Goal: Transaction & Acquisition: Purchase product/service

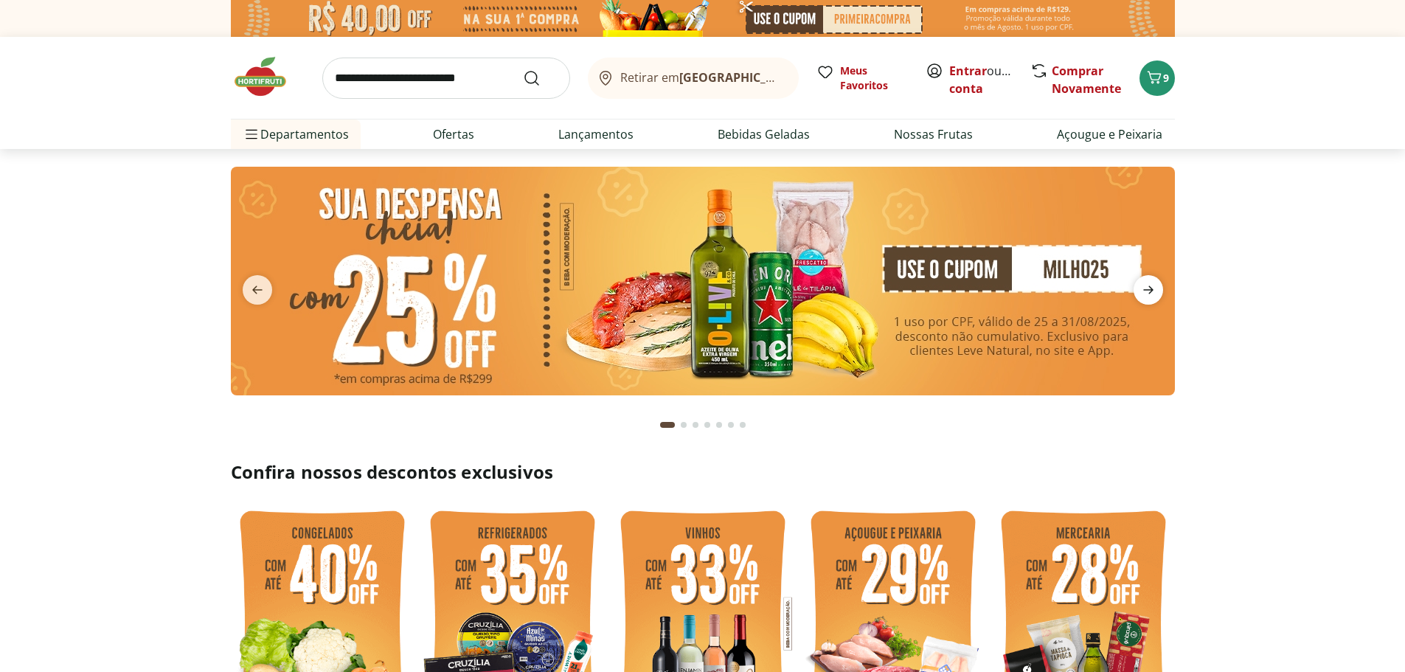
click at [1146, 291] on icon "next" at bounding box center [1148, 290] width 10 height 8
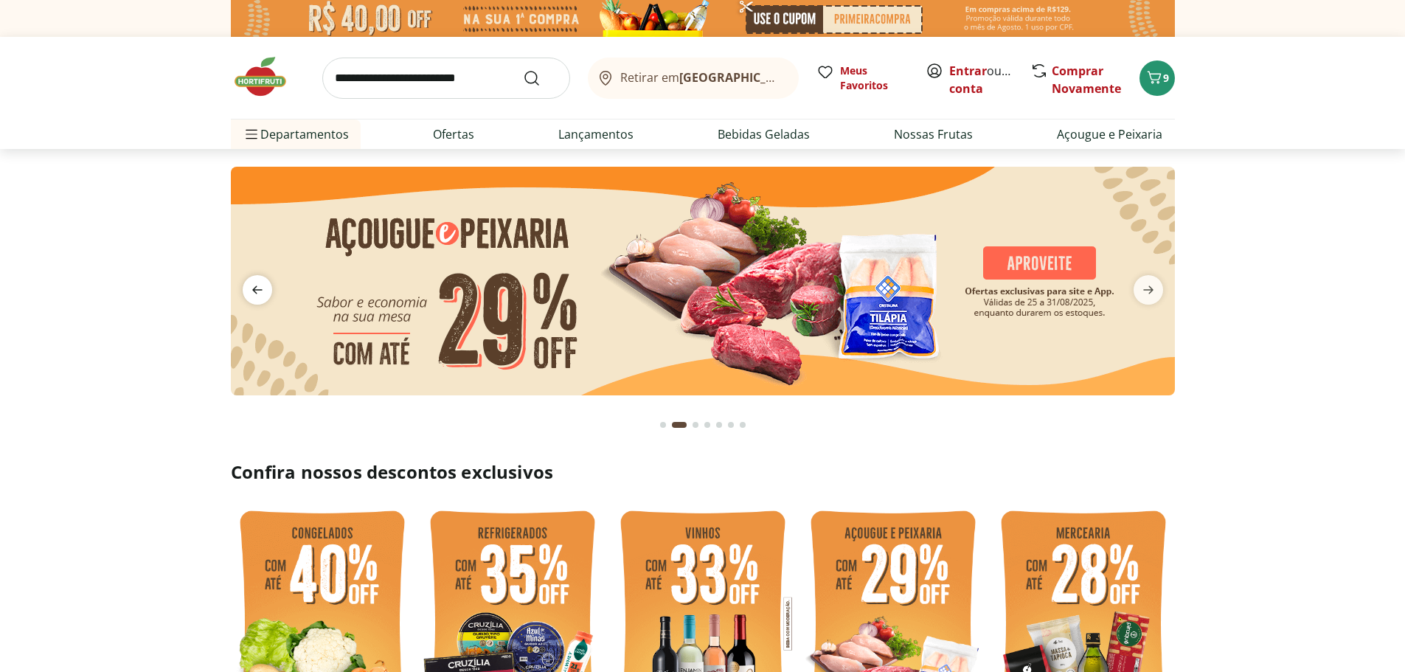
click at [254, 288] on icon "previous" at bounding box center [257, 290] width 10 height 8
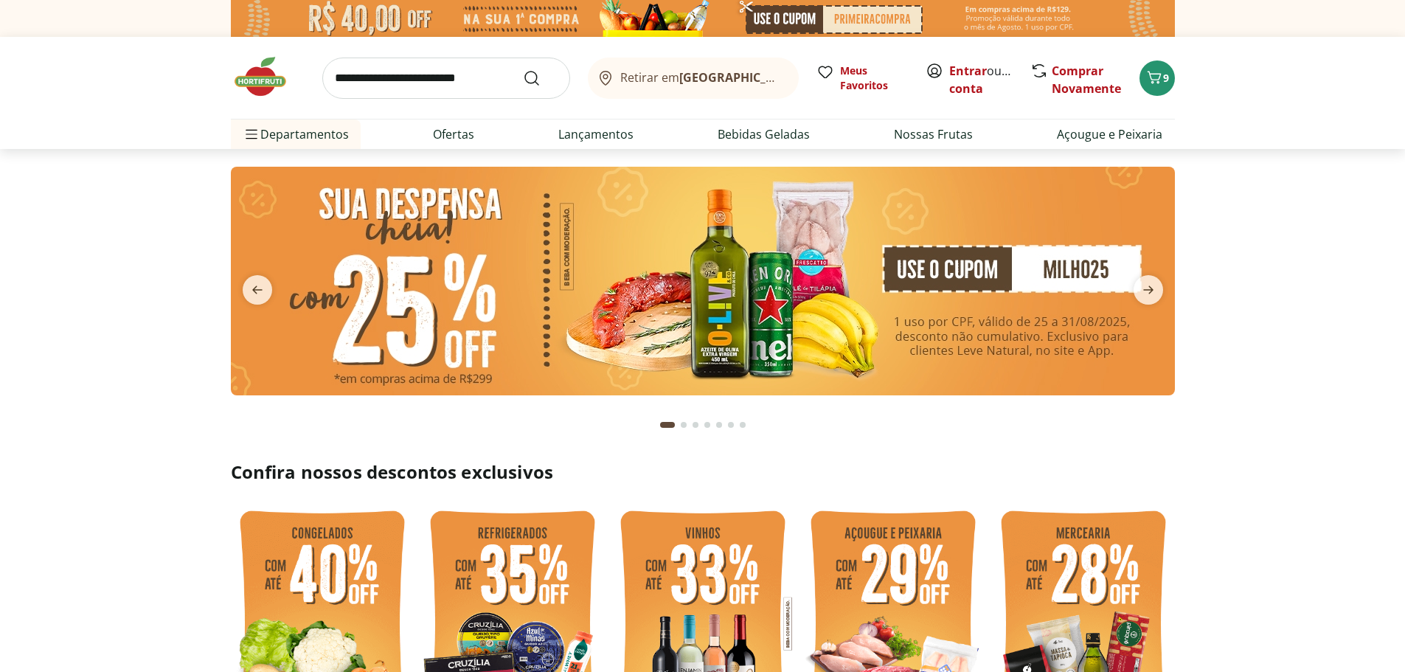
click at [469, 258] on img at bounding box center [703, 281] width 944 height 229
click at [806, 247] on img at bounding box center [703, 281] width 944 height 229
click at [941, 265] on img at bounding box center [703, 281] width 944 height 229
click at [682, 207] on img at bounding box center [703, 281] width 944 height 229
click at [613, 280] on img at bounding box center [703, 281] width 944 height 229
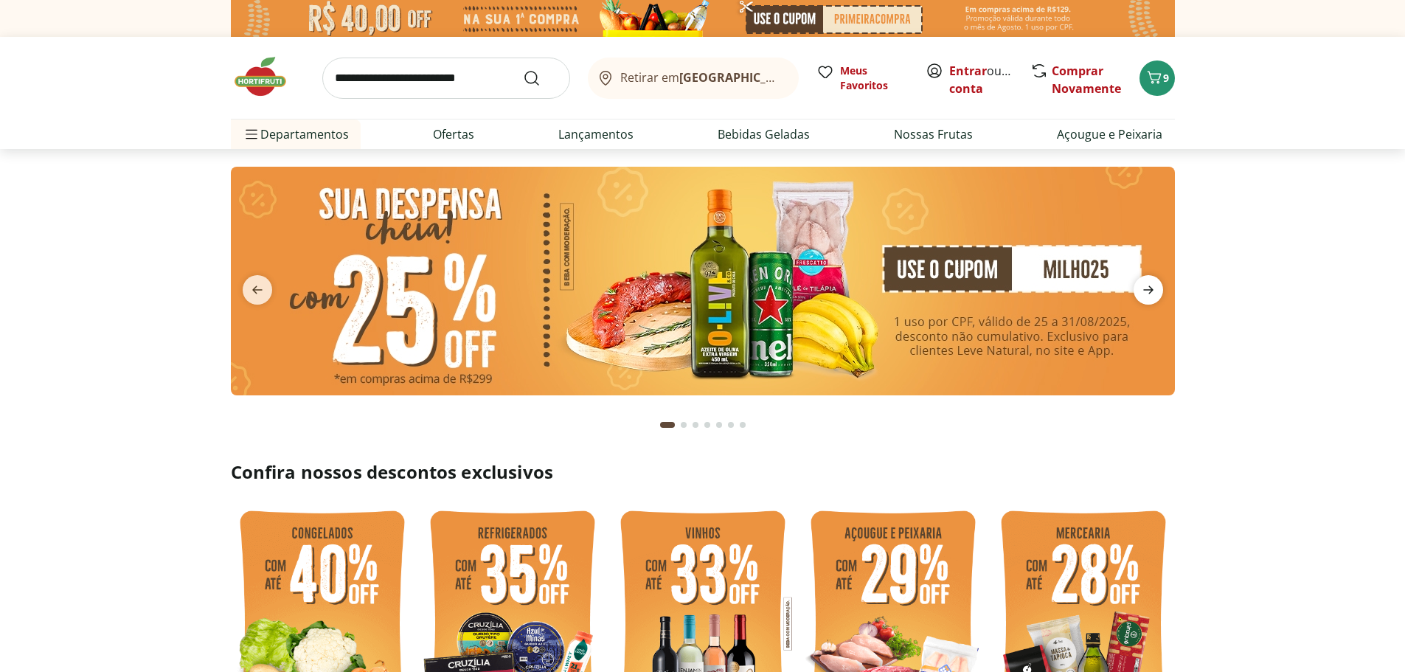
click at [1151, 288] on icon "next" at bounding box center [1149, 290] width 18 height 18
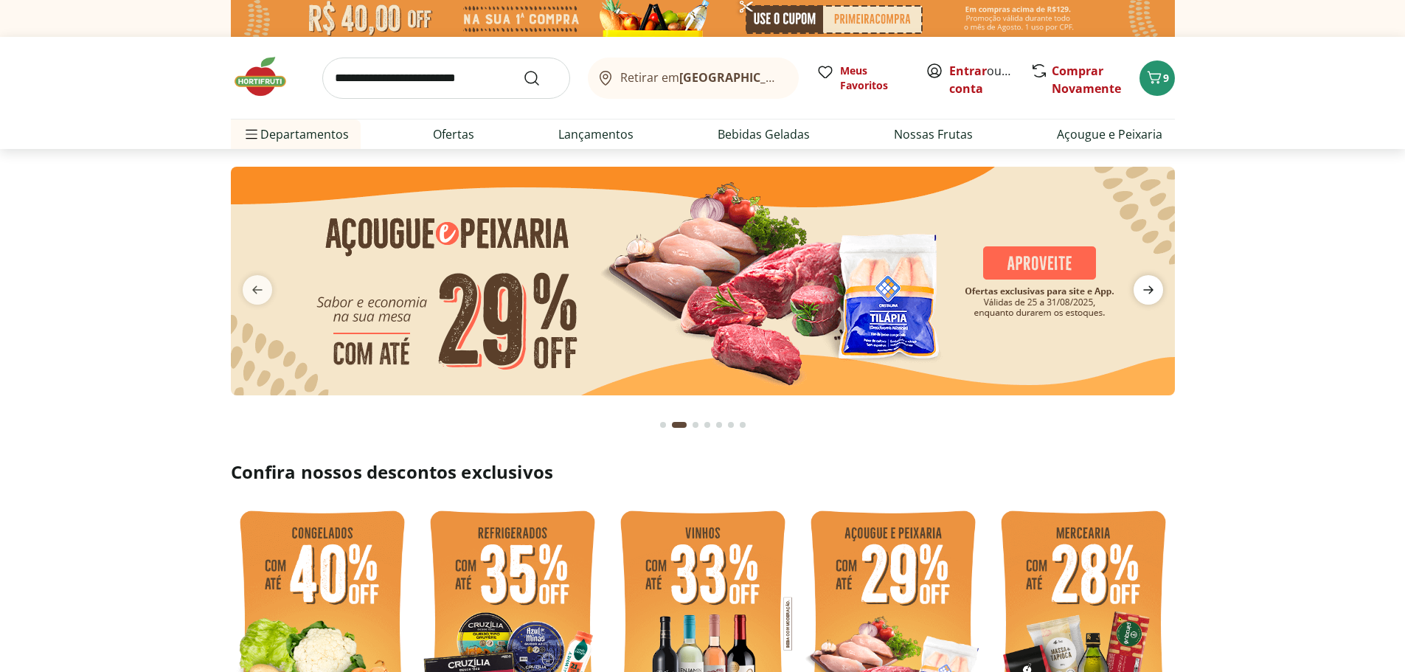
click at [1152, 288] on icon "next" at bounding box center [1149, 290] width 18 height 18
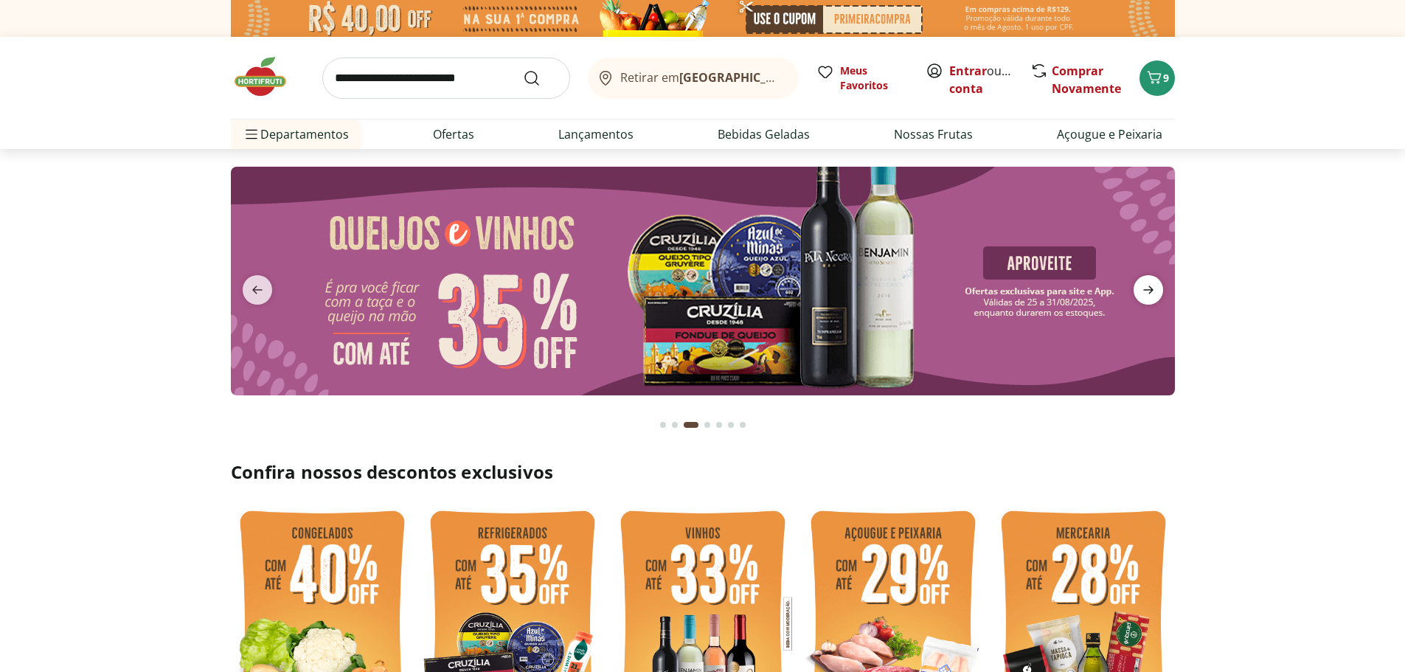
click at [1152, 288] on icon "next" at bounding box center [1149, 290] width 18 height 18
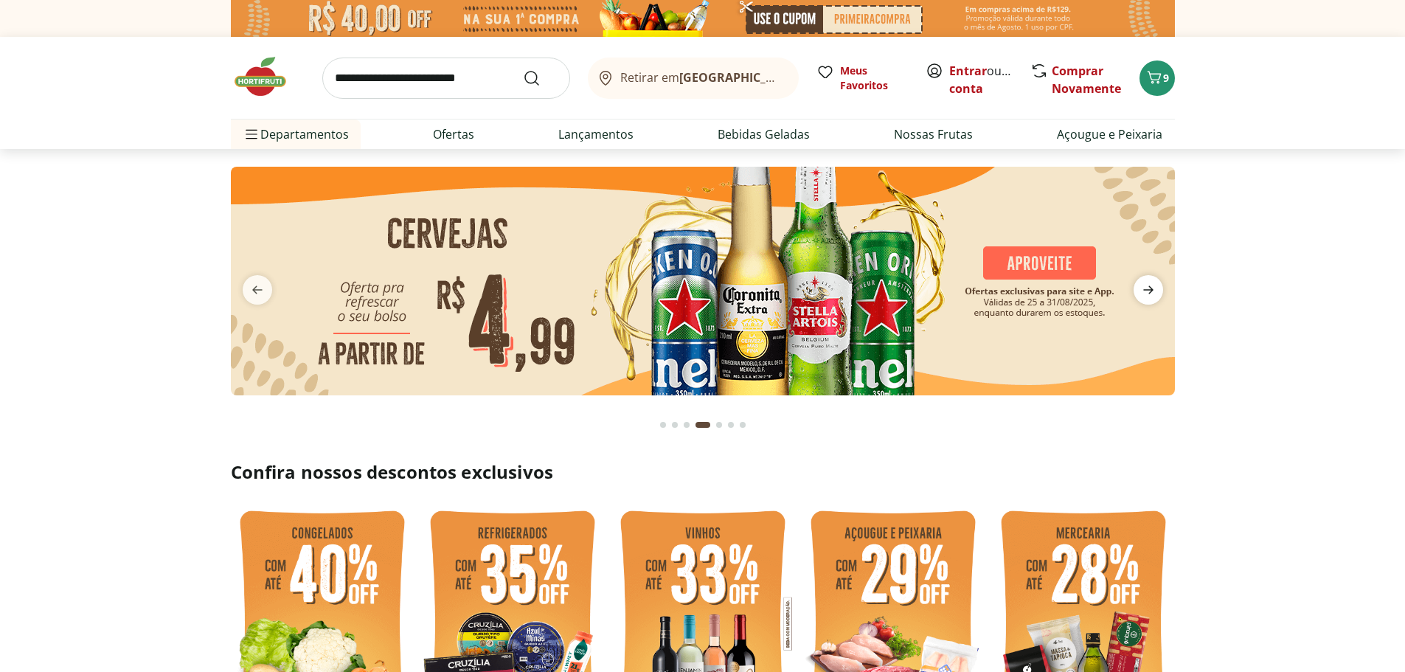
click at [1152, 288] on icon "next" at bounding box center [1149, 290] width 18 height 18
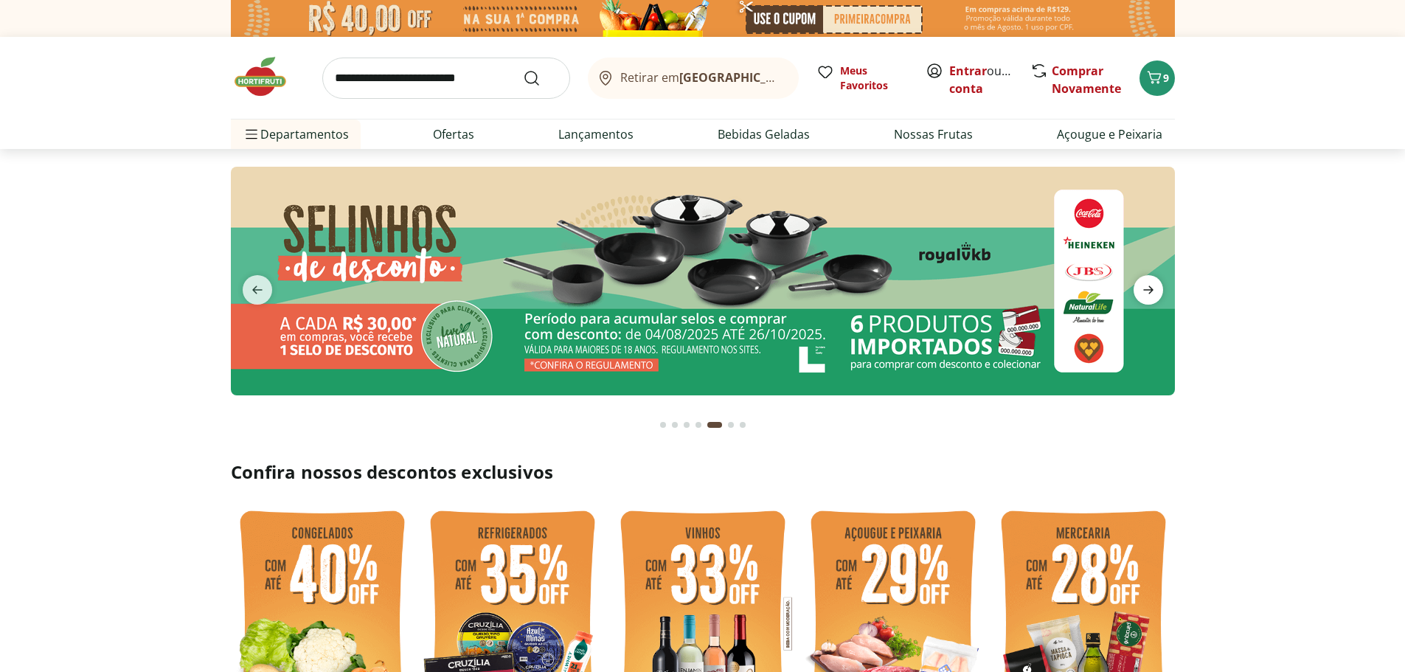
click at [1152, 288] on icon "next" at bounding box center [1149, 290] width 18 height 18
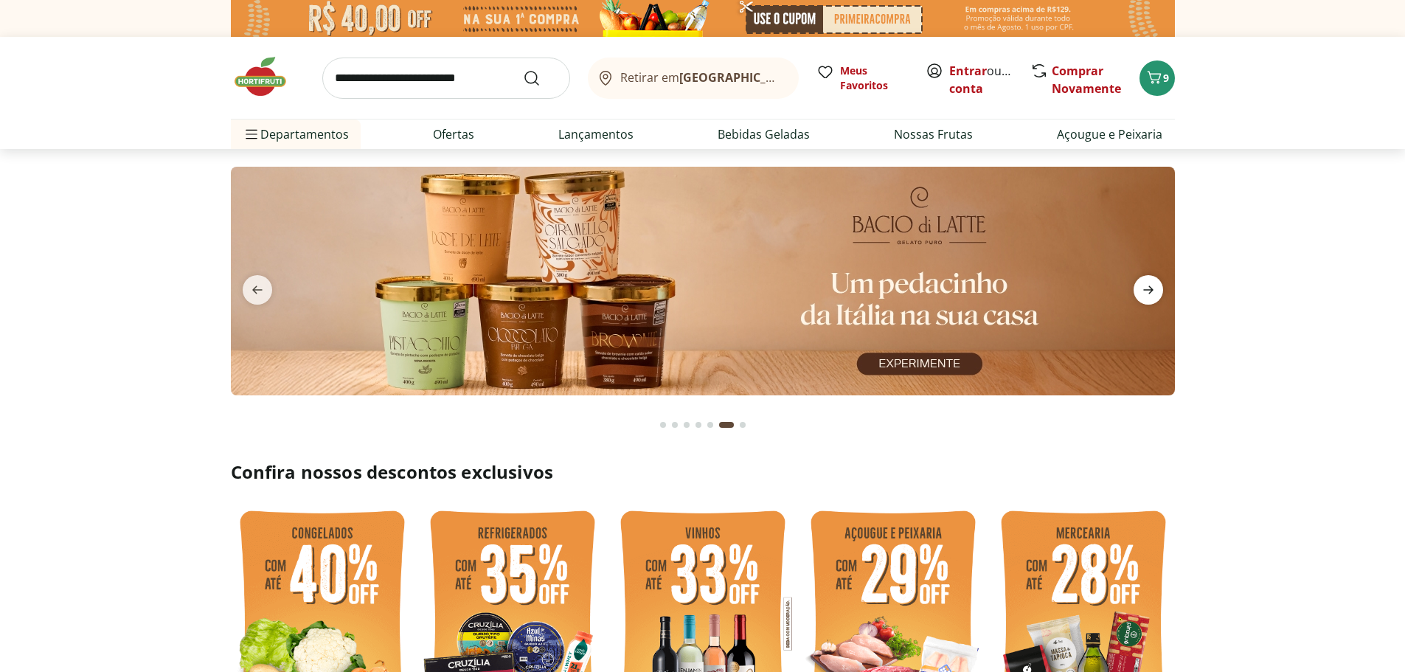
click at [1152, 288] on icon "next" at bounding box center [1149, 290] width 18 height 18
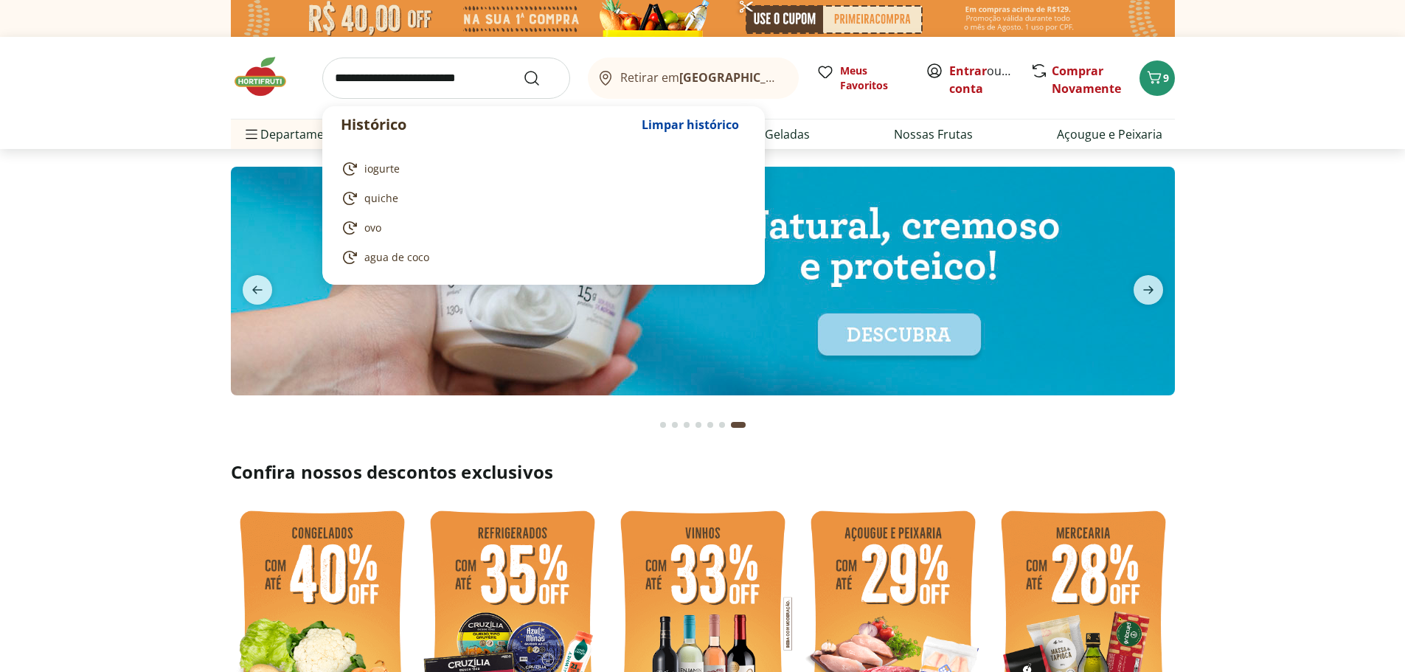
click at [495, 73] on input "search" at bounding box center [446, 78] width 248 height 41
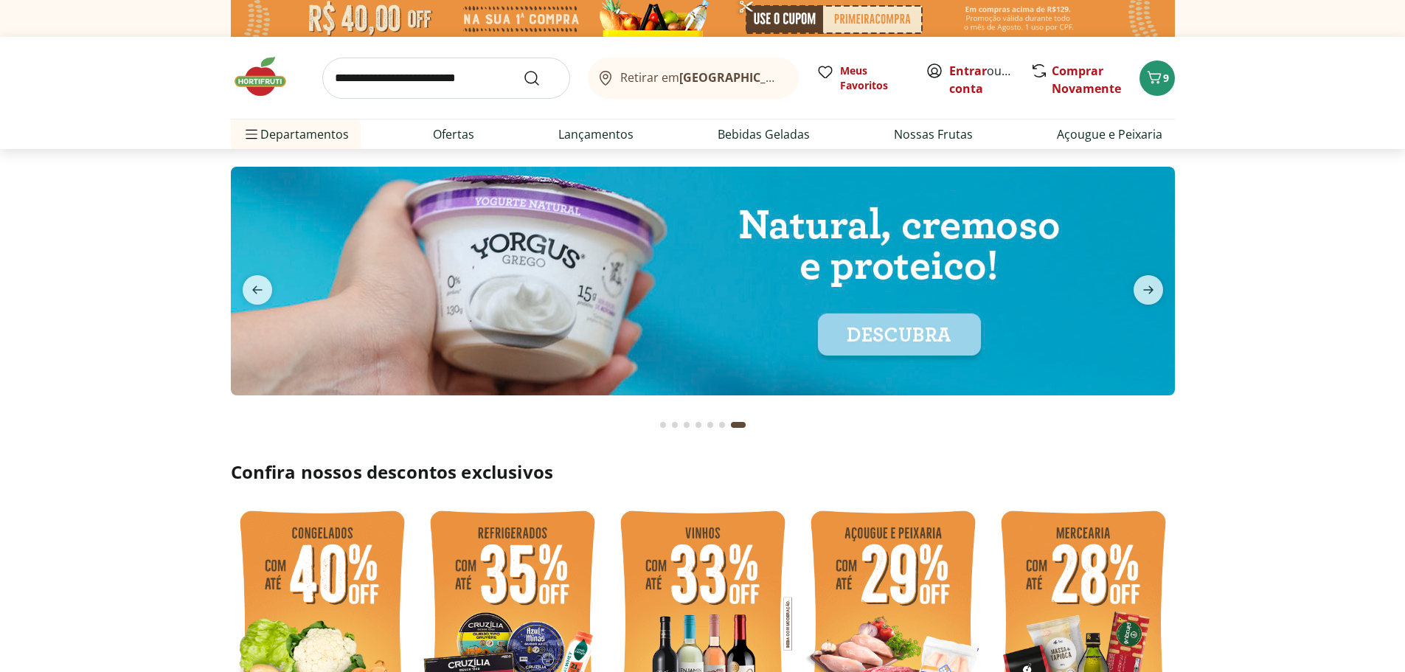
click at [1327, 271] on section at bounding box center [702, 296] width 1405 height 294
click at [448, 139] on link "Ofertas" at bounding box center [453, 134] width 41 height 18
select select "**********"
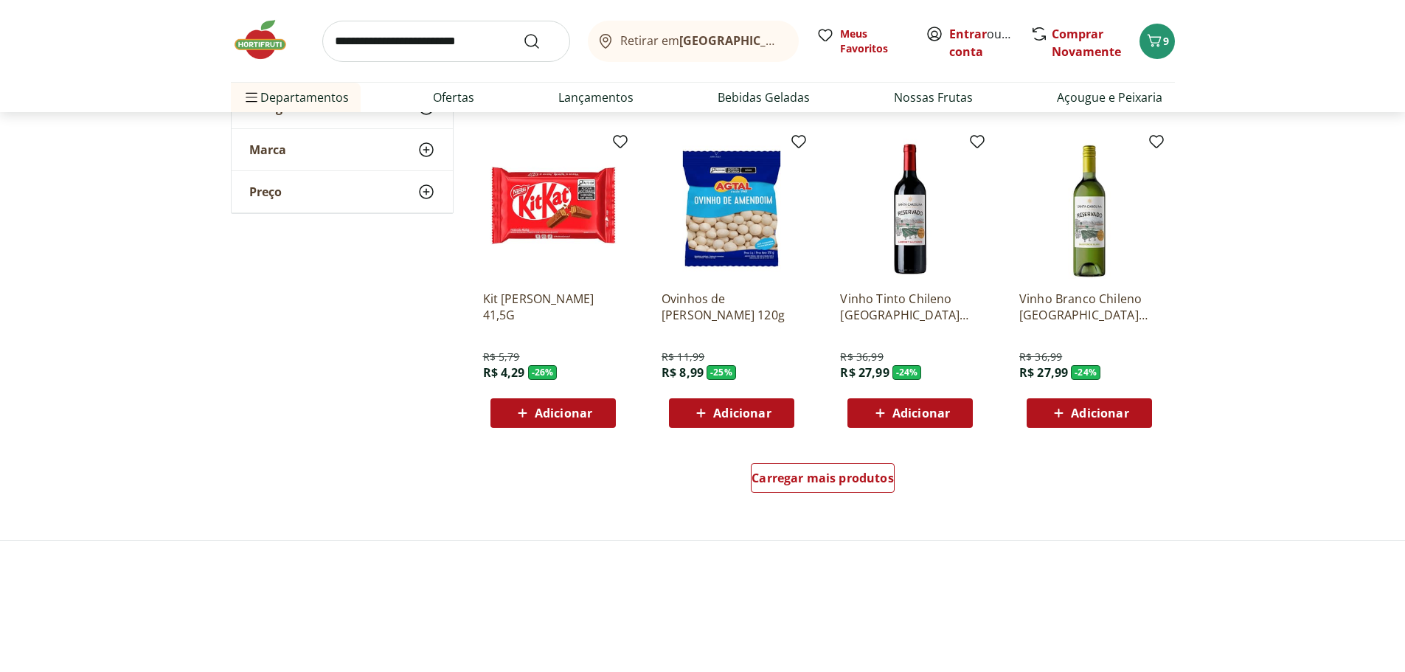
scroll to position [811, 0]
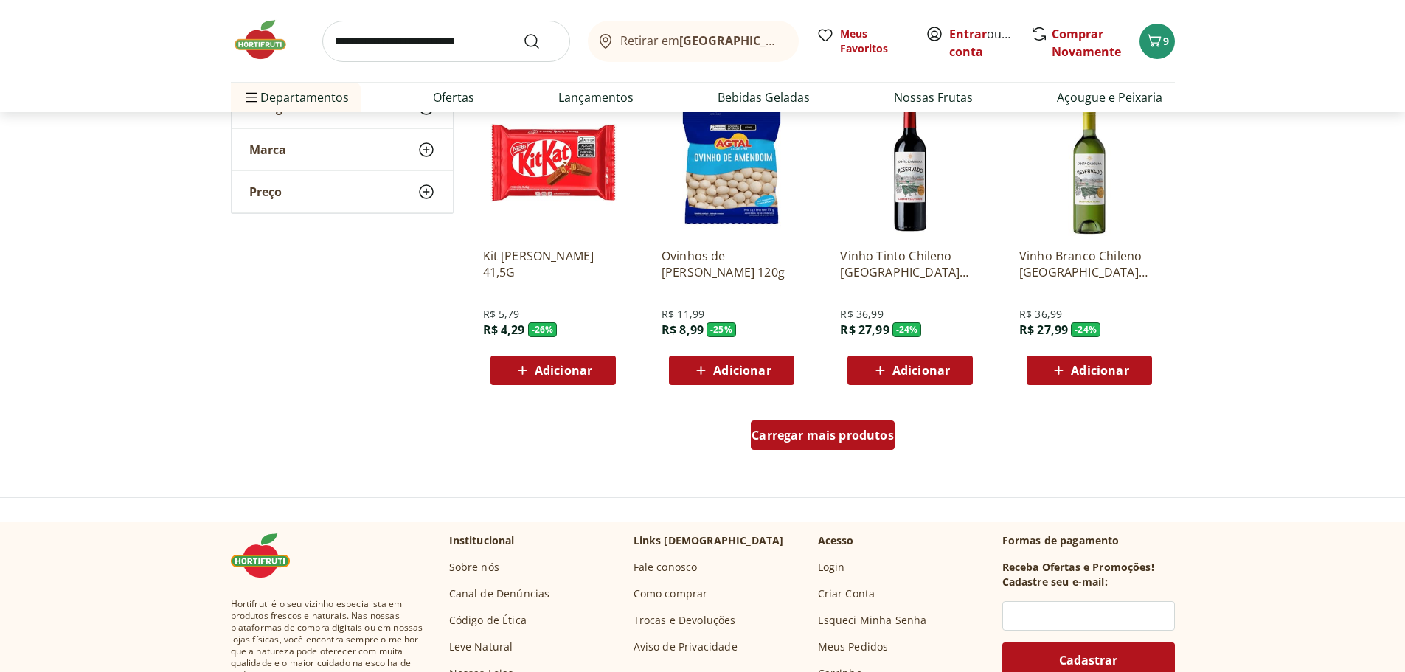
click at [788, 433] on span "Carregar mais produtos" at bounding box center [823, 435] width 142 height 12
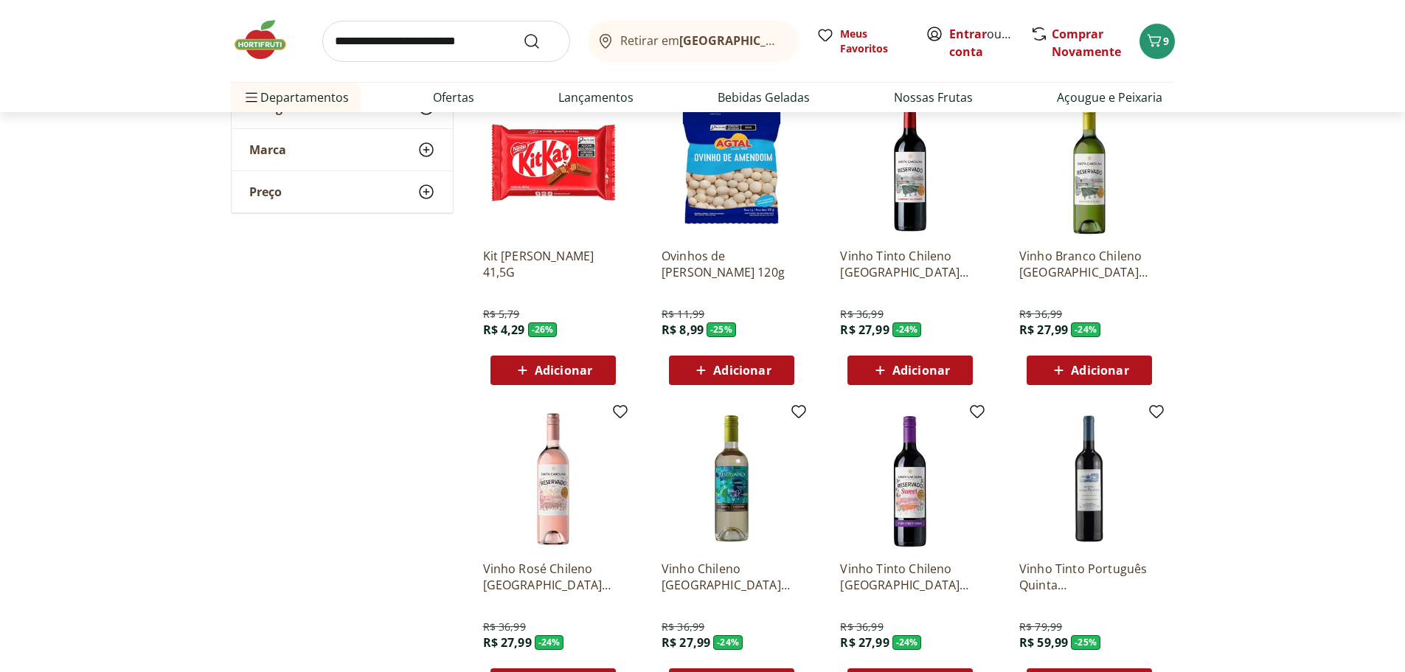
click at [926, 188] on img at bounding box center [910, 166] width 140 height 140
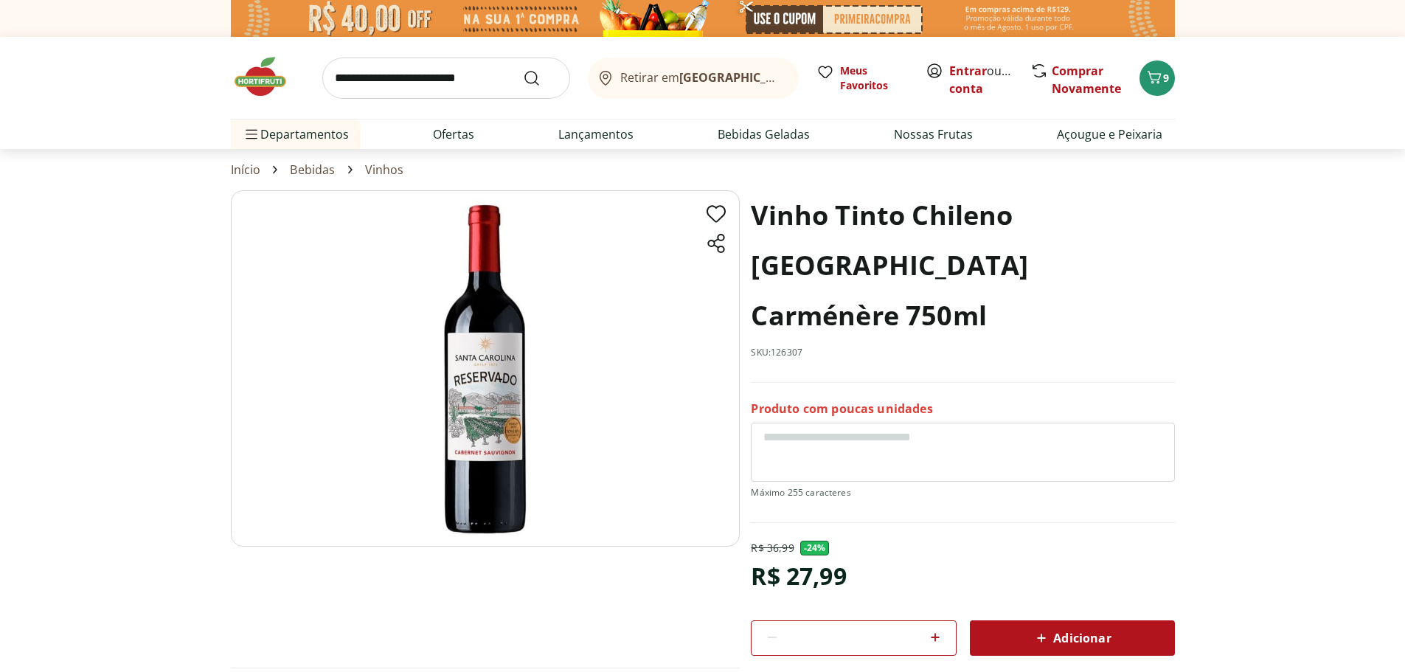
select select "**********"
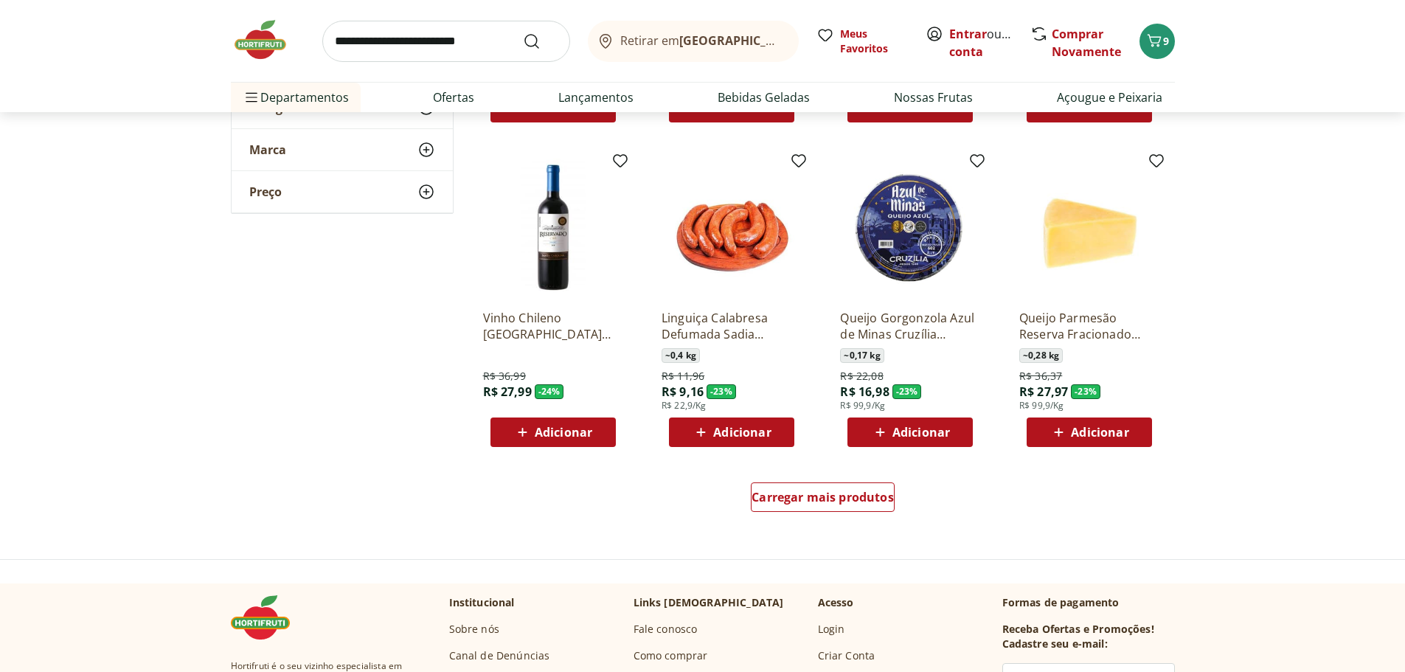
scroll to position [1844, 0]
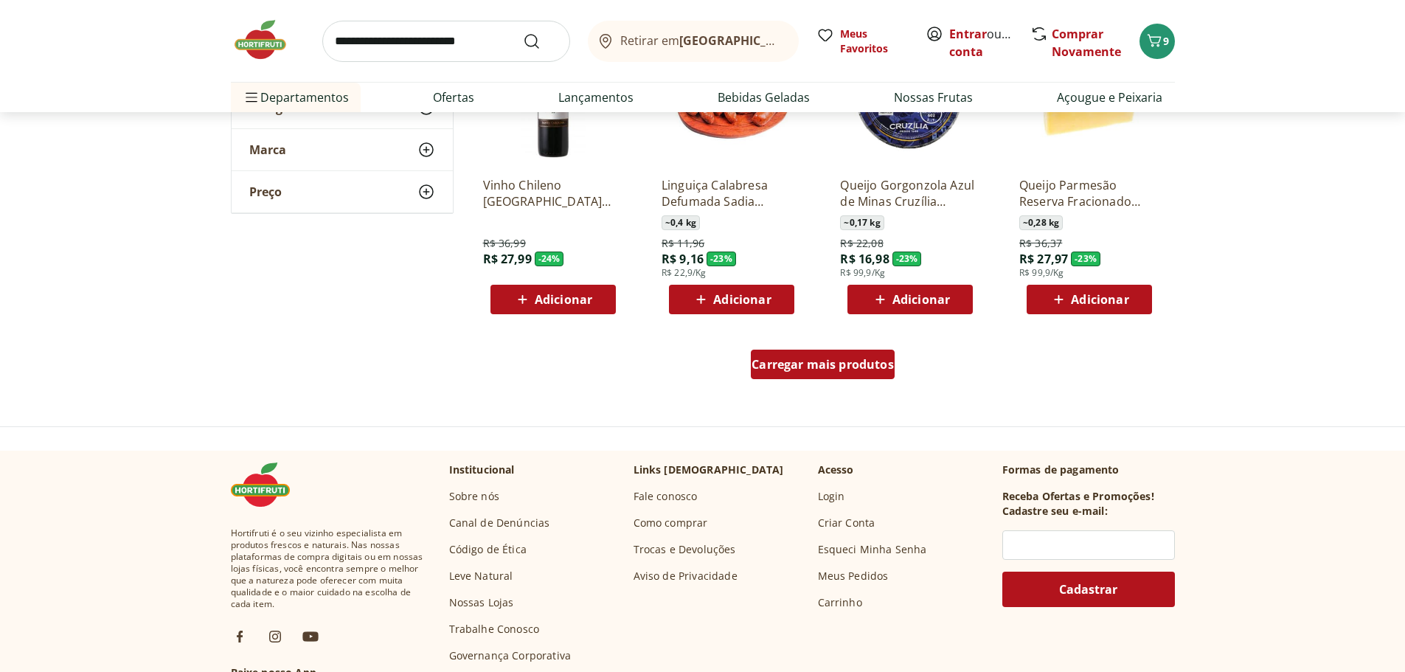
click at [832, 367] on span "Carregar mais produtos" at bounding box center [823, 365] width 142 height 12
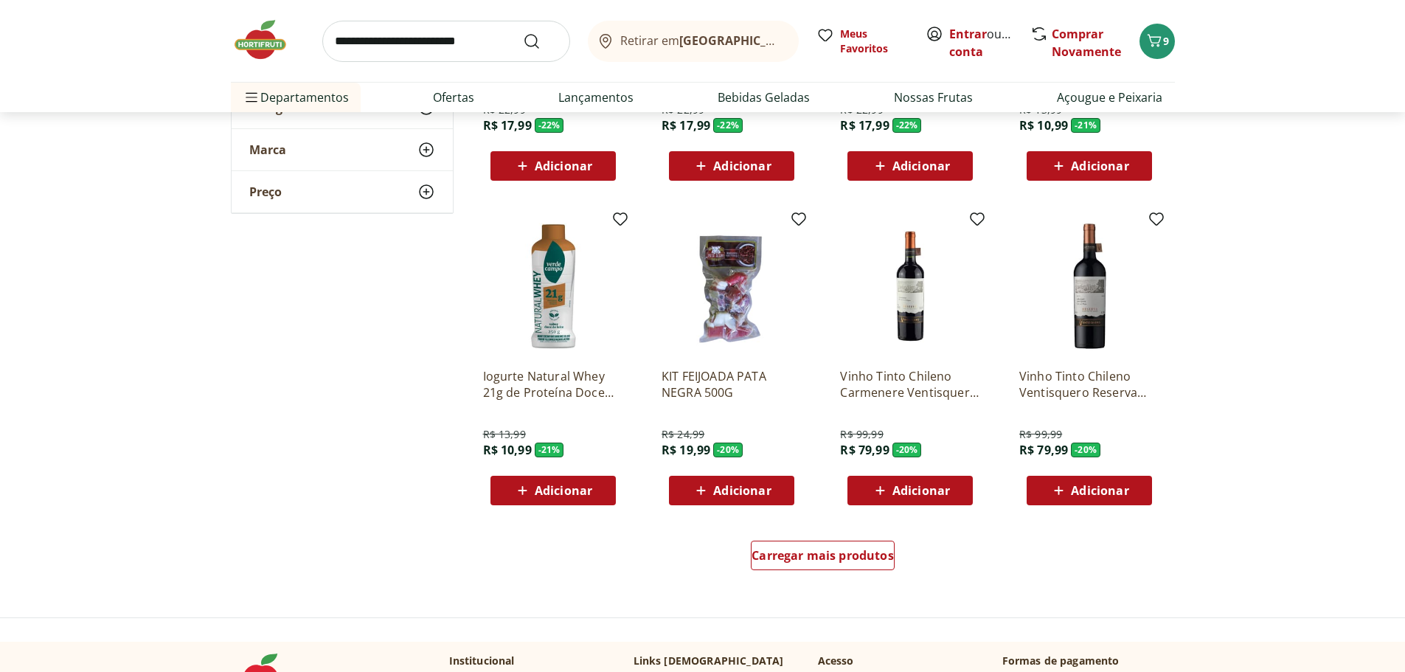
scroll to position [2656, 0]
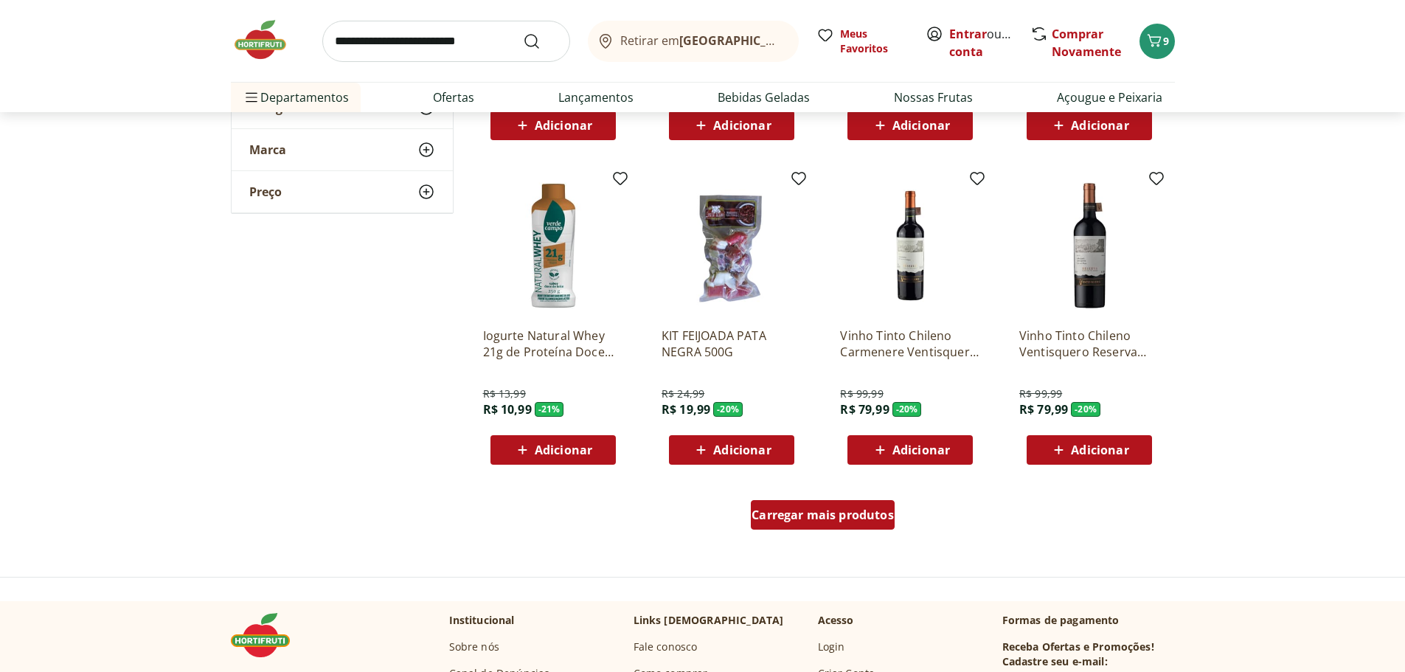
click at [813, 515] on span "Carregar mais produtos" at bounding box center [823, 515] width 142 height 12
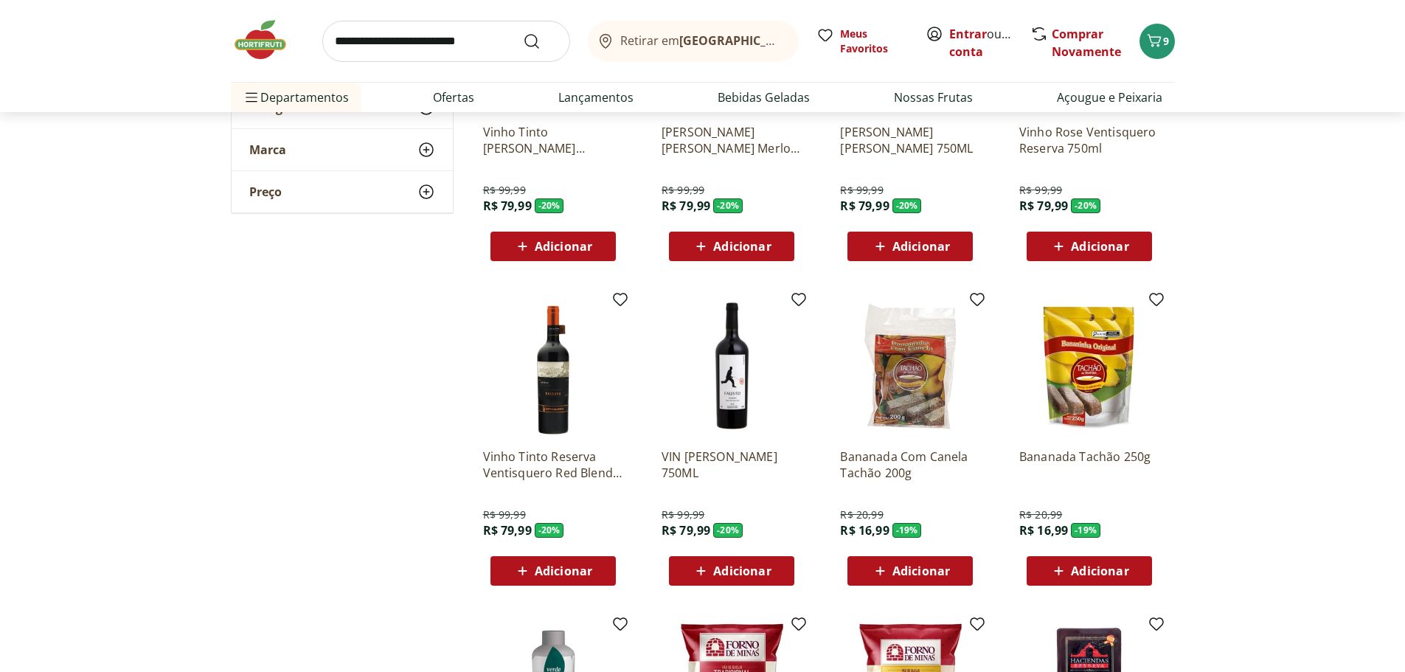
scroll to position [3541, 0]
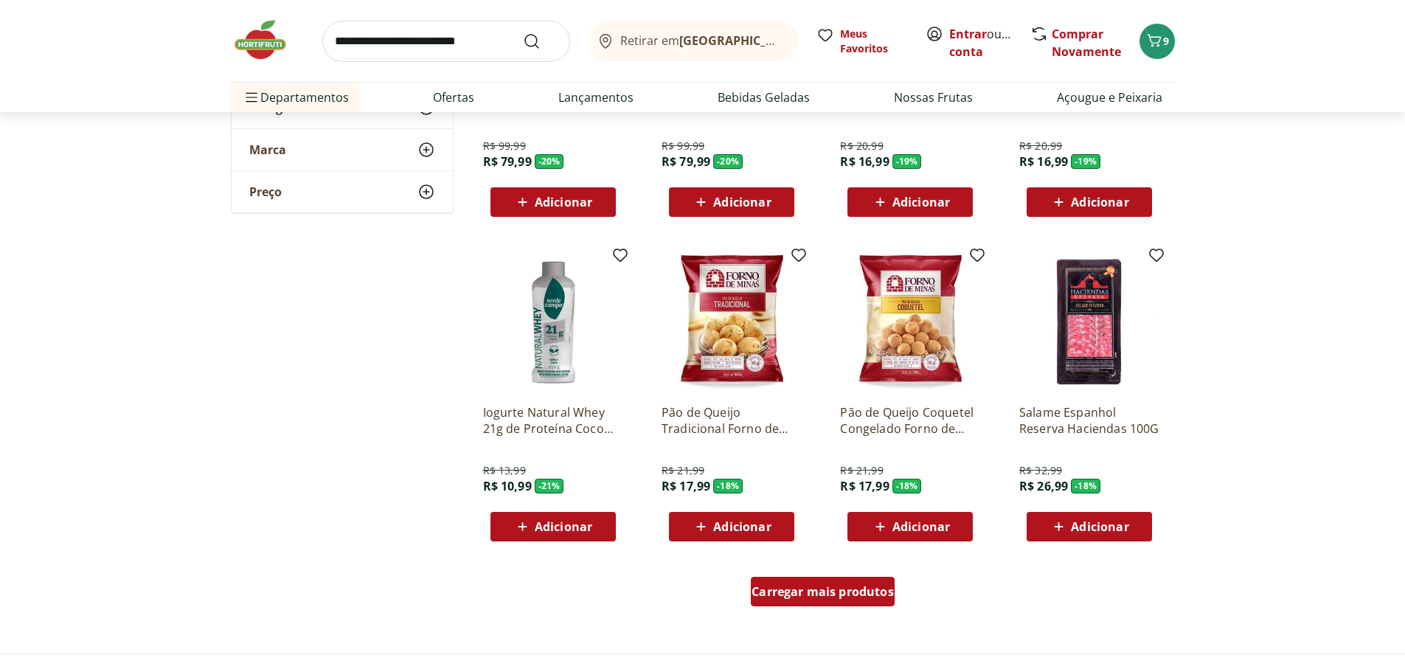
click at [811, 591] on span "Carregar mais produtos" at bounding box center [823, 592] width 142 height 12
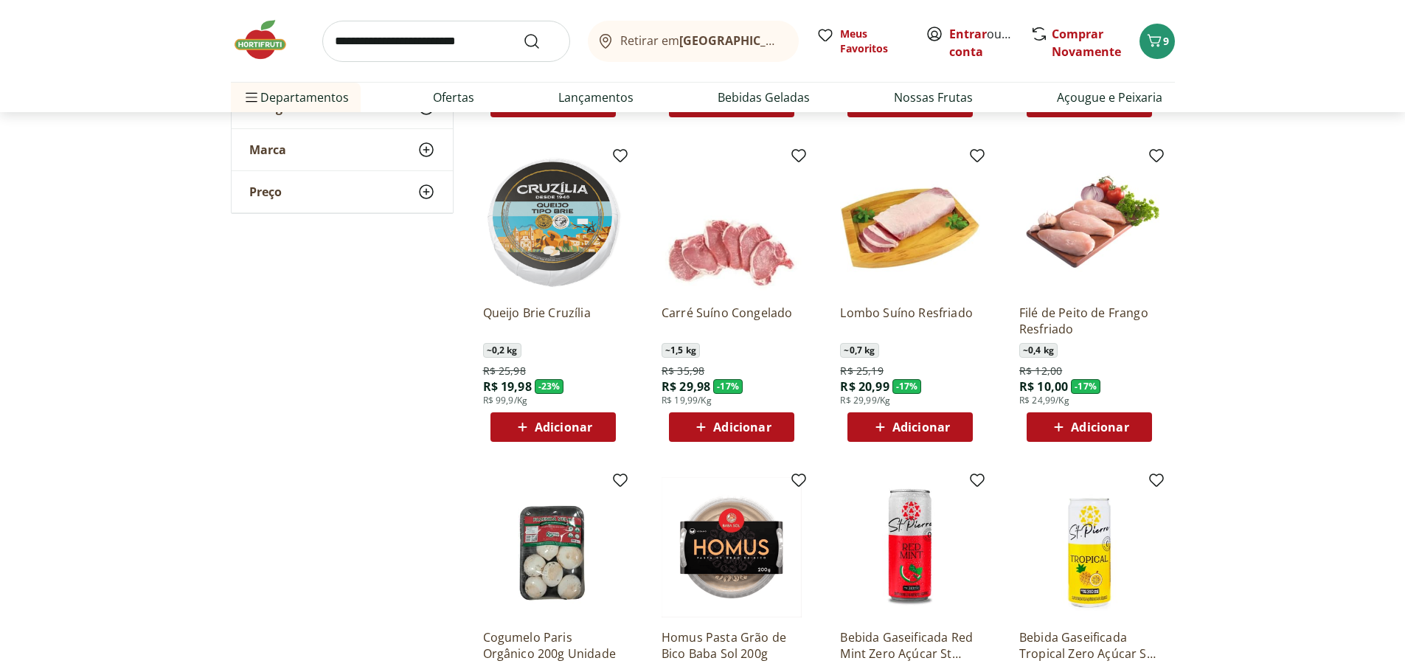
scroll to position [4500, 0]
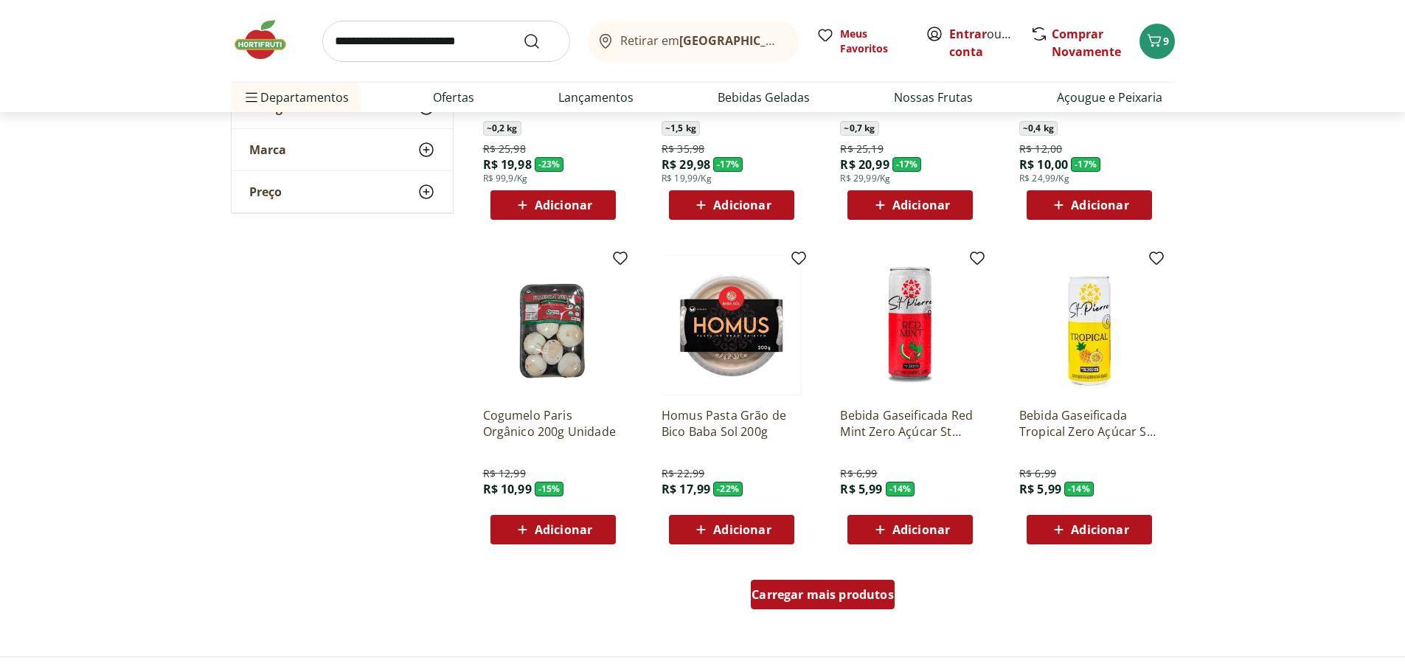
click at [822, 592] on span "Carregar mais produtos" at bounding box center [823, 595] width 142 height 12
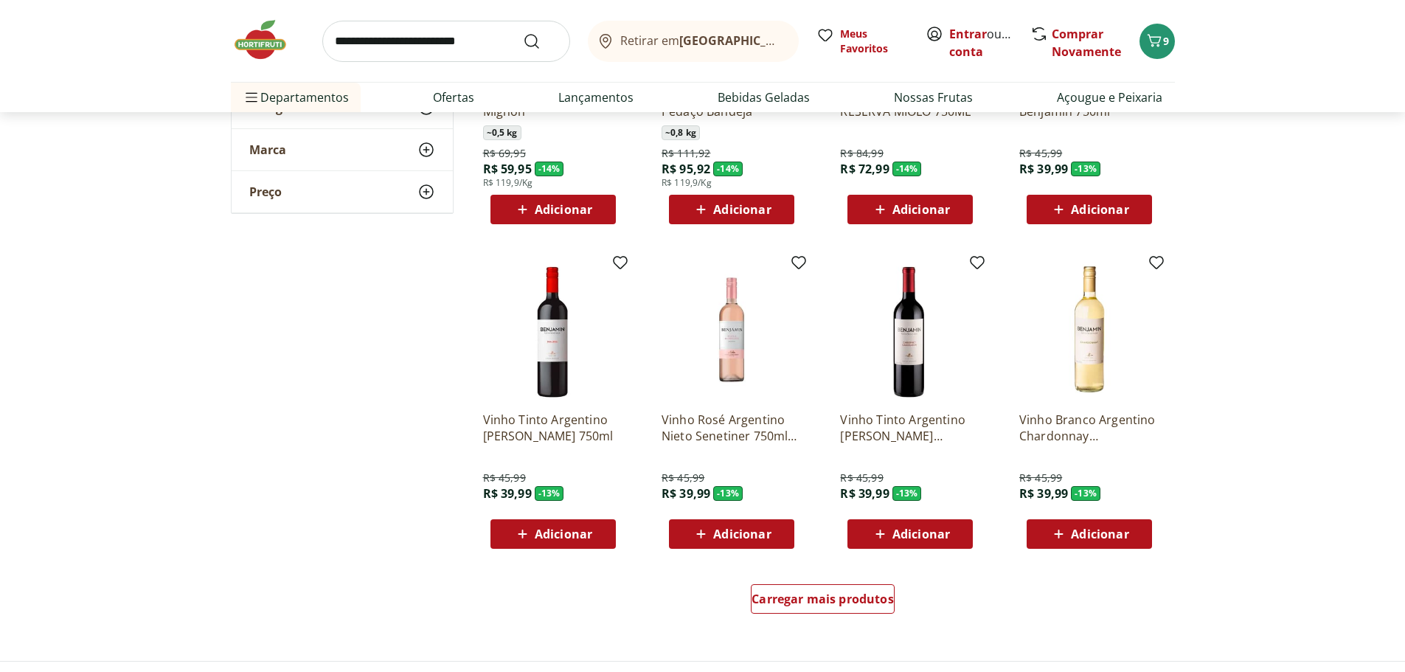
scroll to position [5459, 0]
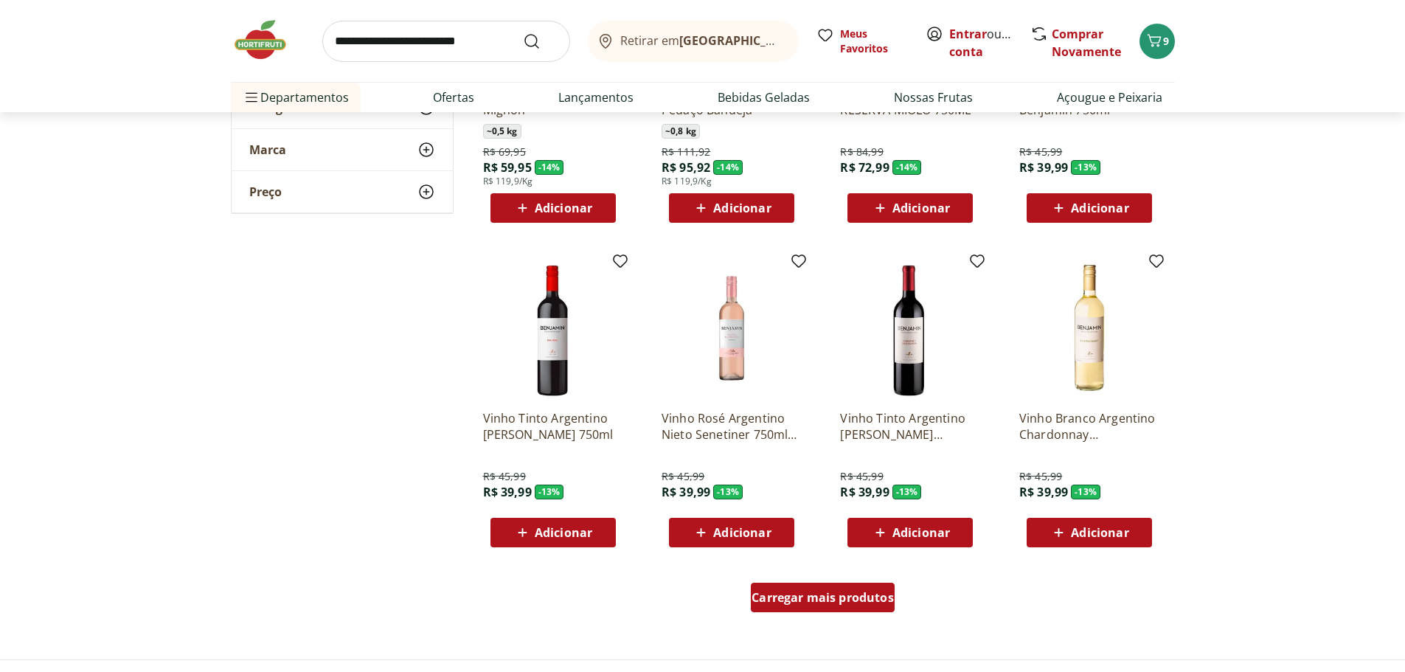
click at [820, 600] on span "Carregar mais produtos" at bounding box center [823, 598] width 142 height 12
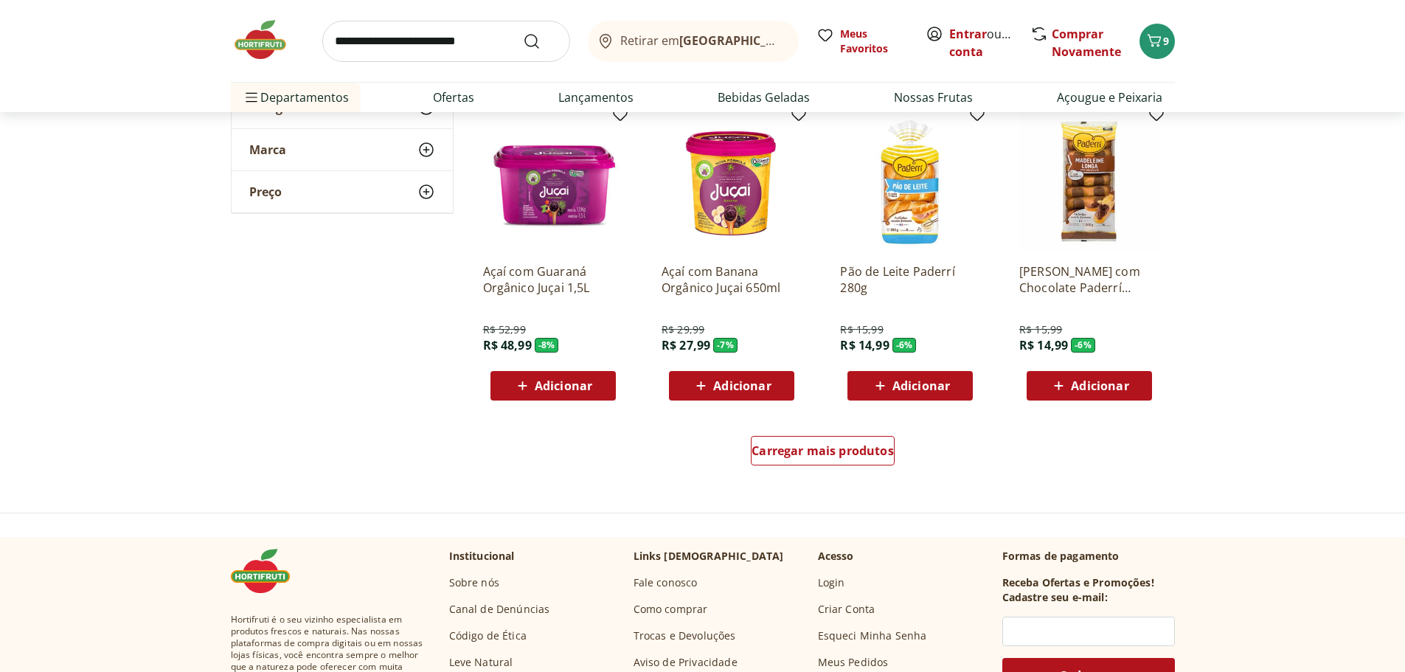
scroll to position [6639, 0]
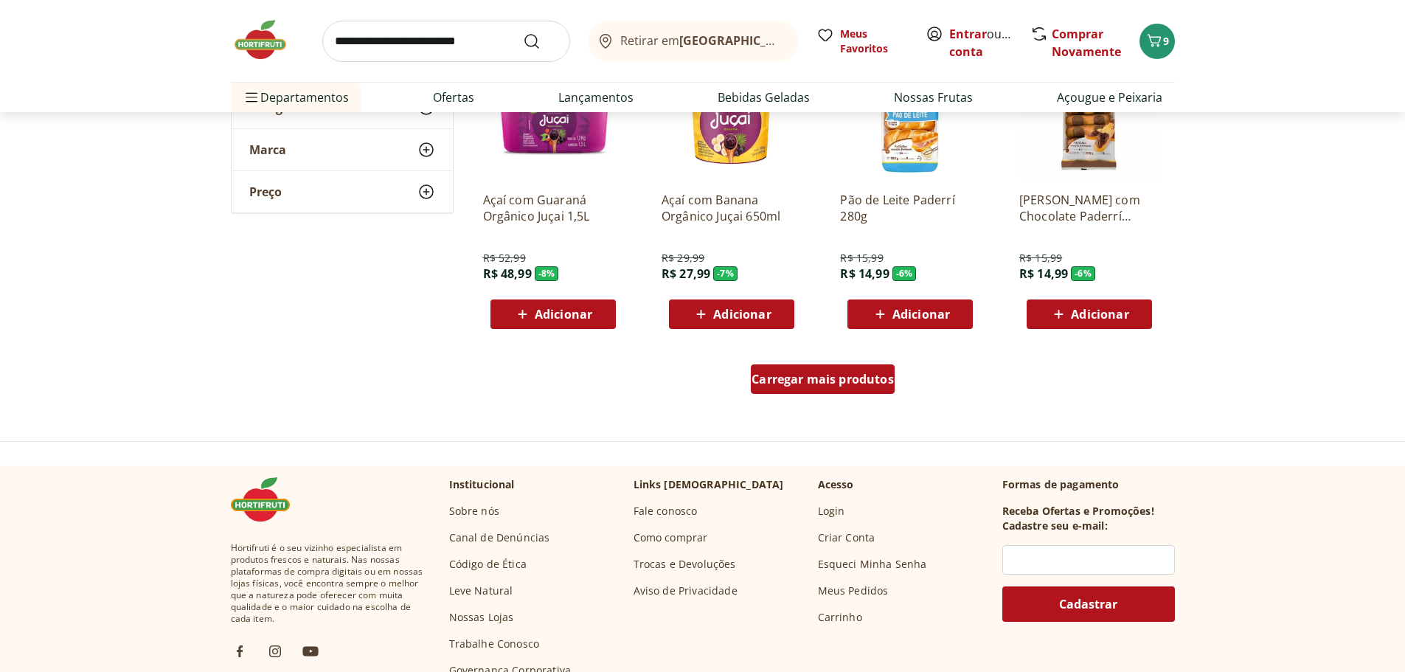
click at [856, 385] on span "Carregar mais produtos" at bounding box center [823, 379] width 142 height 12
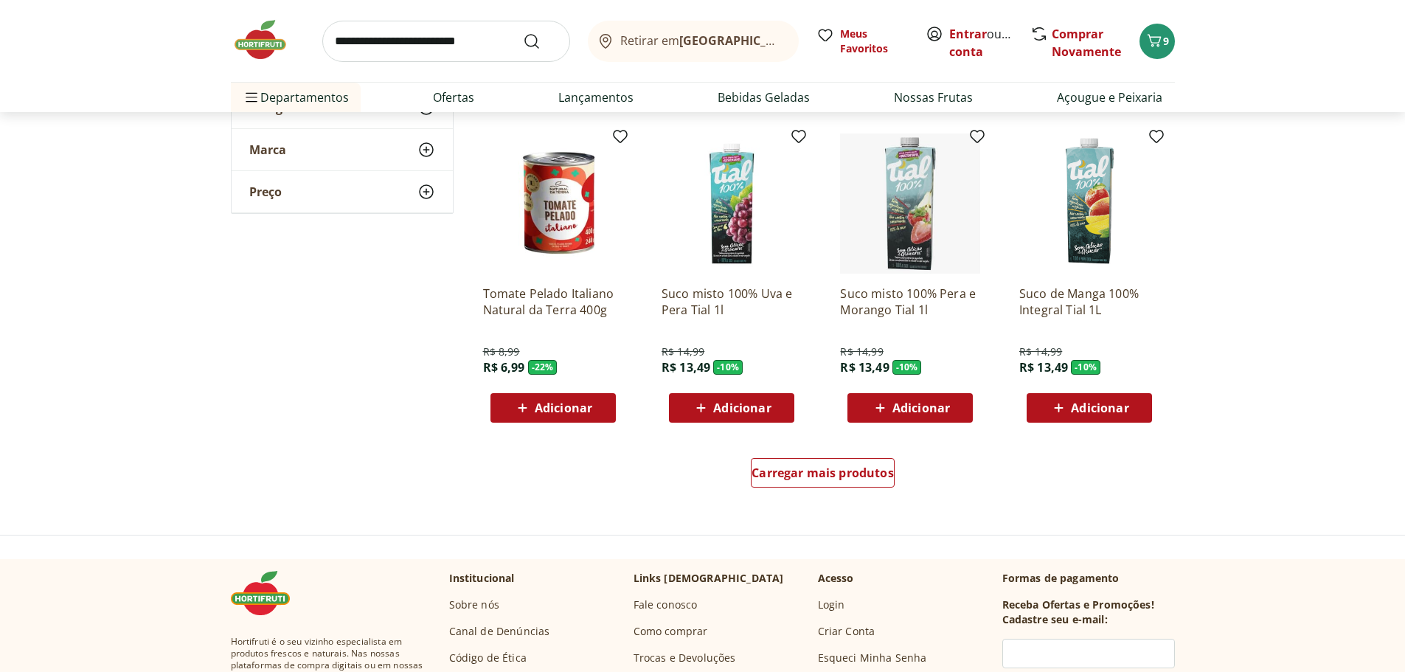
scroll to position [7745, 0]
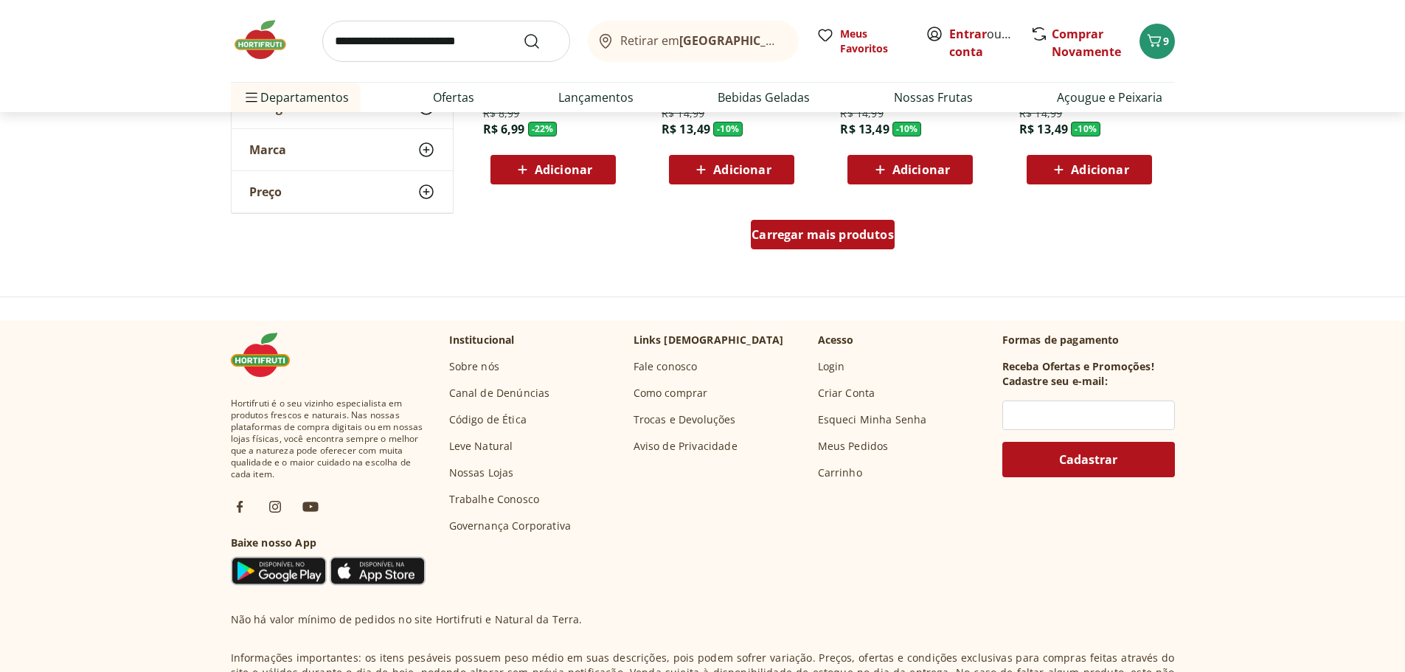
click at [828, 235] on span "Carregar mais produtos" at bounding box center [823, 235] width 142 height 12
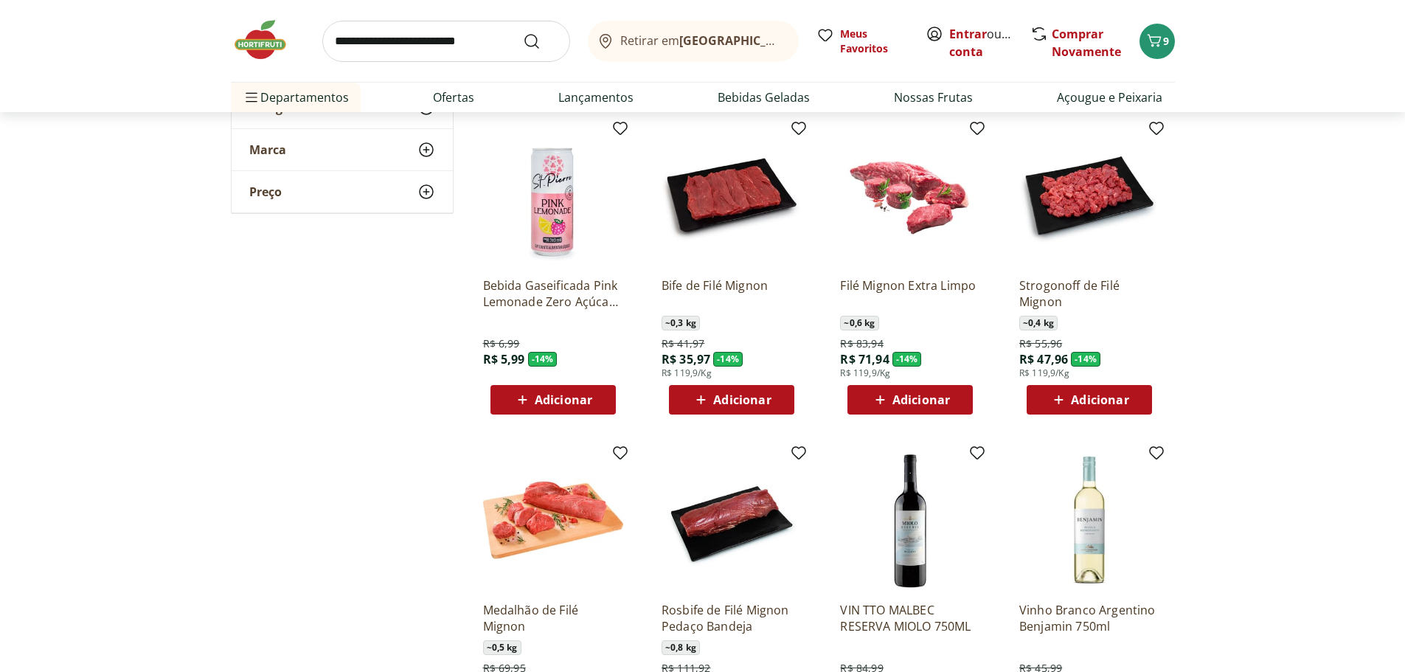
scroll to position [4573, 0]
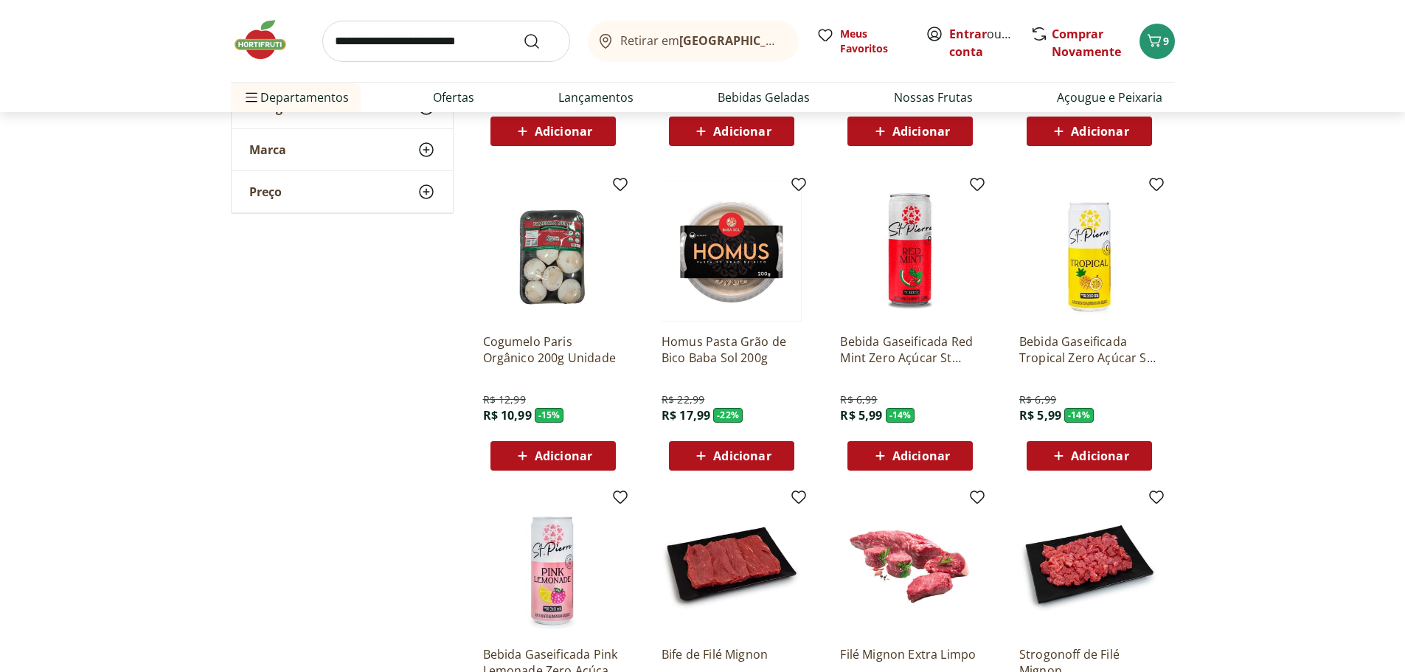
click at [493, 43] on input "search" at bounding box center [446, 41] width 248 height 41
type input "******"
click at [523, 32] on button "Submit Search" at bounding box center [540, 41] width 35 height 18
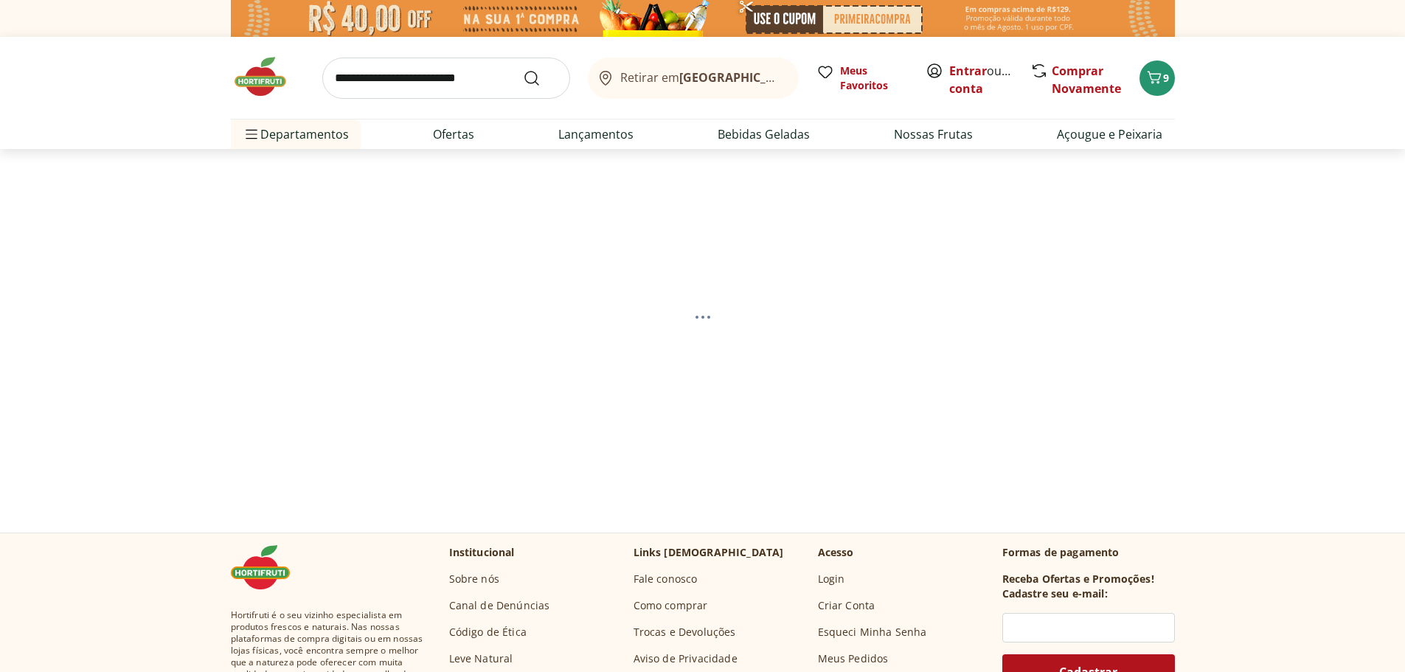
select select "**********"
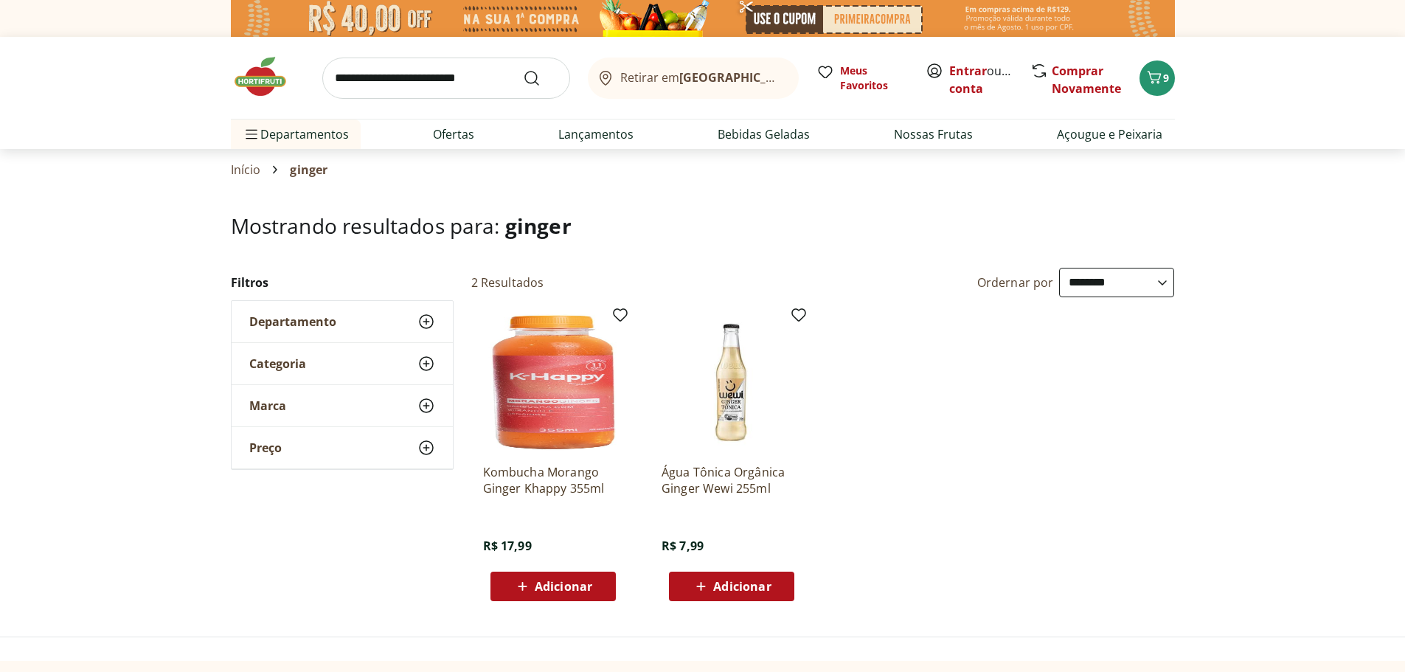
click at [734, 409] on img at bounding box center [732, 382] width 140 height 140
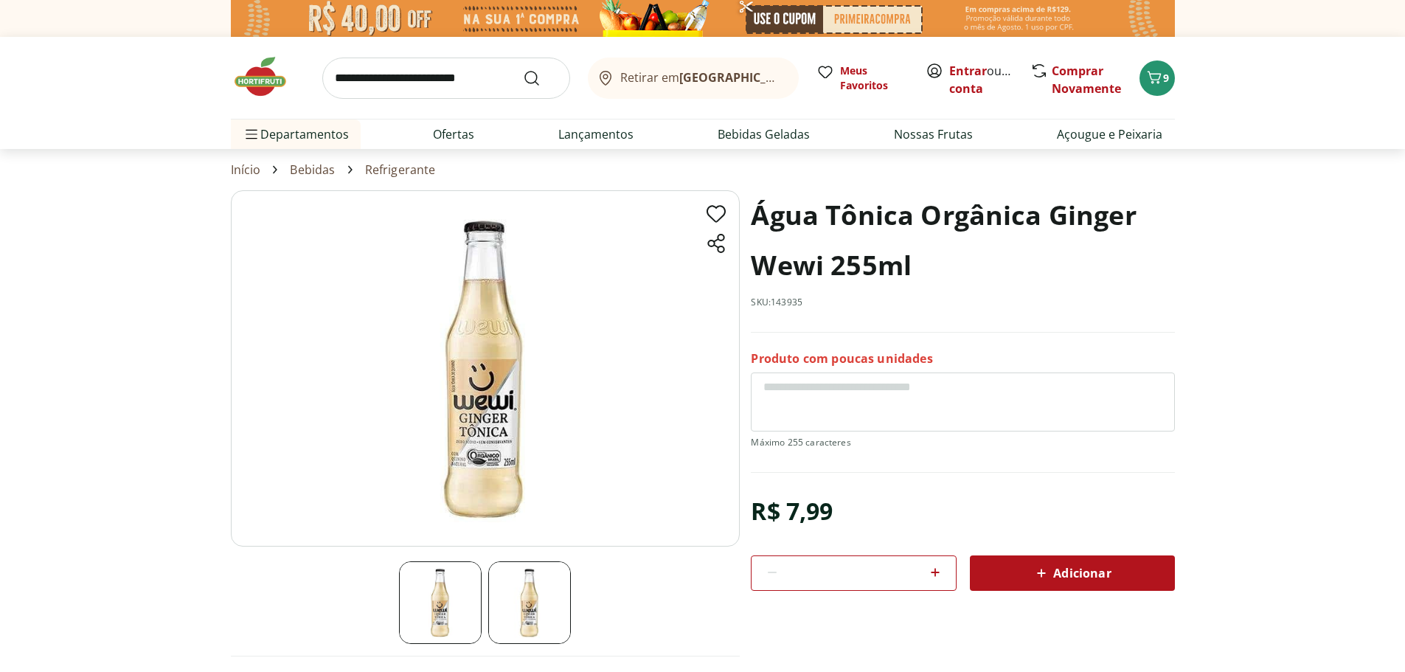
click at [488, 392] on img at bounding box center [485, 368] width 509 height 356
click at [523, 597] on img at bounding box center [529, 602] width 83 height 83
select select "**********"
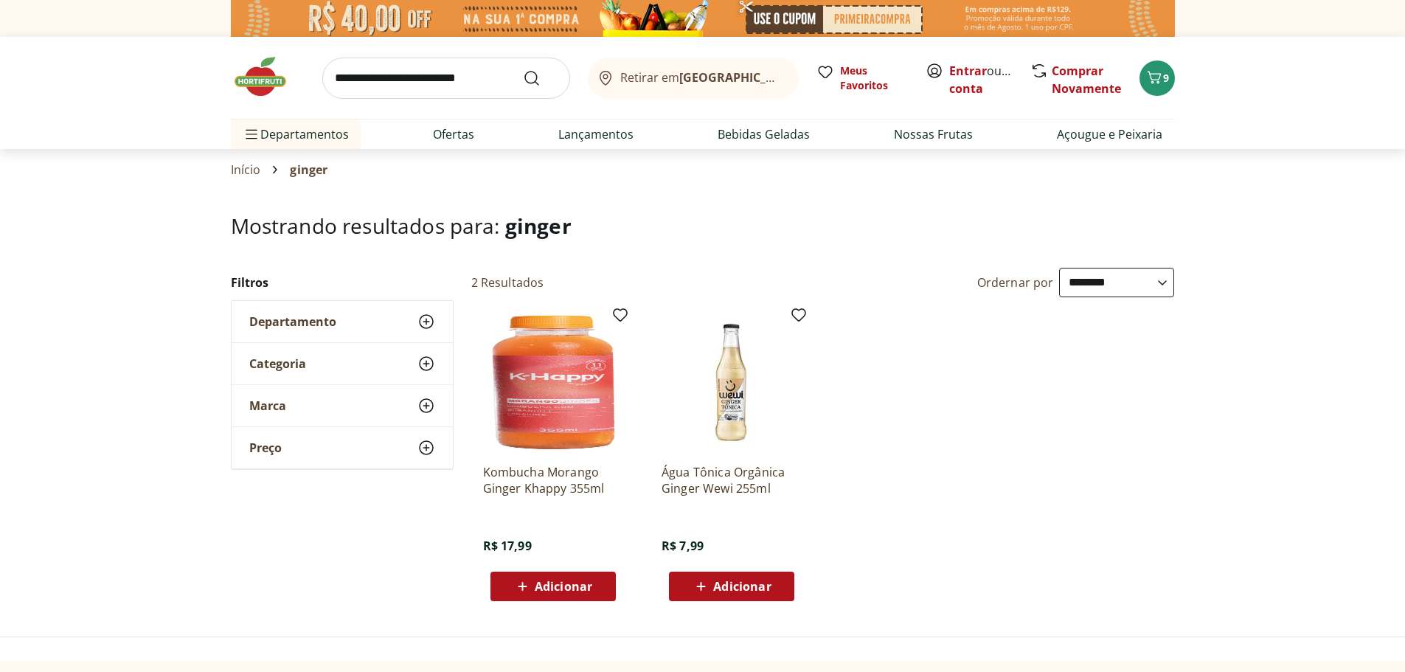
select select "**********"
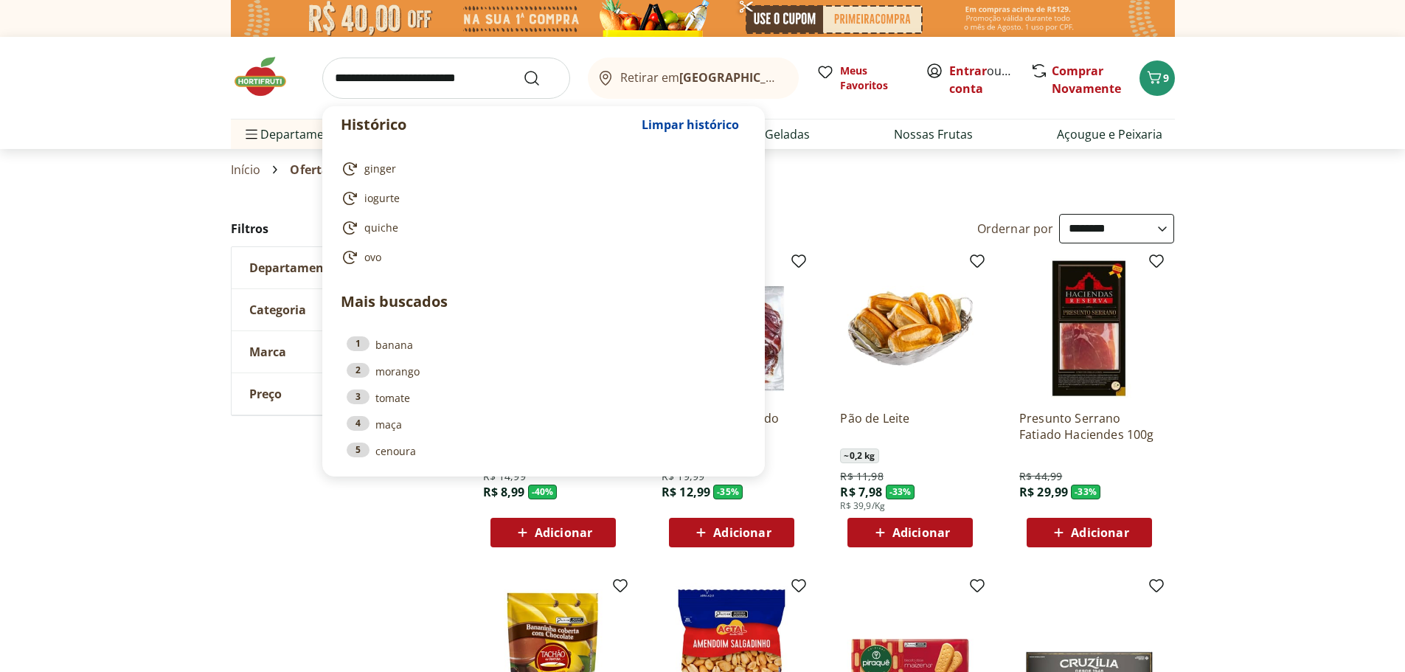
click at [426, 81] on input "search" at bounding box center [446, 78] width 248 height 41
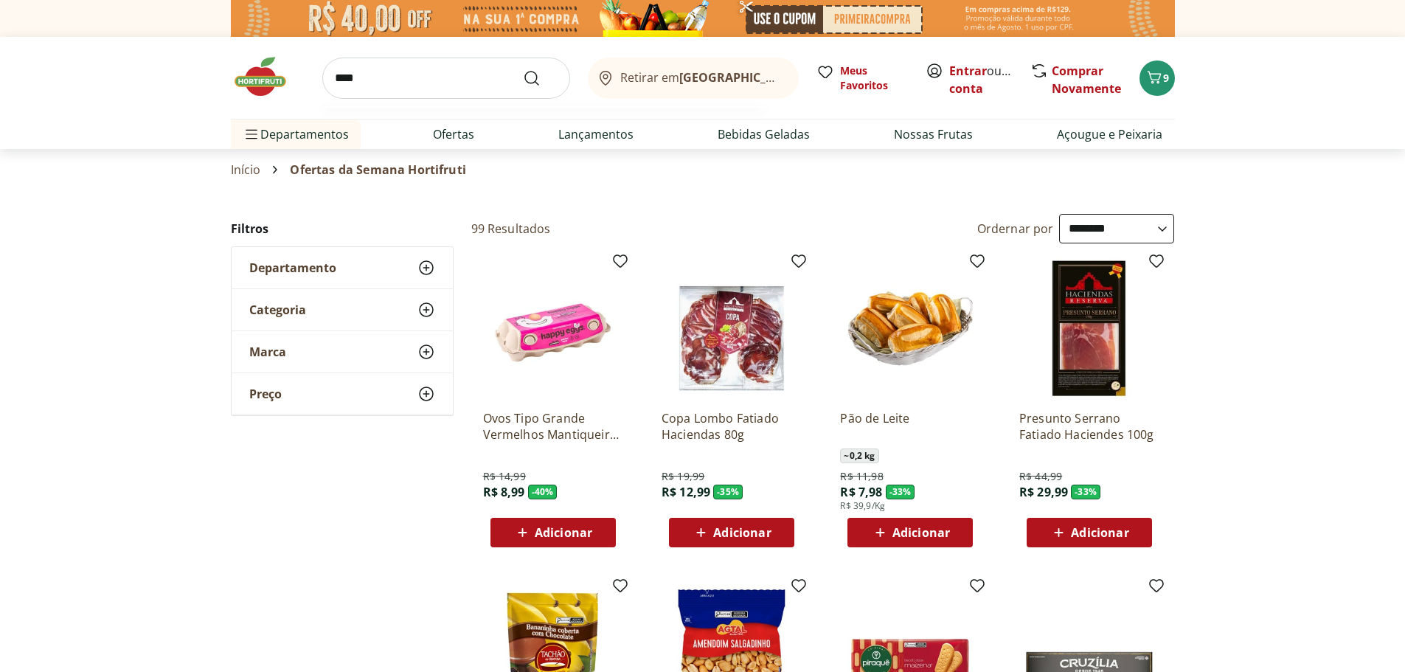
type input "****"
click at [523, 69] on button "Submit Search" at bounding box center [540, 78] width 35 height 18
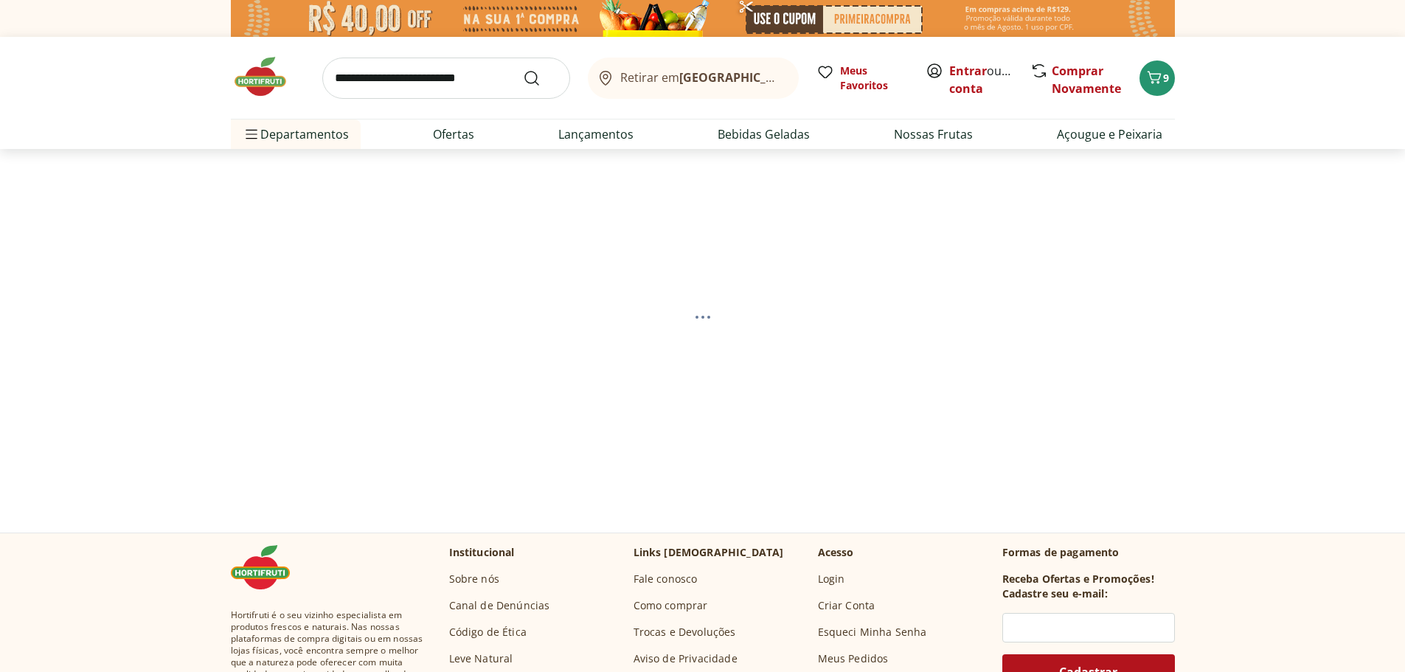
select select "**********"
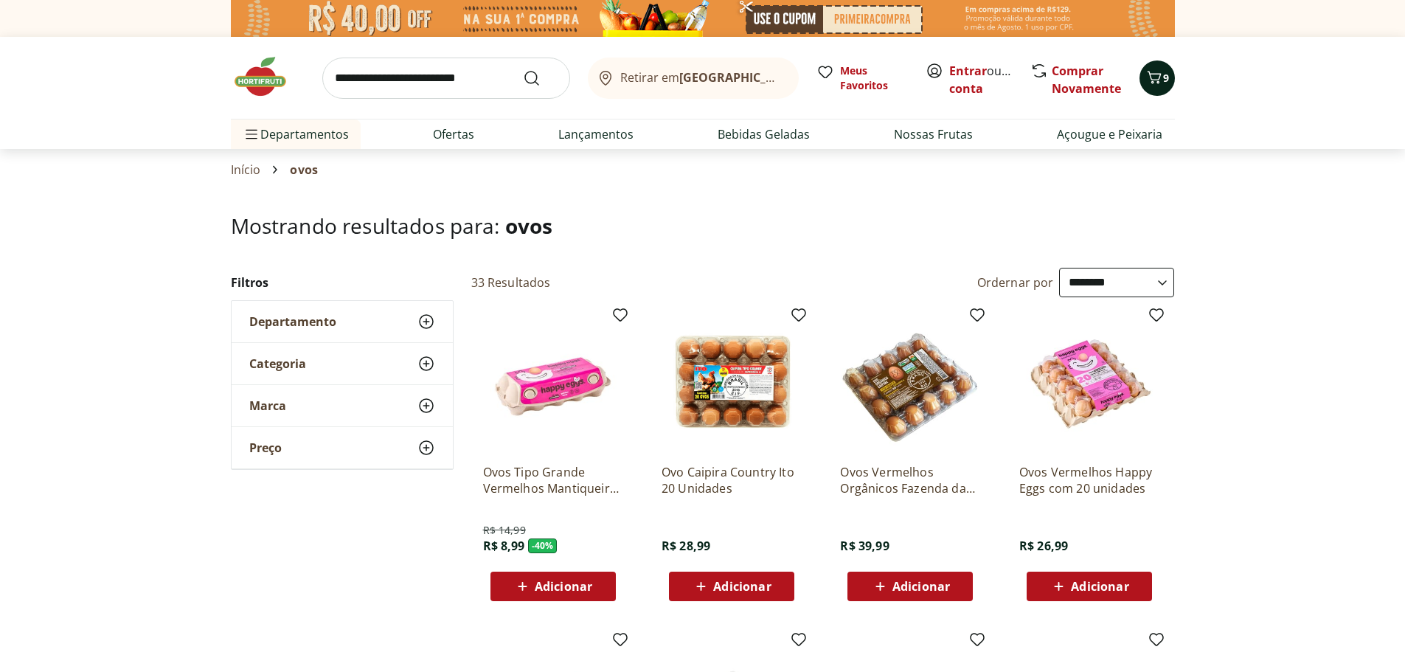
click at [1151, 76] on icon "Carrinho" at bounding box center [1155, 78] width 18 height 18
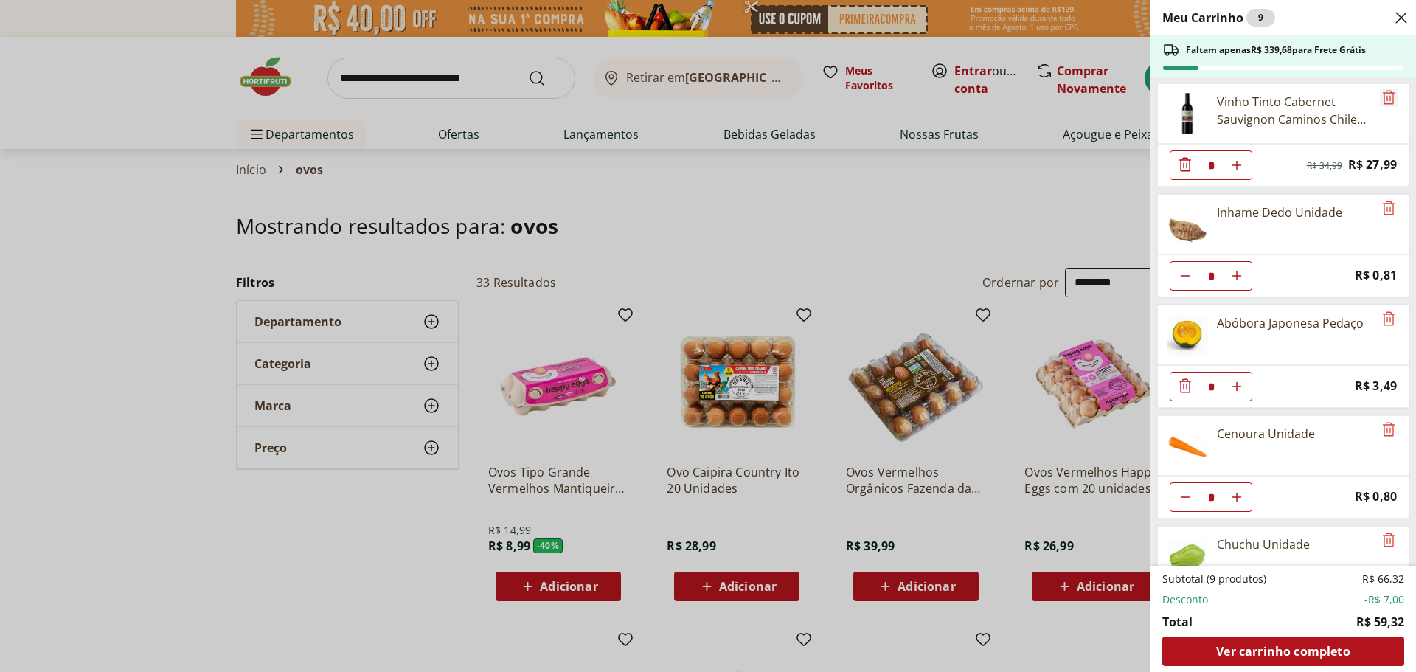
click at [1385, 94] on icon "Remove" at bounding box center [1389, 98] width 18 height 18
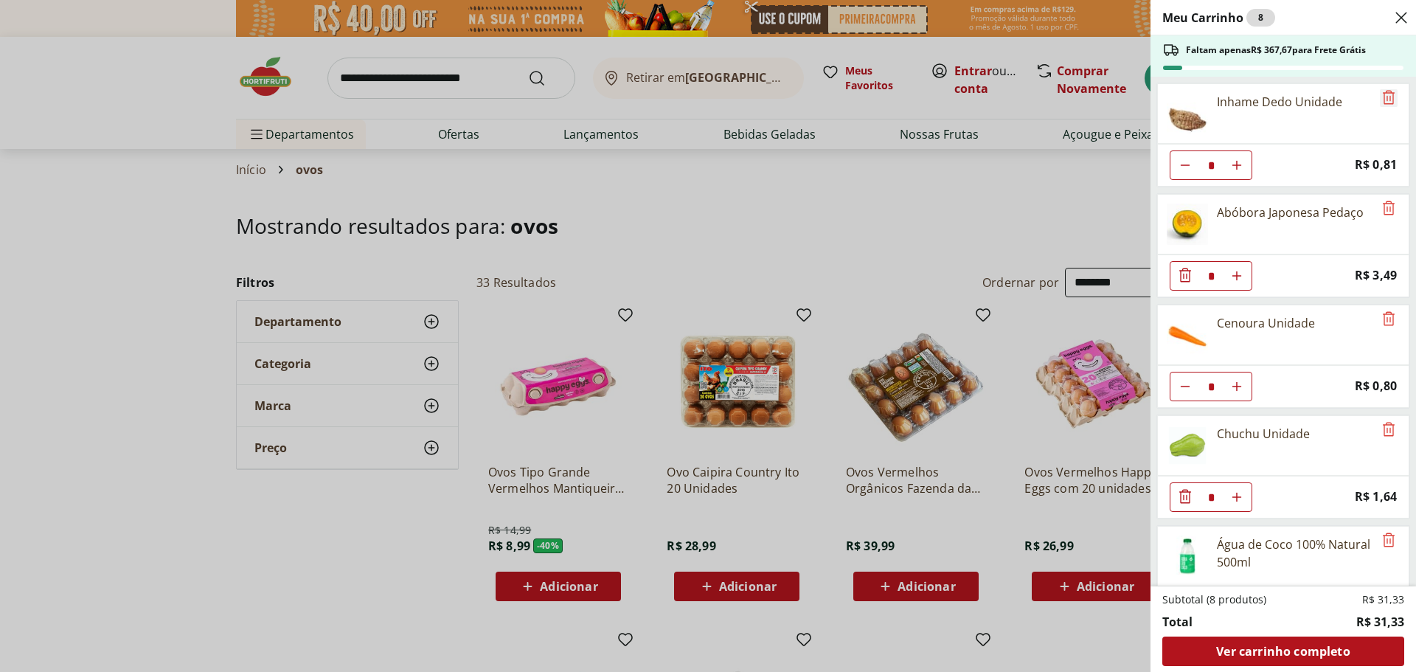
click at [1385, 94] on icon "Remove" at bounding box center [1389, 98] width 18 height 18
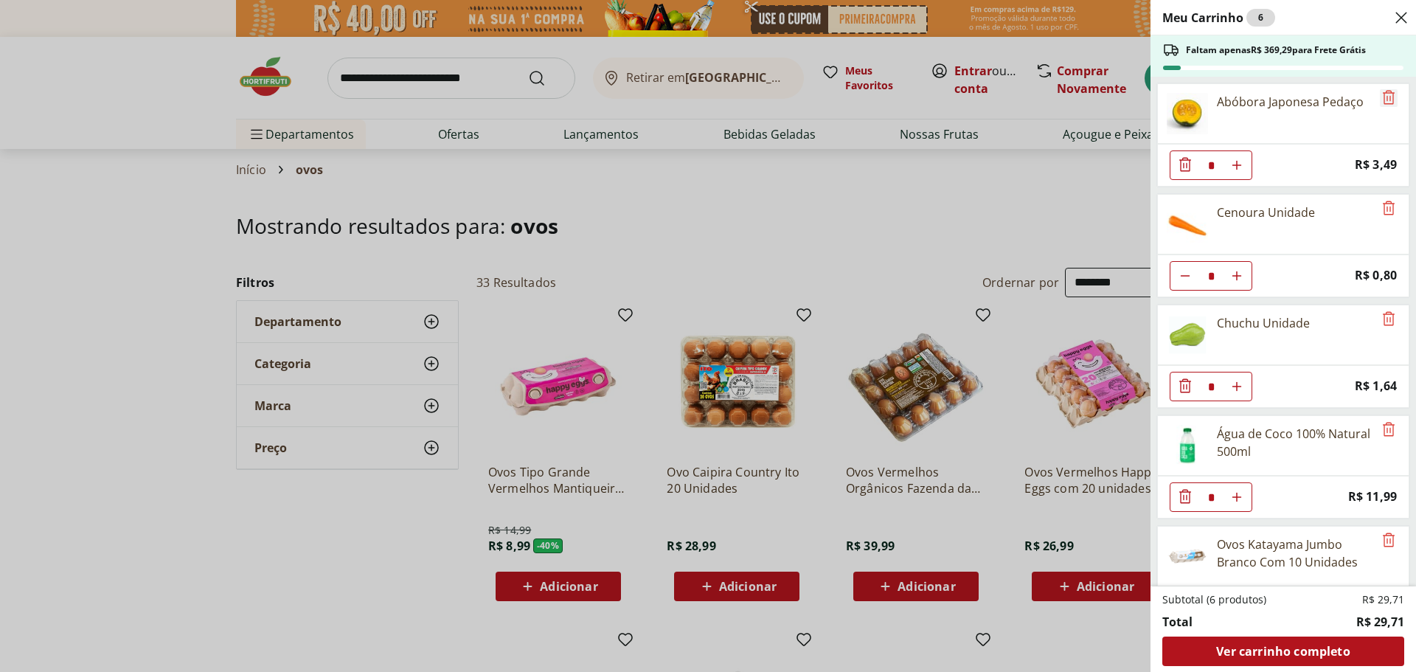
click at [1385, 94] on icon "Remove" at bounding box center [1389, 98] width 18 height 18
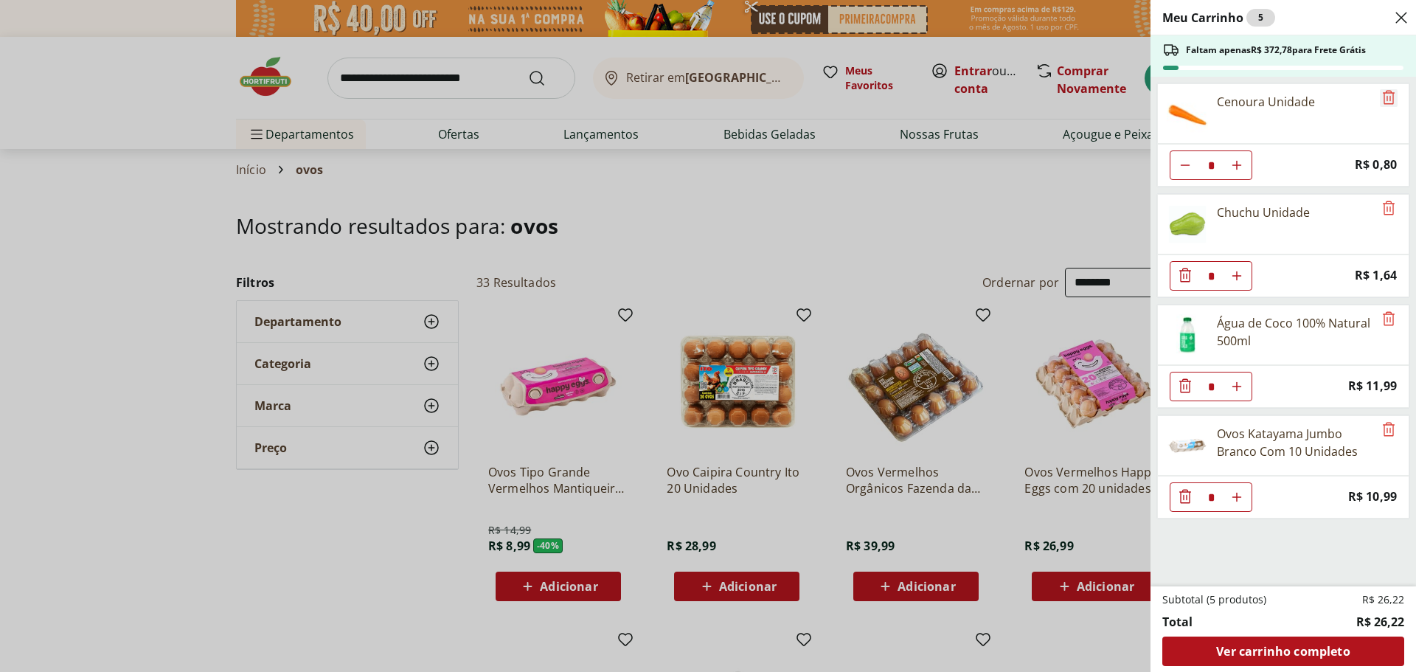
click at [1385, 94] on icon "Remove" at bounding box center [1389, 98] width 18 height 18
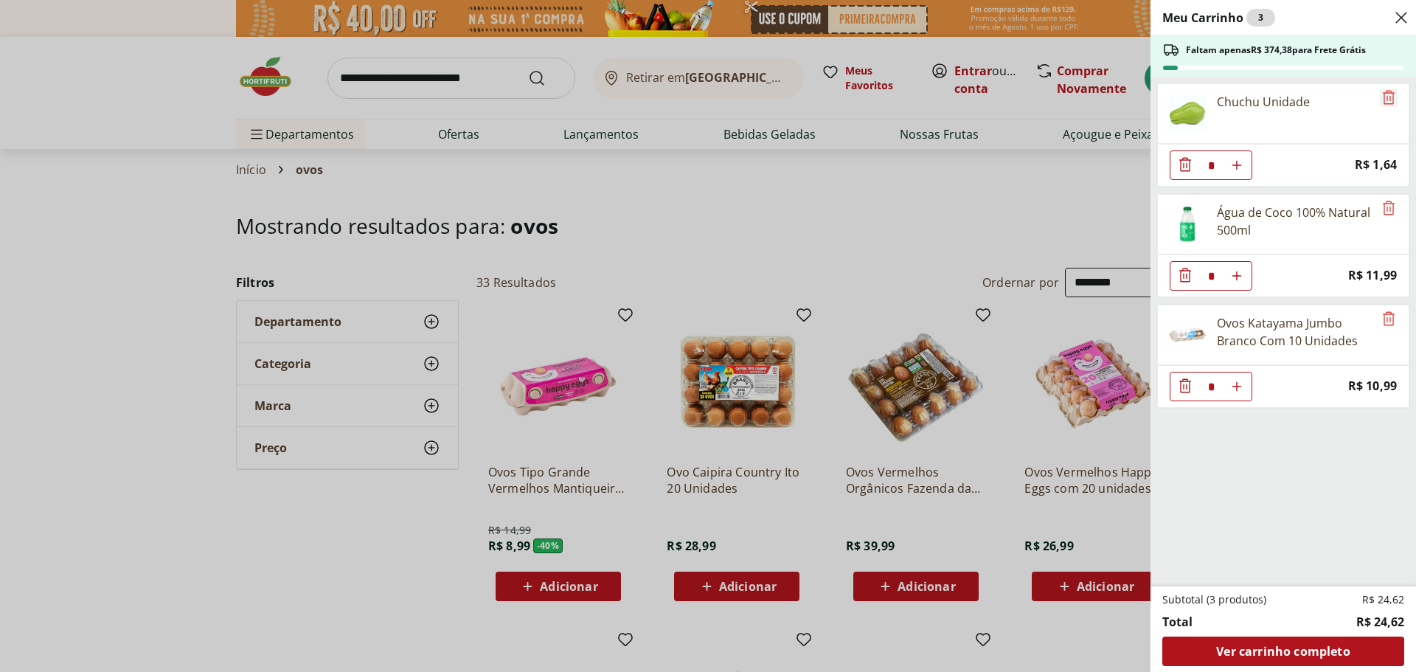
click at [1385, 94] on icon "Remove" at bounding box center [1389, 98] width 18 height 18
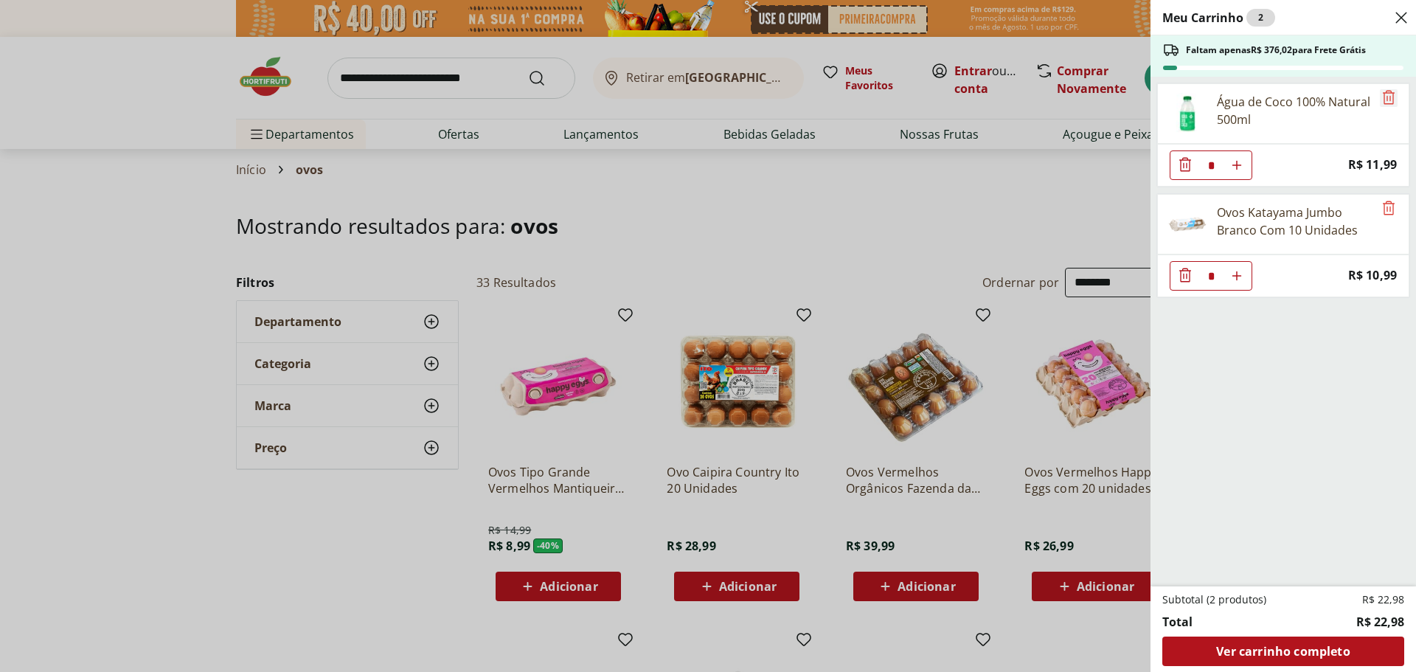
click at [1385, 94] on icon "Remove" at bounding box center [1389, 98] width 18 height 18
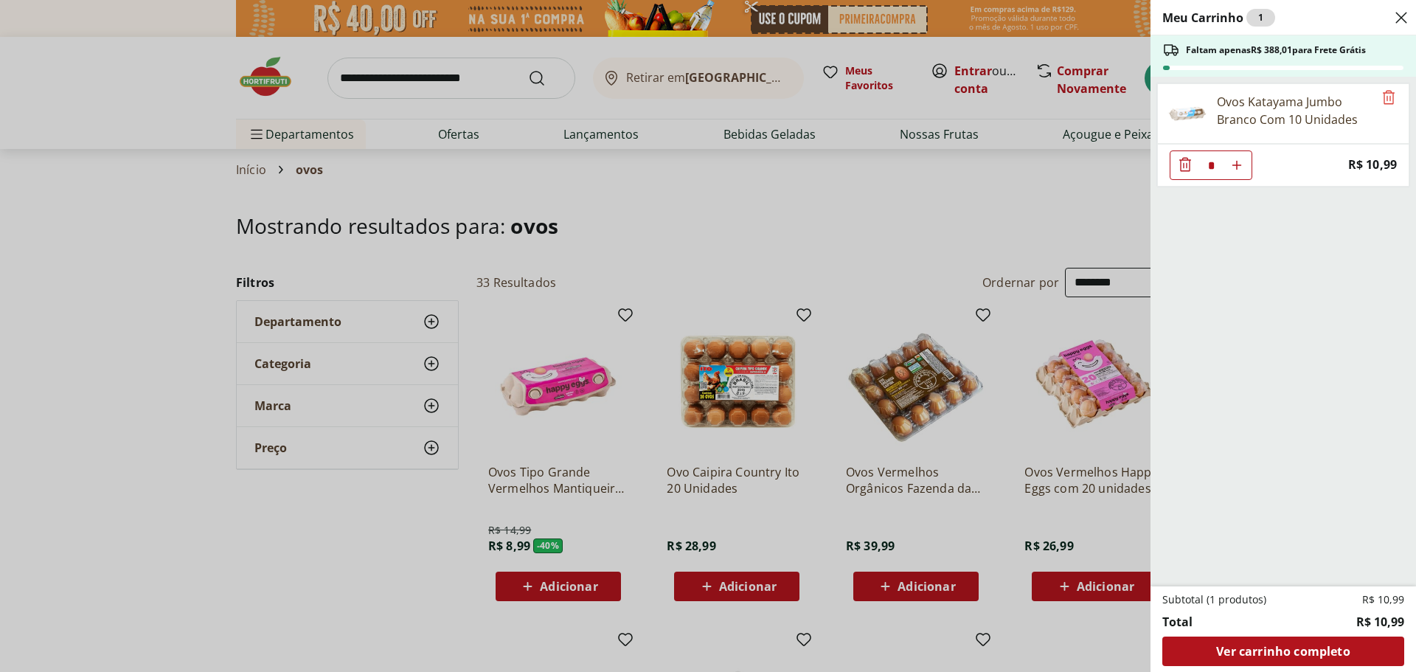
click at [951, 432] on div "Meu Carrinho 1 Faltam apenas R$ 388,01 para Frete Grátis Ovos Katayama Jumbo Br…" at bounding box center [708, 336] width 1416 height 672
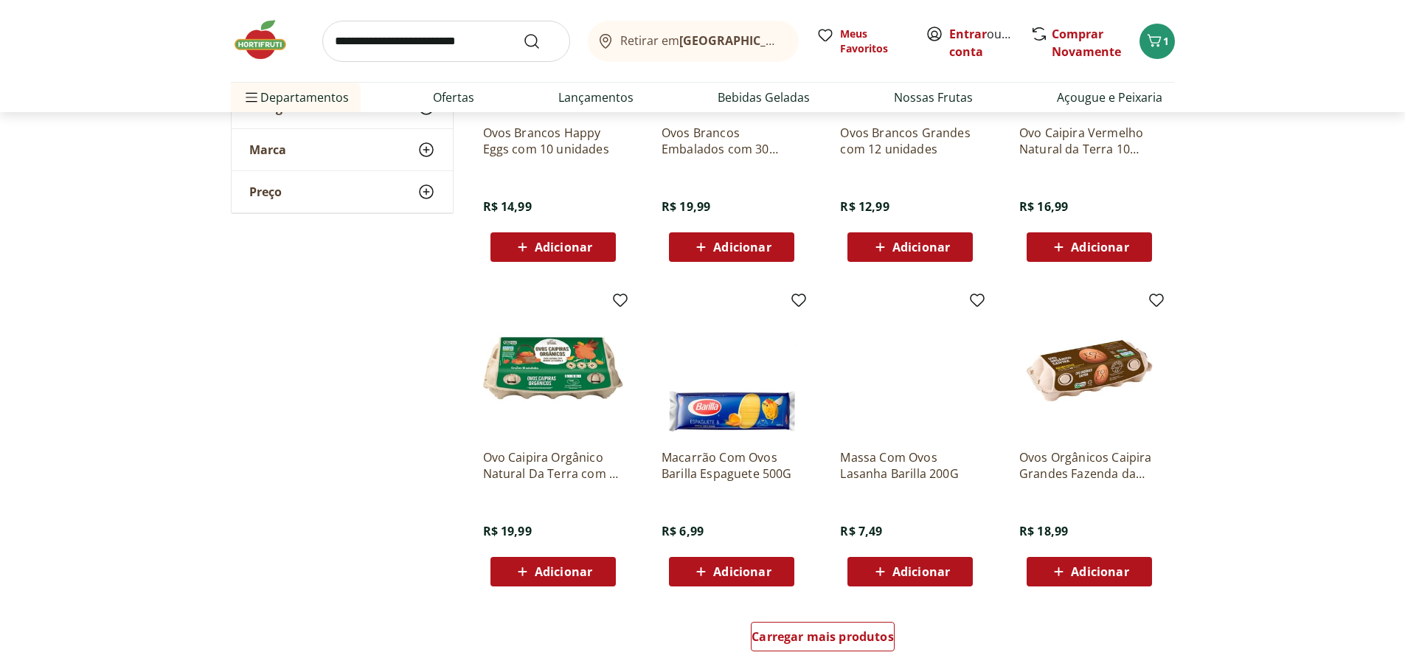
scroll to position [811, 0]
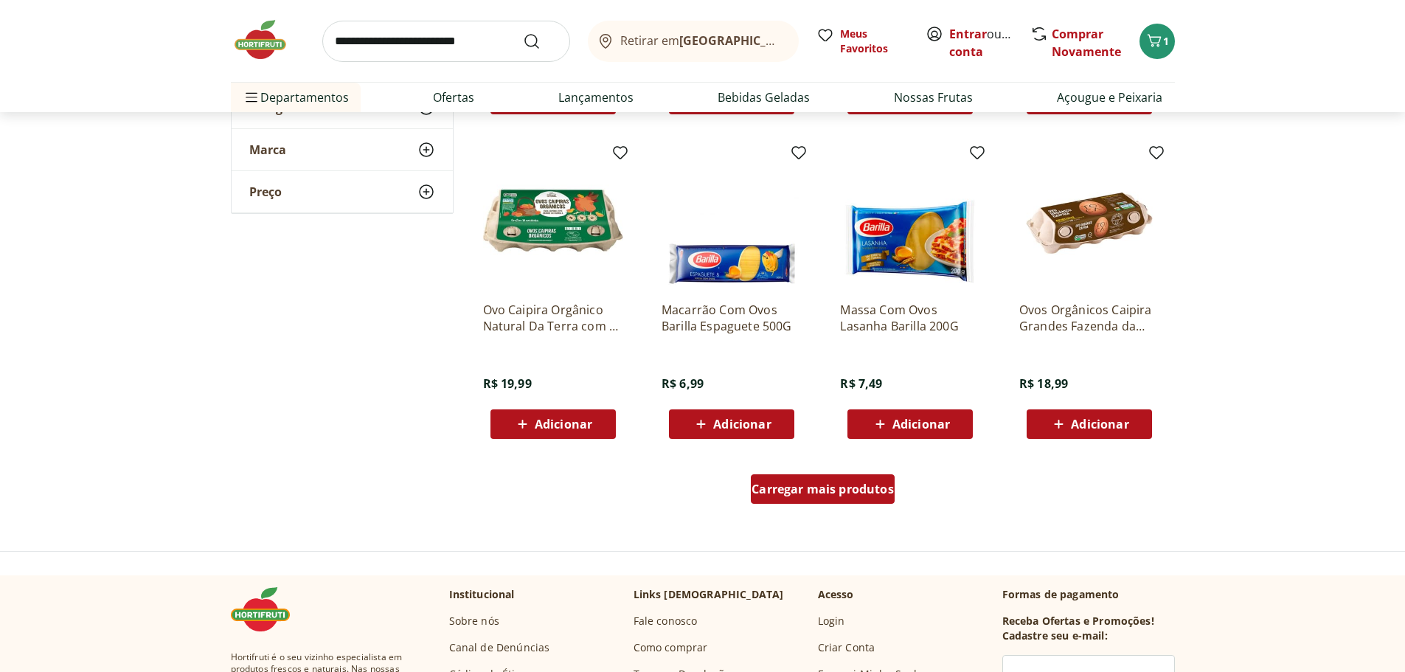
click at [828, 490] on span "Carregar mais produtos" at bounding box center [823, 489] width 142 height 12
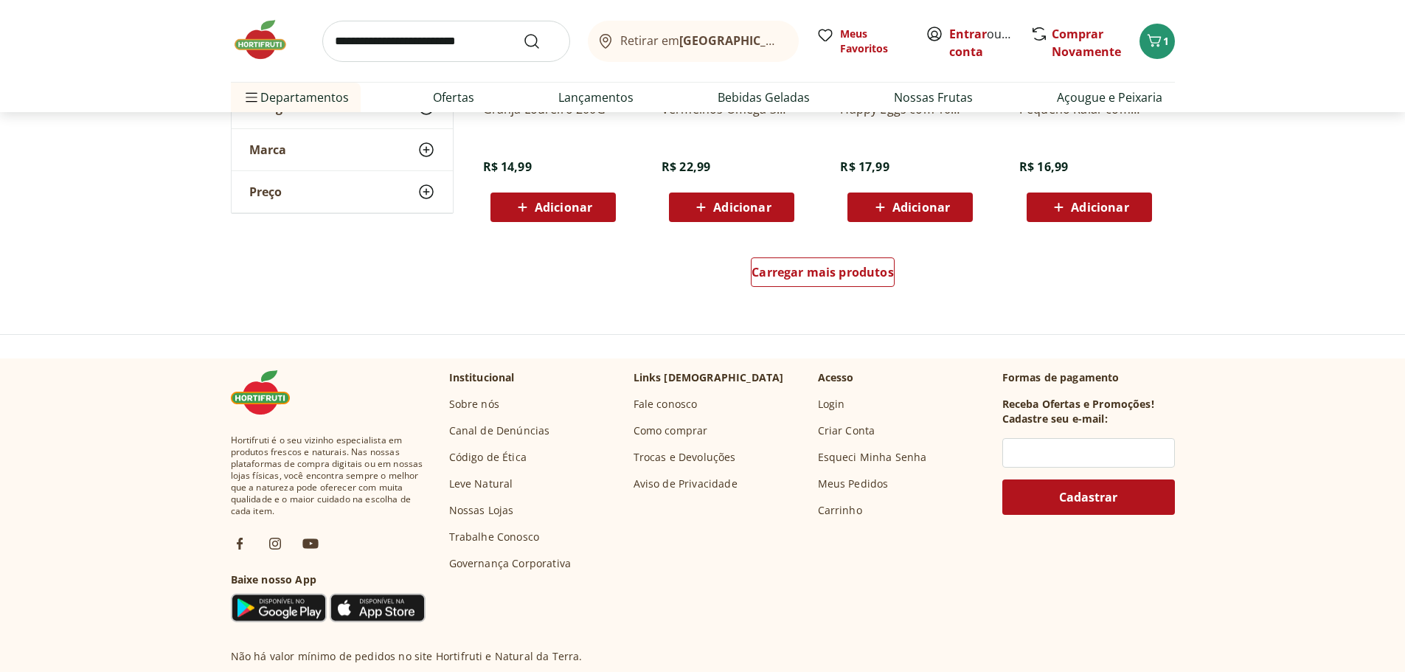
scroll to position [1992, 0]
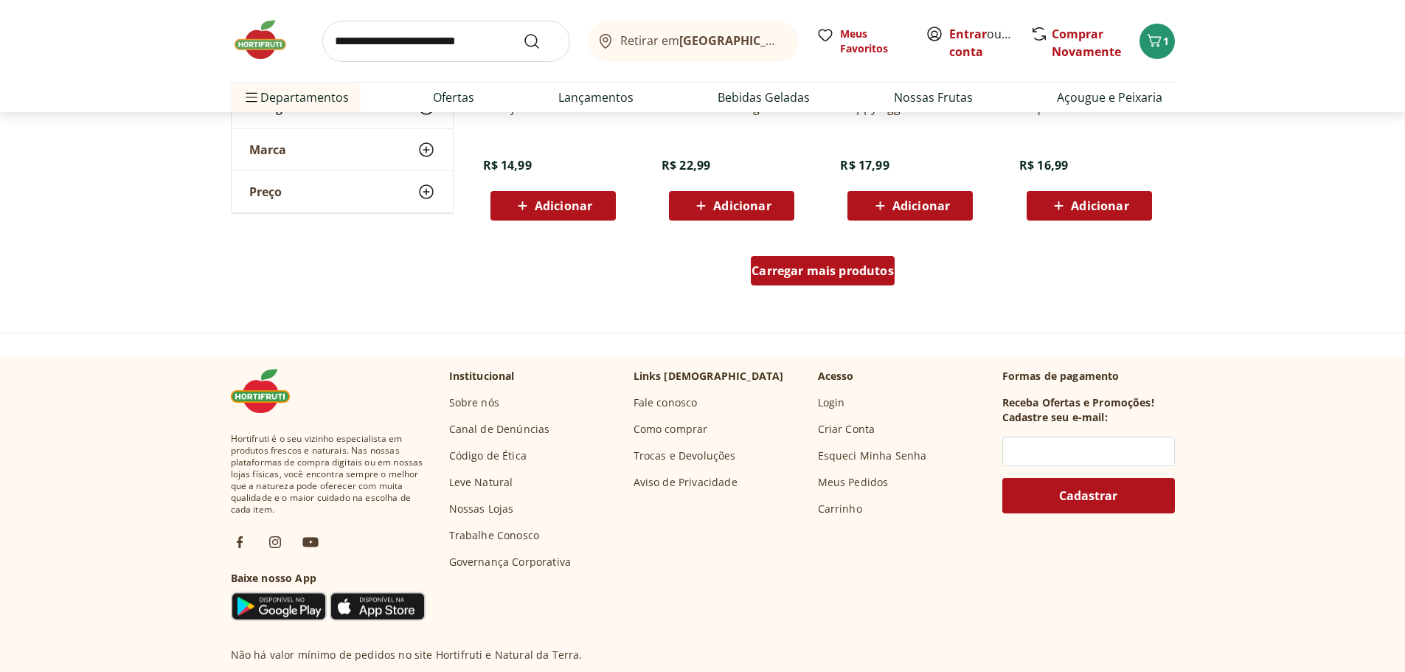
click at [789, 268] on span "Carregar mais produtos" at bounding box center [823, 271] width 142 height 12
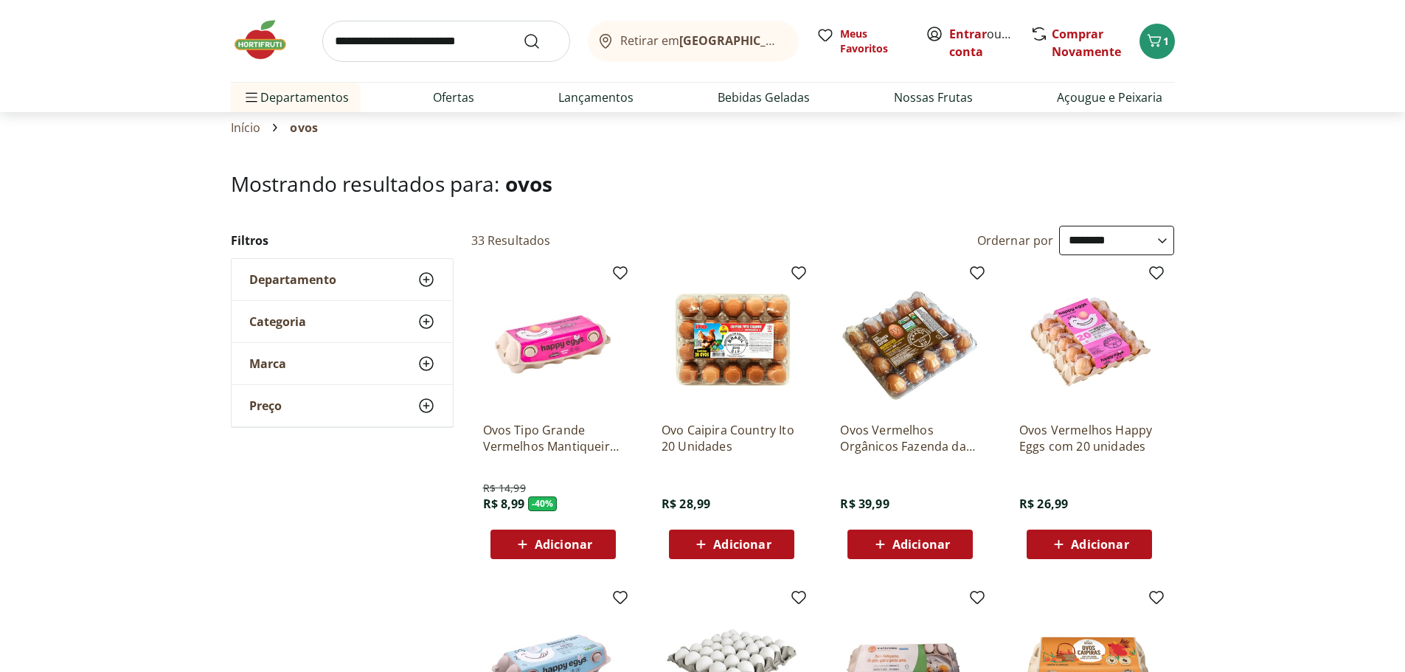
scroll to position [0, 0]
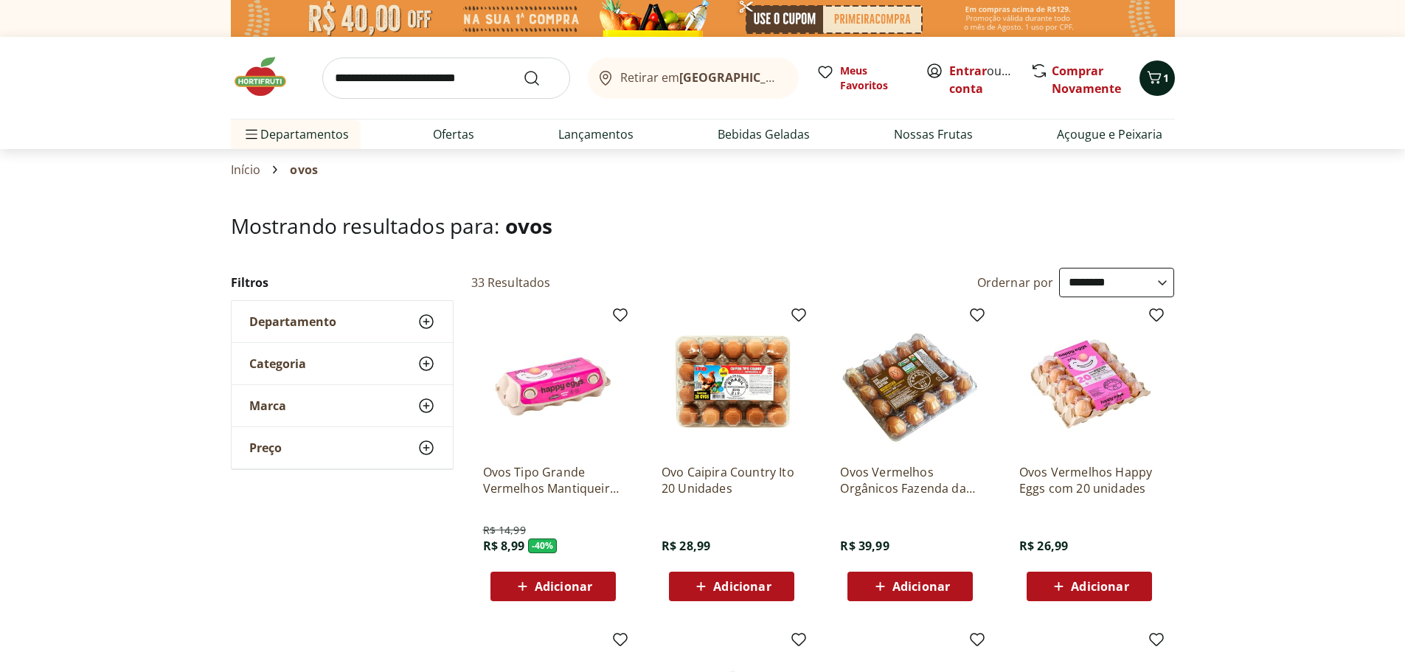
click at [1159, 75] on icon "Carrinho" at bounding box center [1155, 78] width 18 height 18
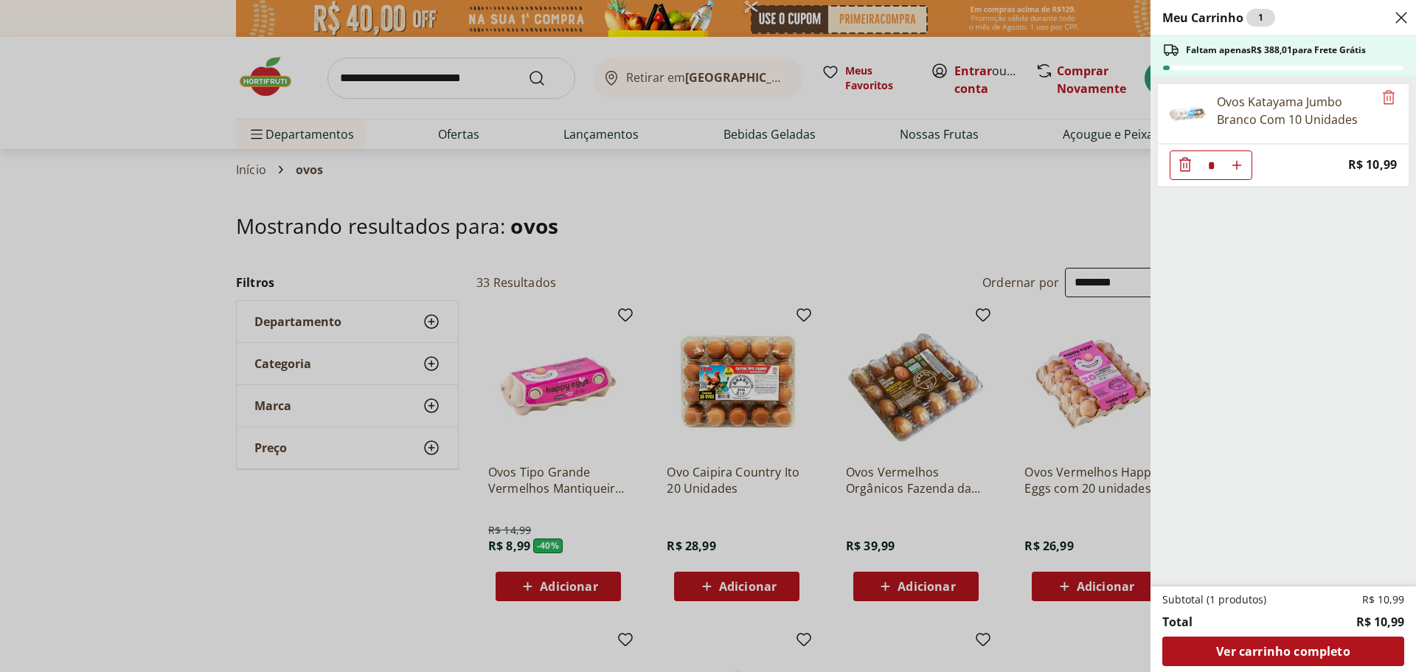
click at [997, 204] on div "Meu Carrinho 1 Faltam apenas R$ 388,01 para Frete Grátis Ovos Katayama Jumbo Br…" at bounding box center [708, 336] width 1416 height 672
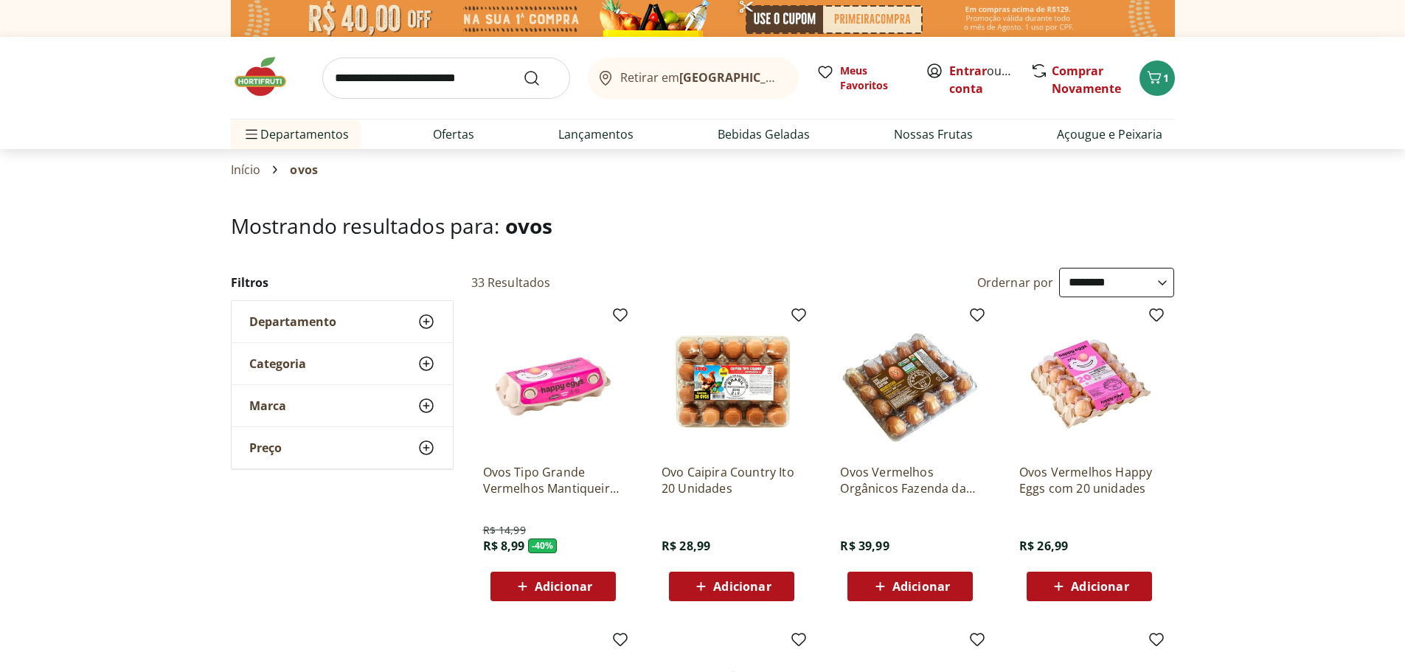
click at [426, 80] on input "search" at bounding box center [446, 78] width 248 height 41
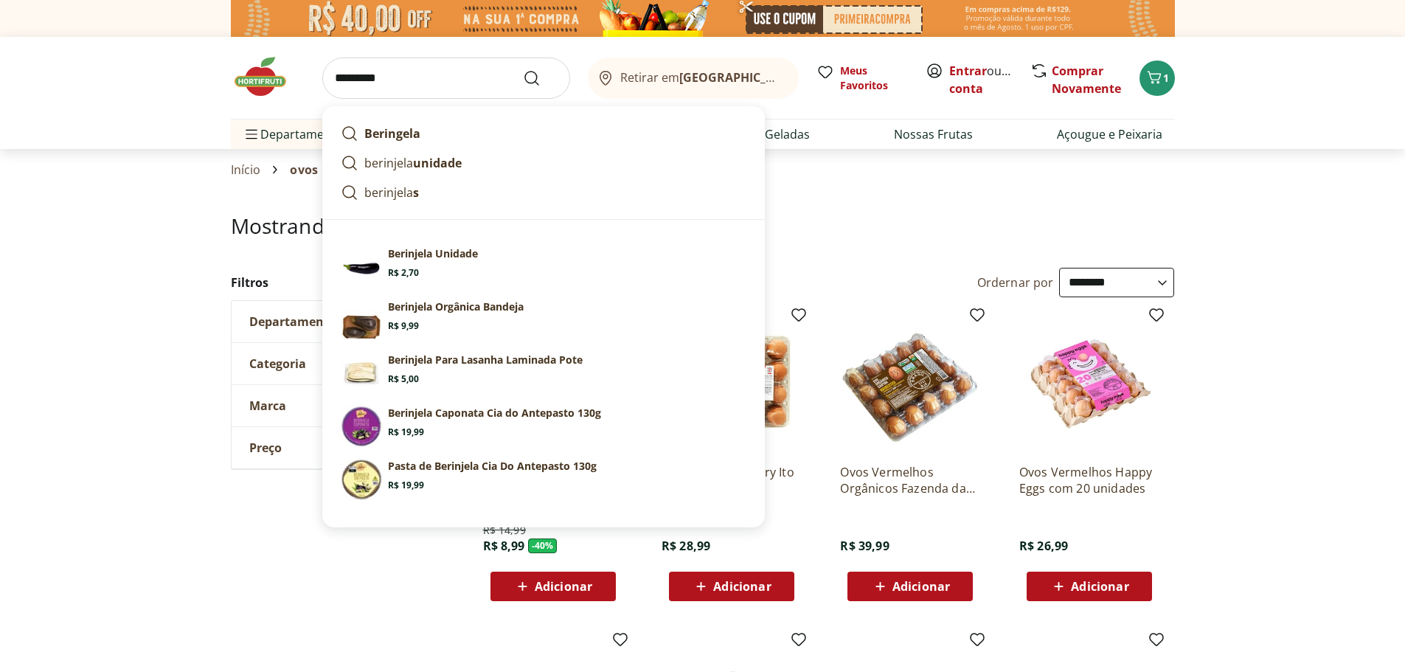
type input "*********"
click at [523, 69] on button "Submit Search" at bounding box center [540, 78] width 35 height 18
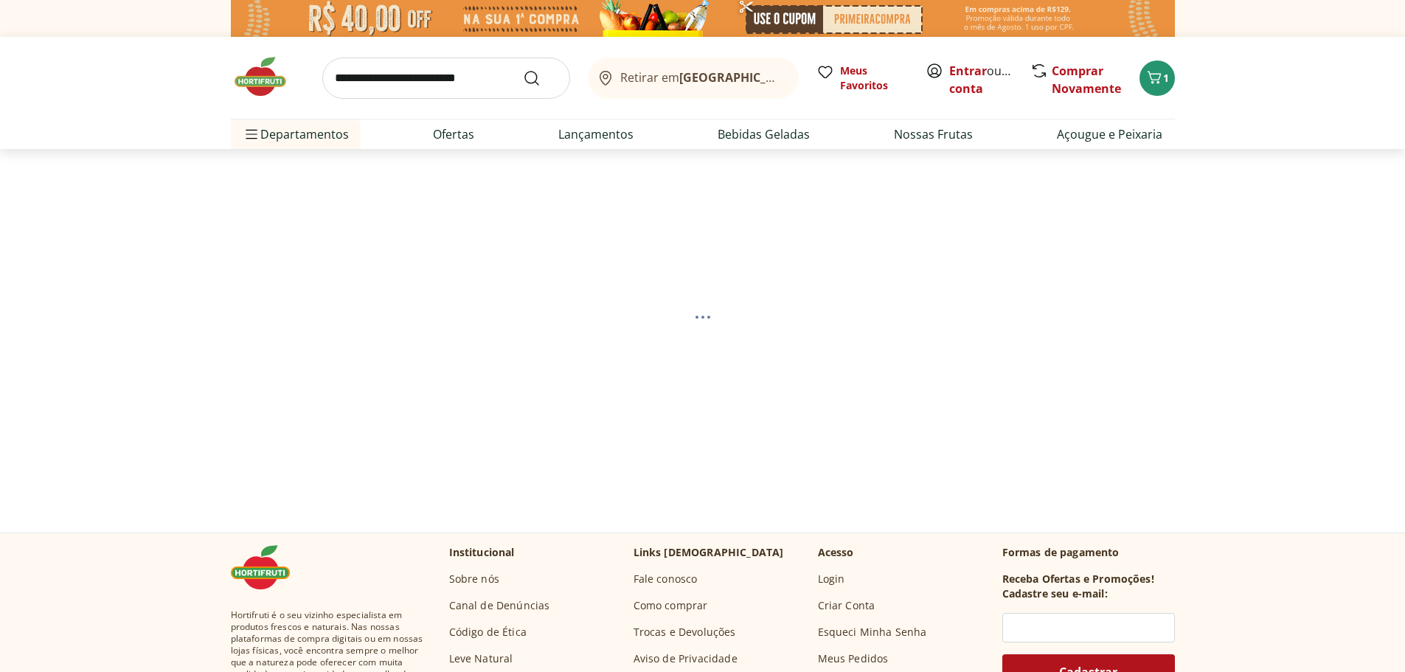
select select "**********"
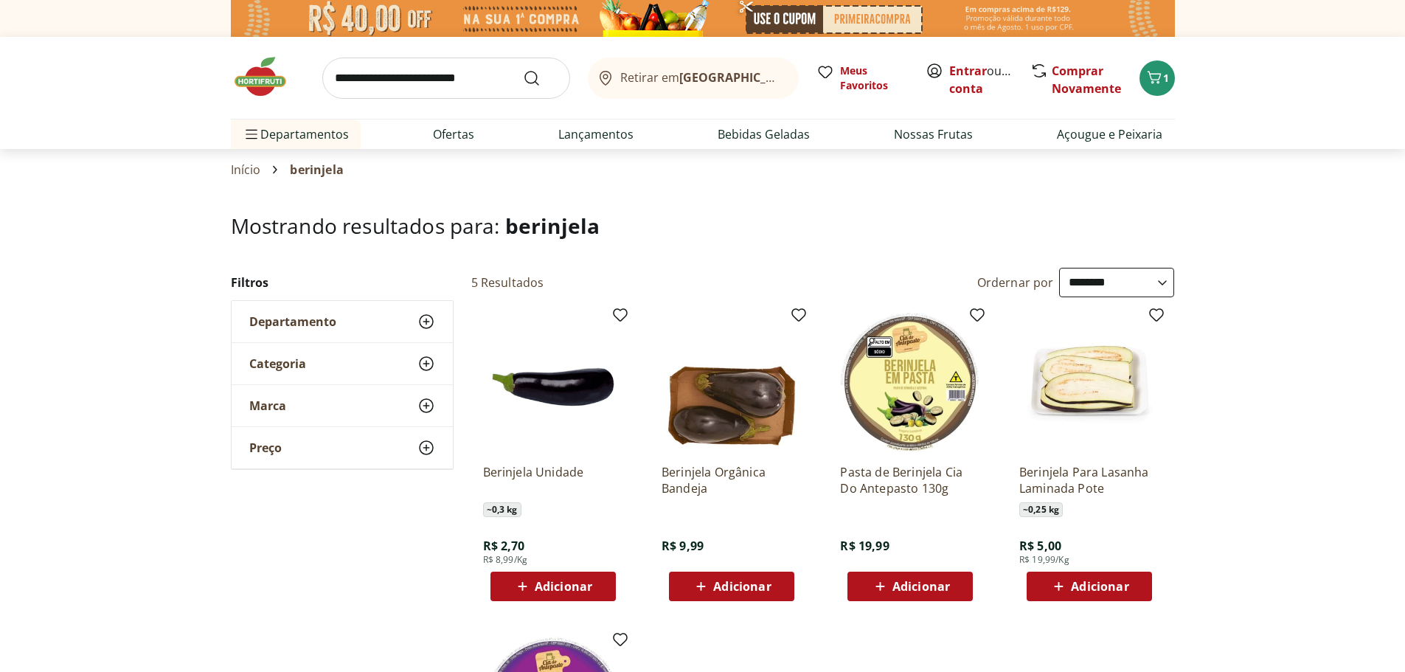
click at [568, 587] on span "Adicionar" at bounding box center [564, 587] width 58 height 12
select select "**********"
click at [1153, 81] on icon "Carrinho" at bounding box center [1154, 77] width 14 height 13
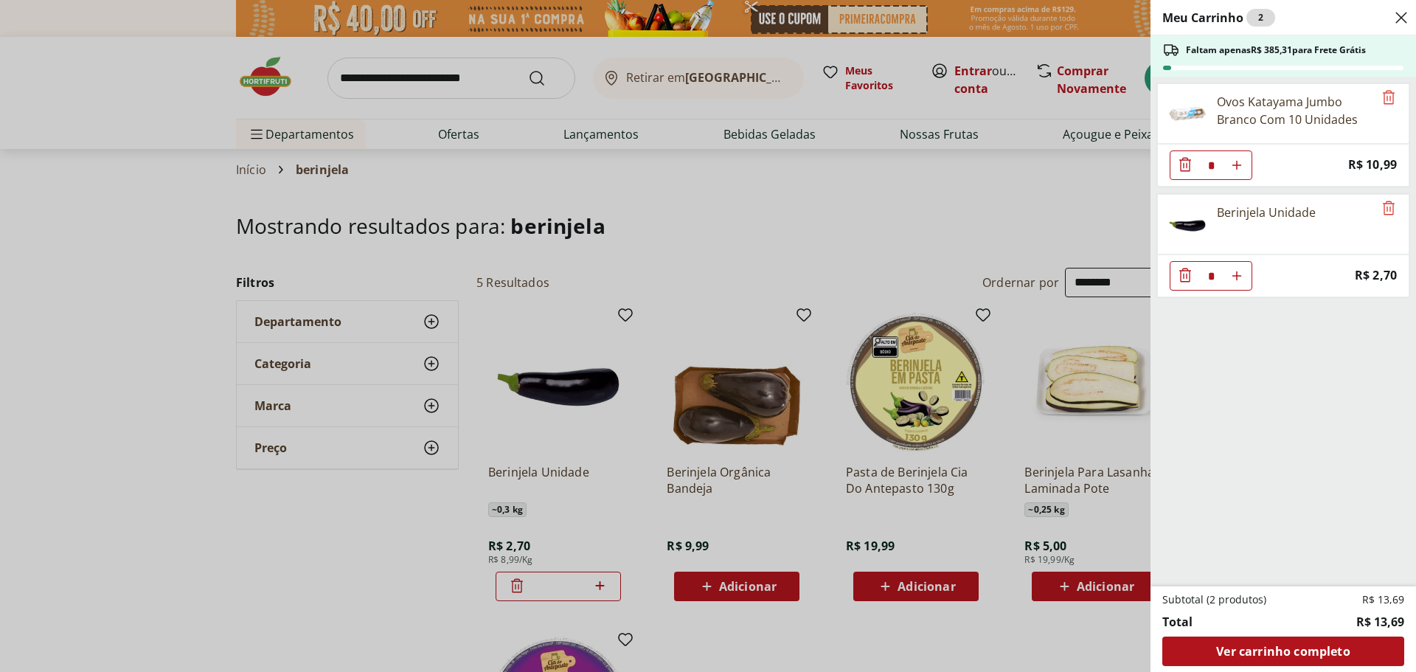
click at [1236, 171] on icon "Aumentar Quantidade" at bounding box center [1237, 165] width 12 height 12
type input "*"
click at [888, 201] on div "Meu Carrinho 3 Faltam apenas R$ 382,61 para Frete Grátis Ovos Katayama Jumbo Br…" at bounding box center [708, 336] width 1416 height 672
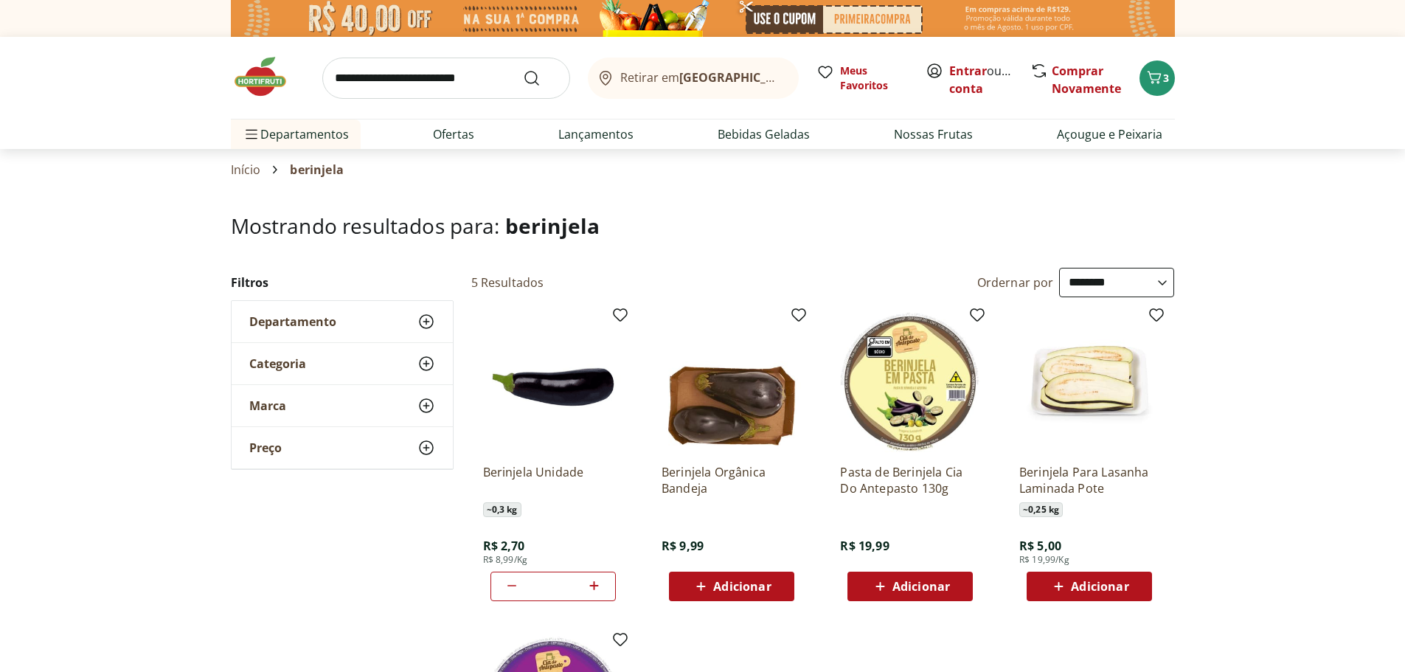
click at [472, 66] on input "search" at bounding box center [446, 78] width 248 height 41
type input "**********"
click at [523, 69] on button "Submit Search" at bounding box center [540, 78] width 35 height 18
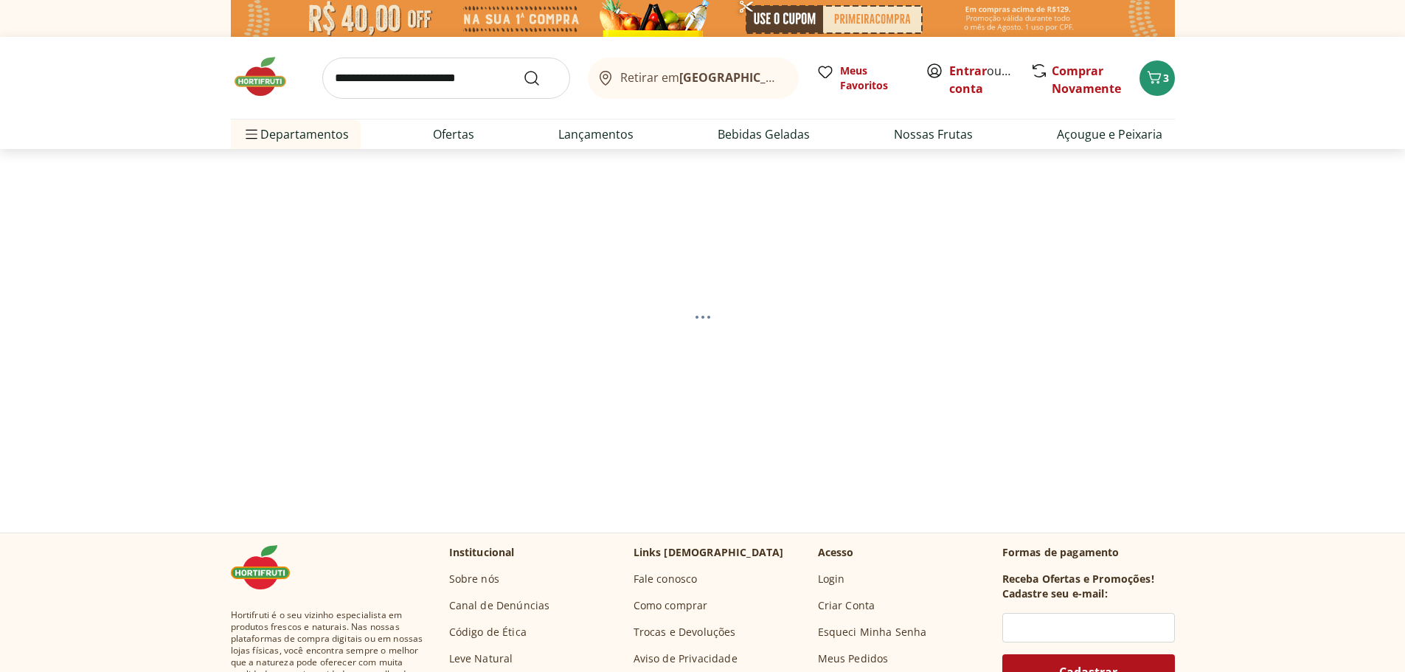
select select "**********"
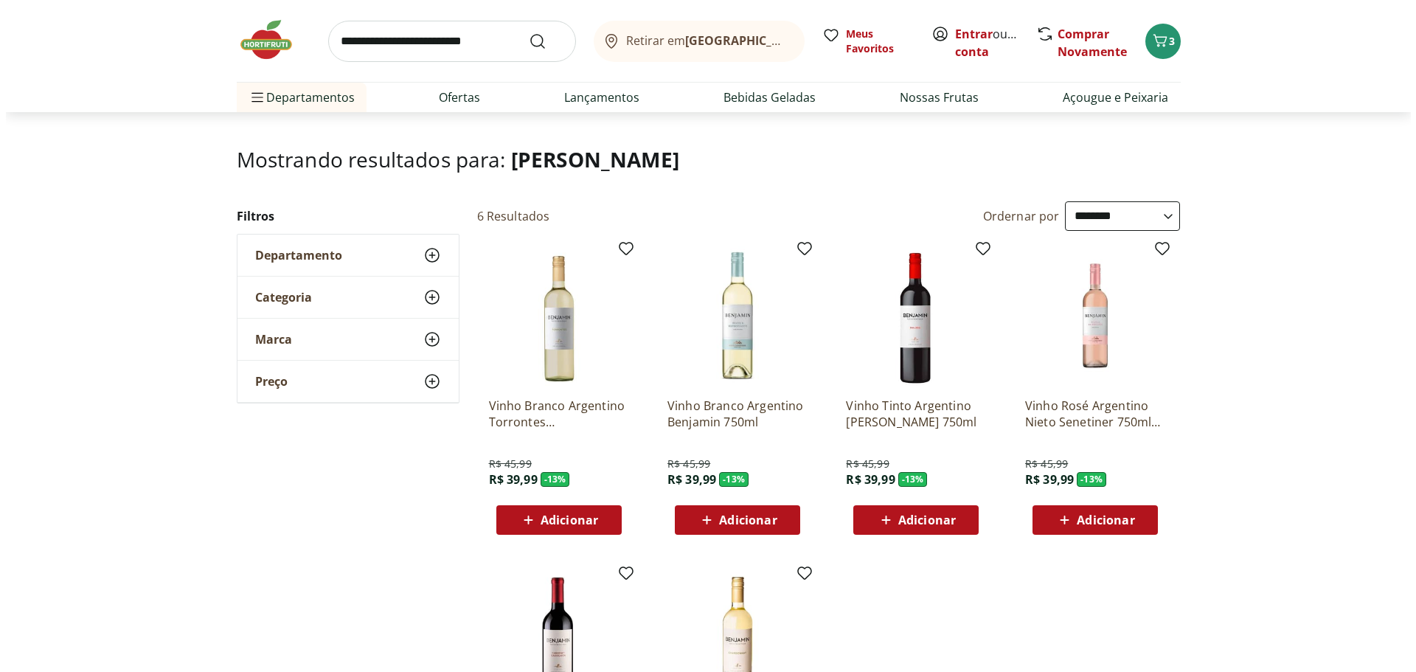
scroll to position [295, 0]
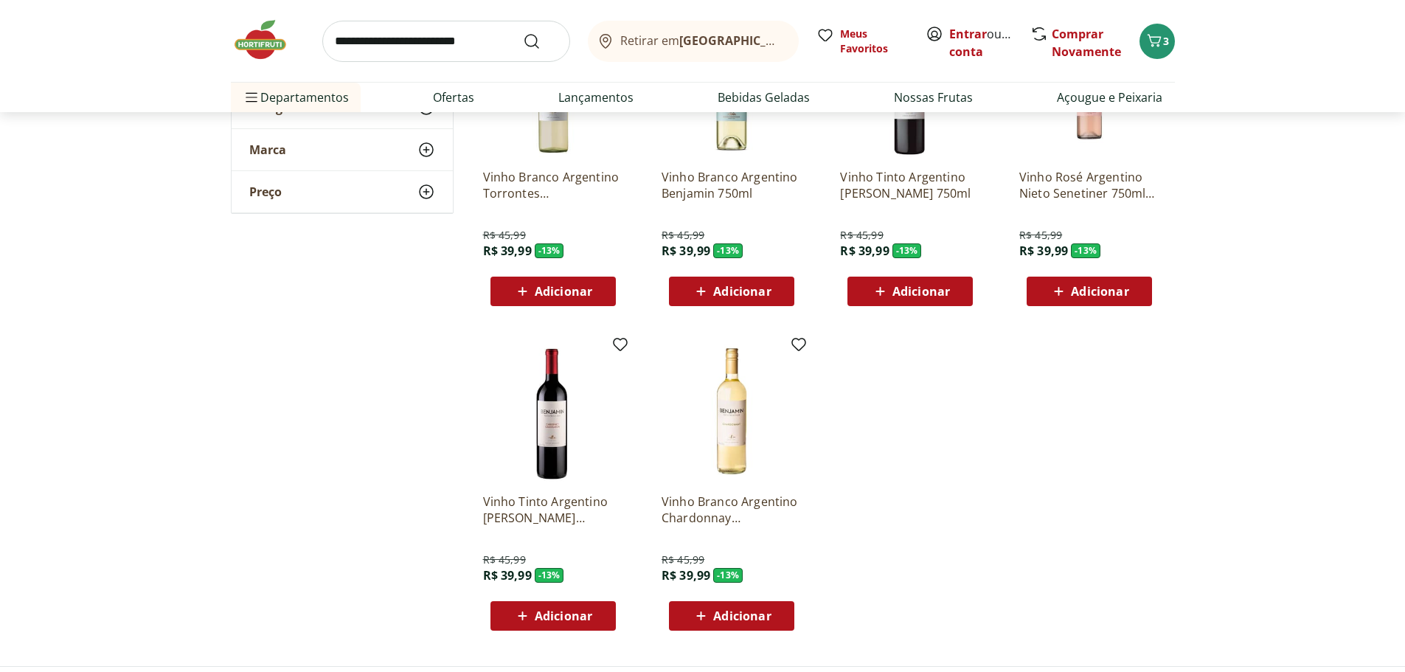
click at [569, 620] on span "Adicionar" at bounding box center [564, 616] width 58 height 12
click at [1160, 39] on icon "Carrinho" at bounding box center [1155, 41] width 18 height 18
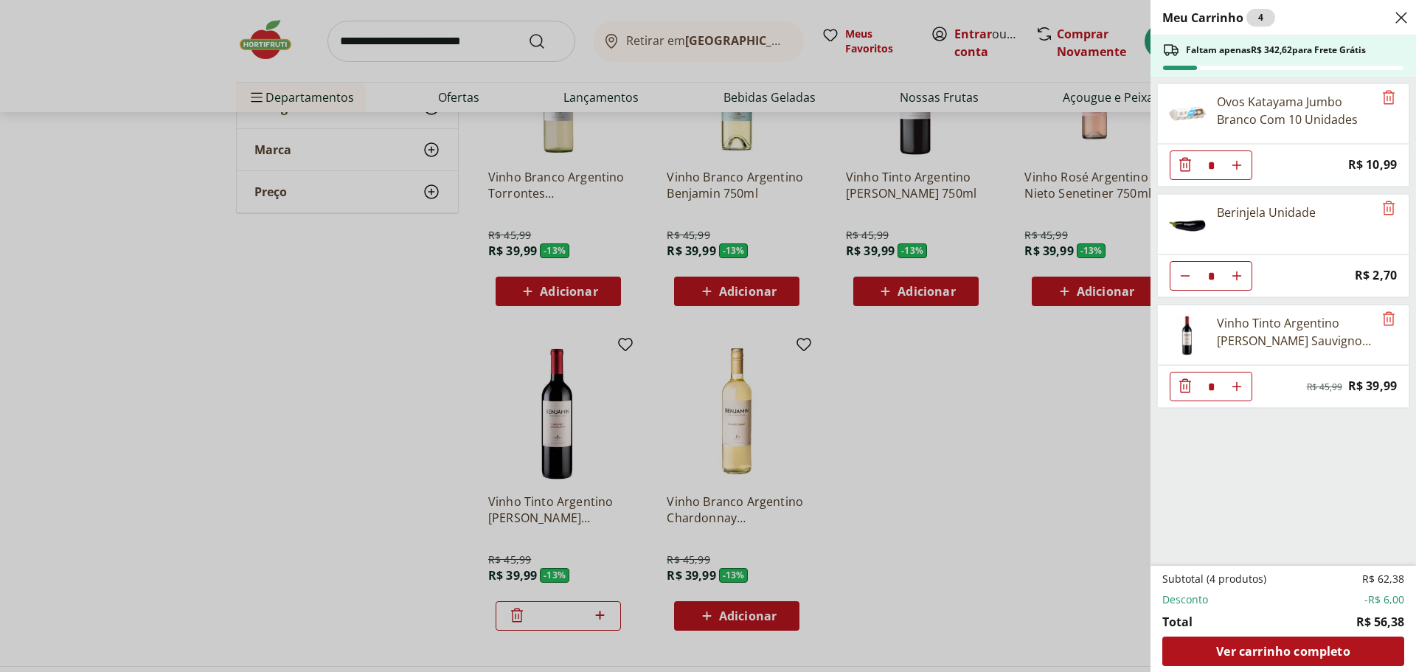
click at [1240, 171] on use "Aumentar Quantidade" at bounding box center [1237, 165] width 12 height 12
type input "*"
click at [921, 447] on div "Meu Carrinho 5 Faltam apenas R$ 302,63 para Frete Grátis Ovos Katayama Jumbo Br…" at bounding box center [708, 336] width 1416 height 672
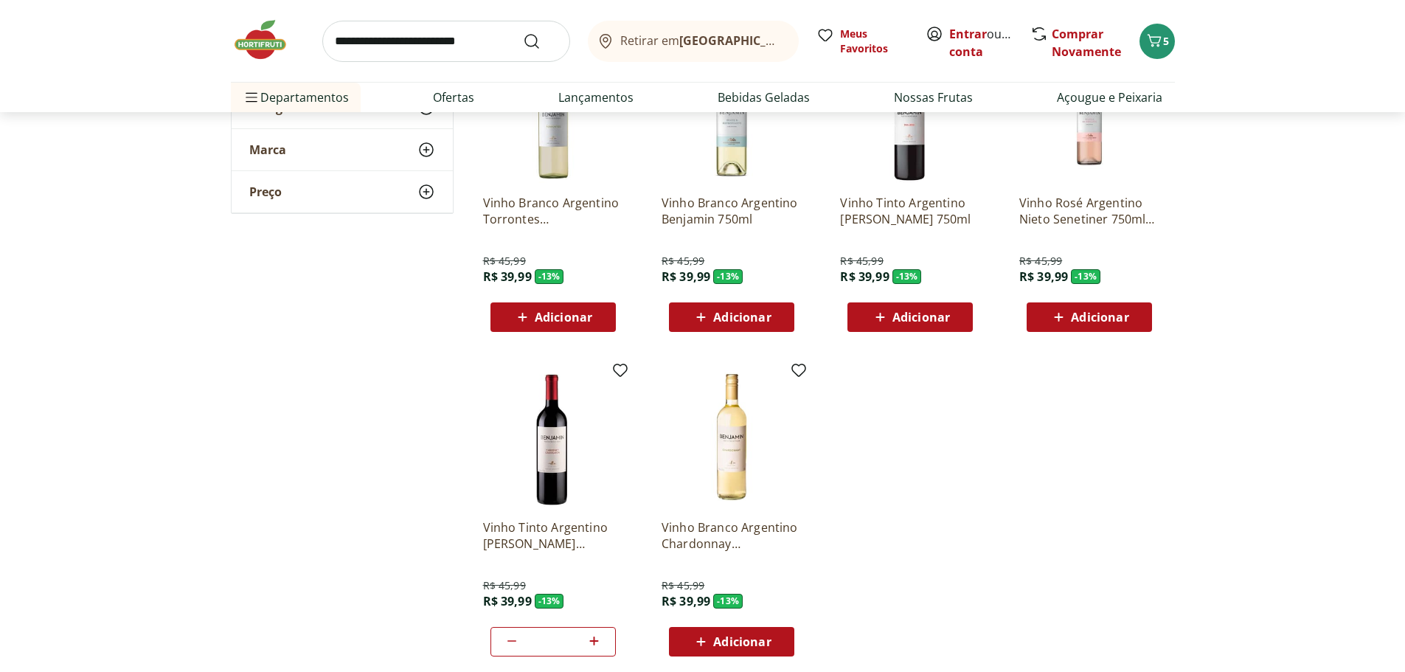
scroll to position [0, 0]
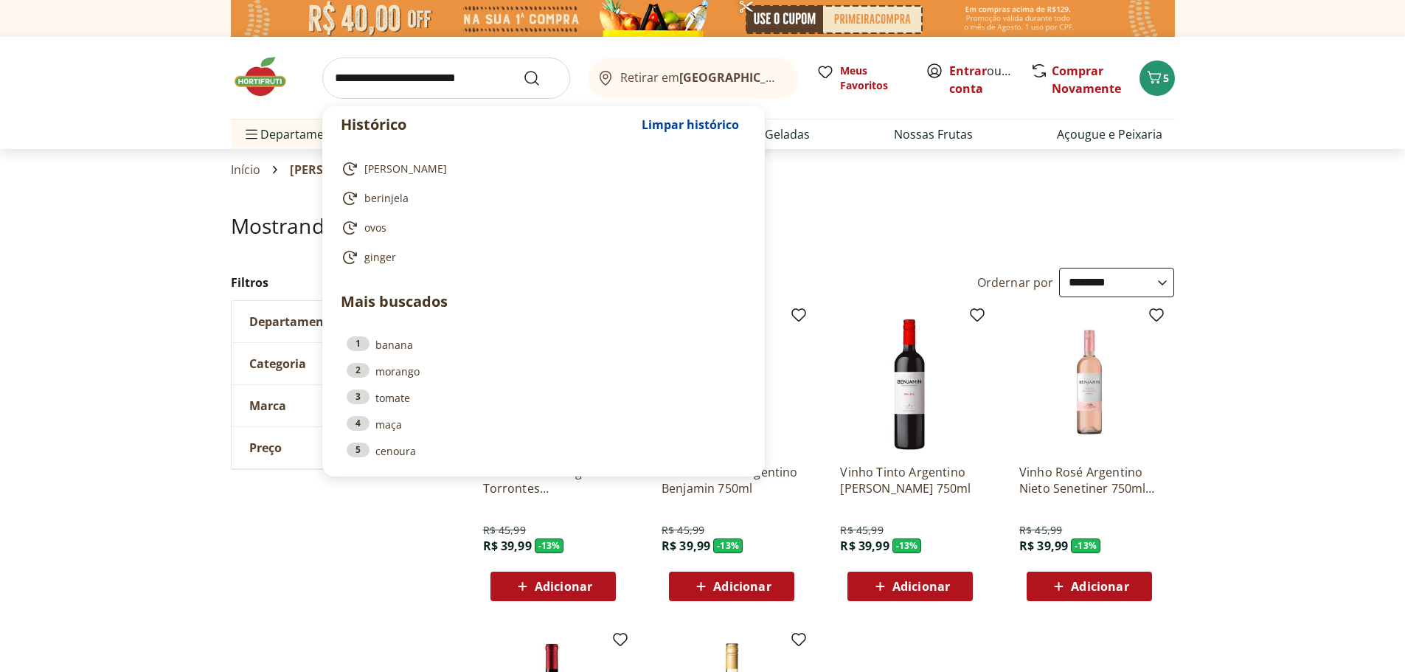
click at [443, 75] on input "search" at bounding box center [446, 78] width 248 height 41
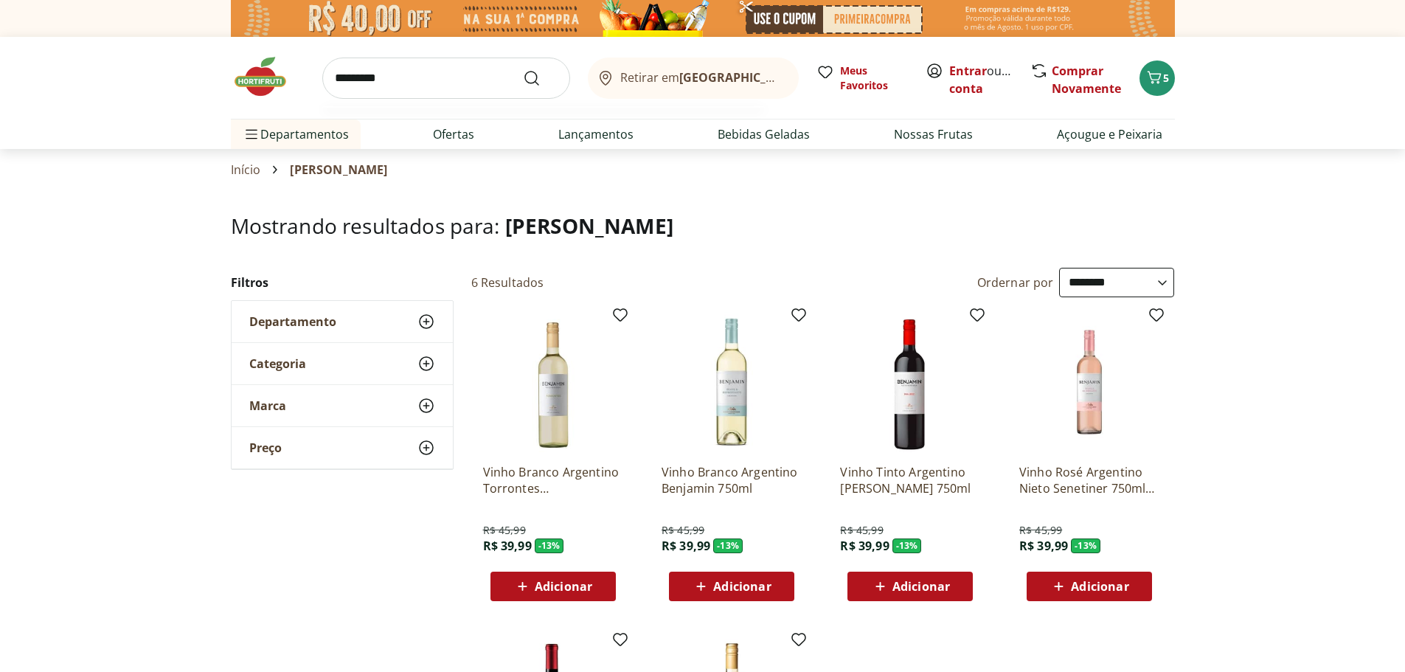
type input "*********"
click at [523, 69] on button "Submit Search" at bounding box center [540, 78] width 35 height 18
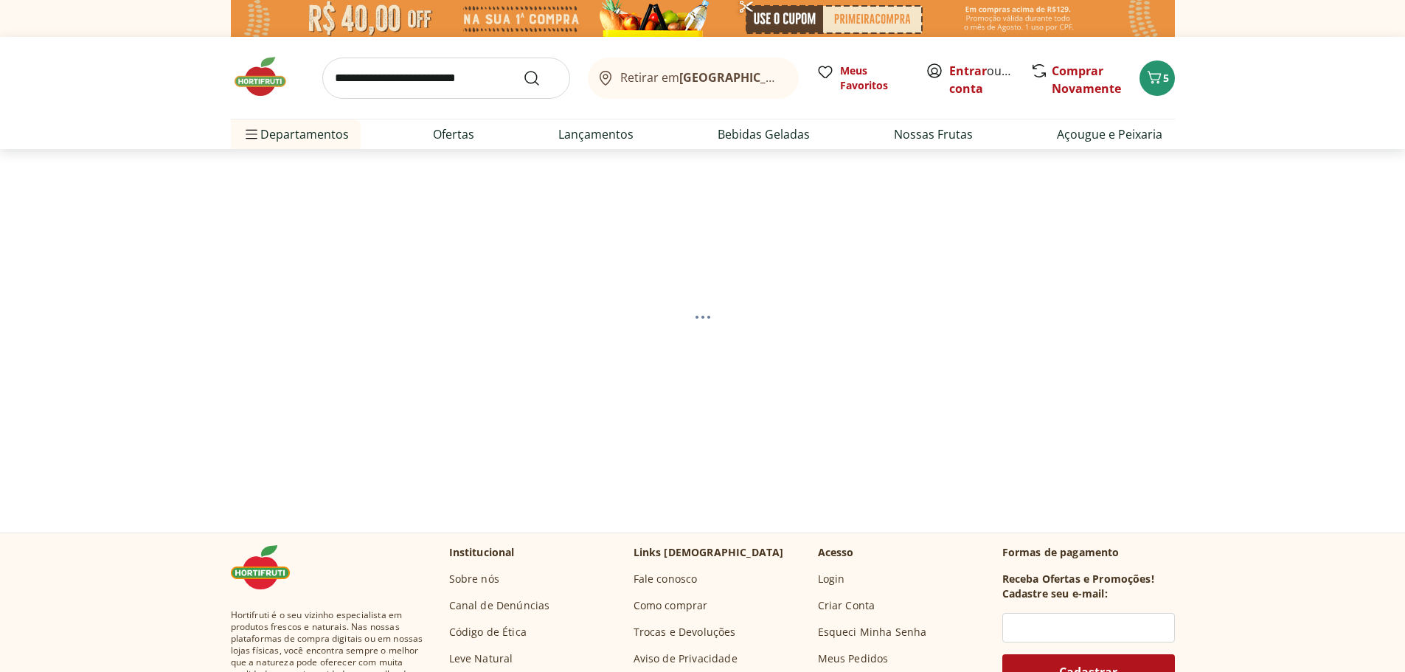
select select "**********"
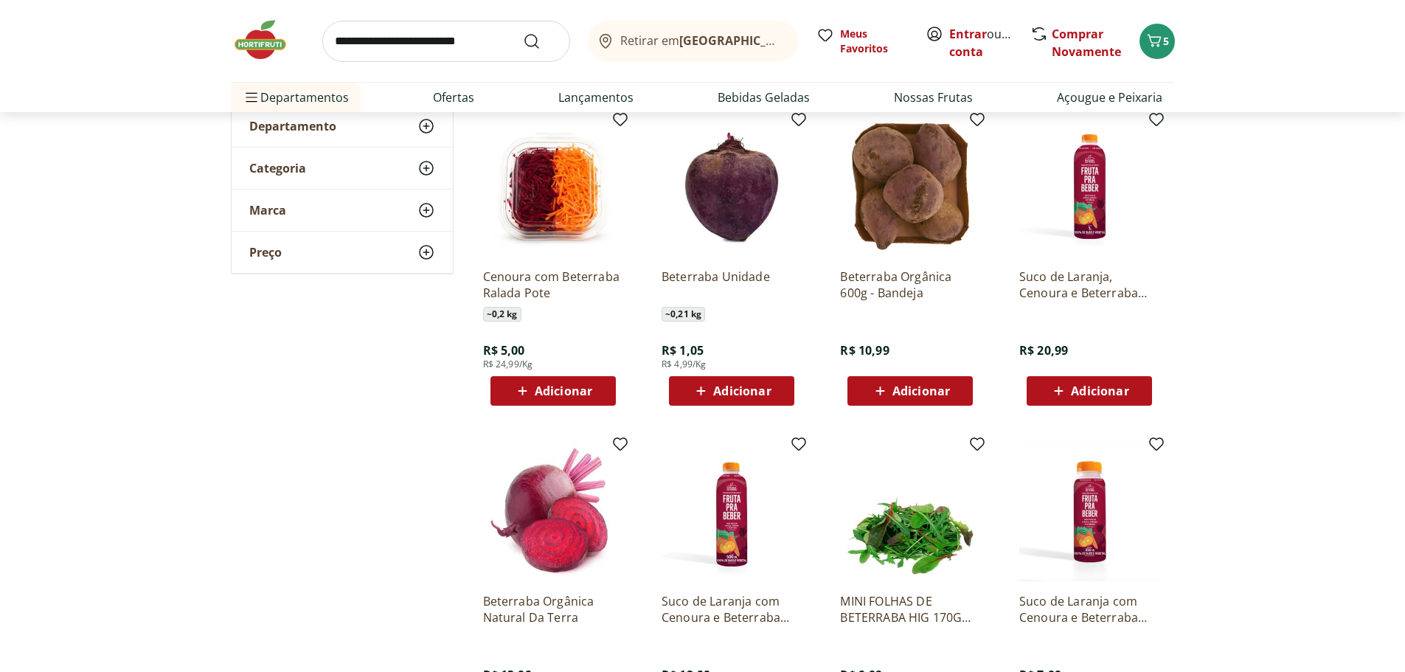
scroll to position [221, 0]
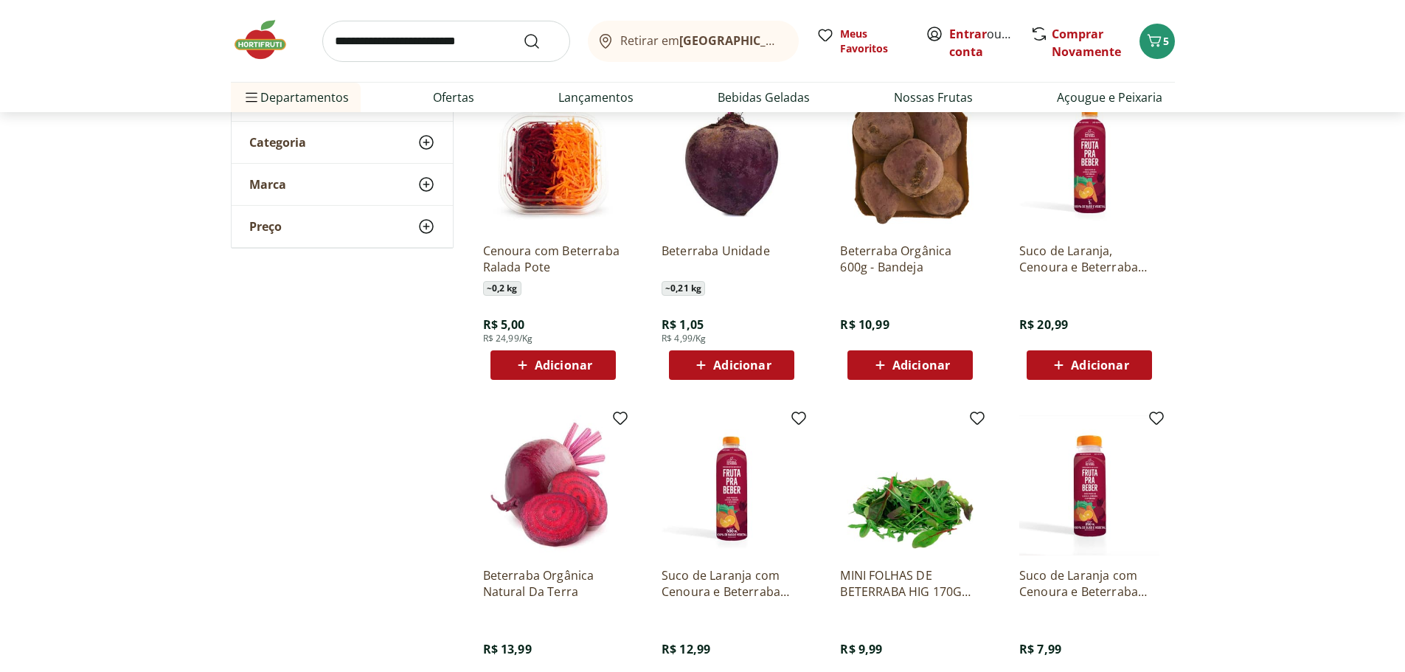
click at [734, 366] on span "Adicionar" at bounding box center [742, 365] width 58 height 12
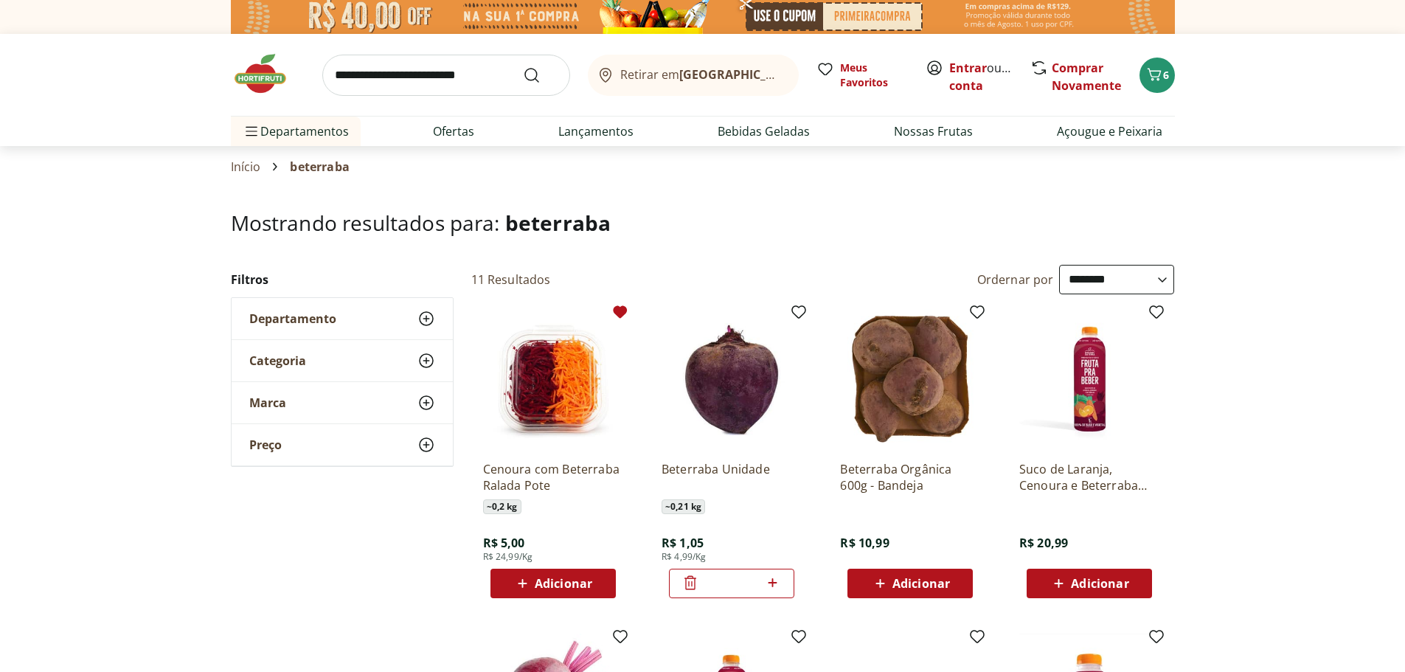
scroll to position [0, 0]
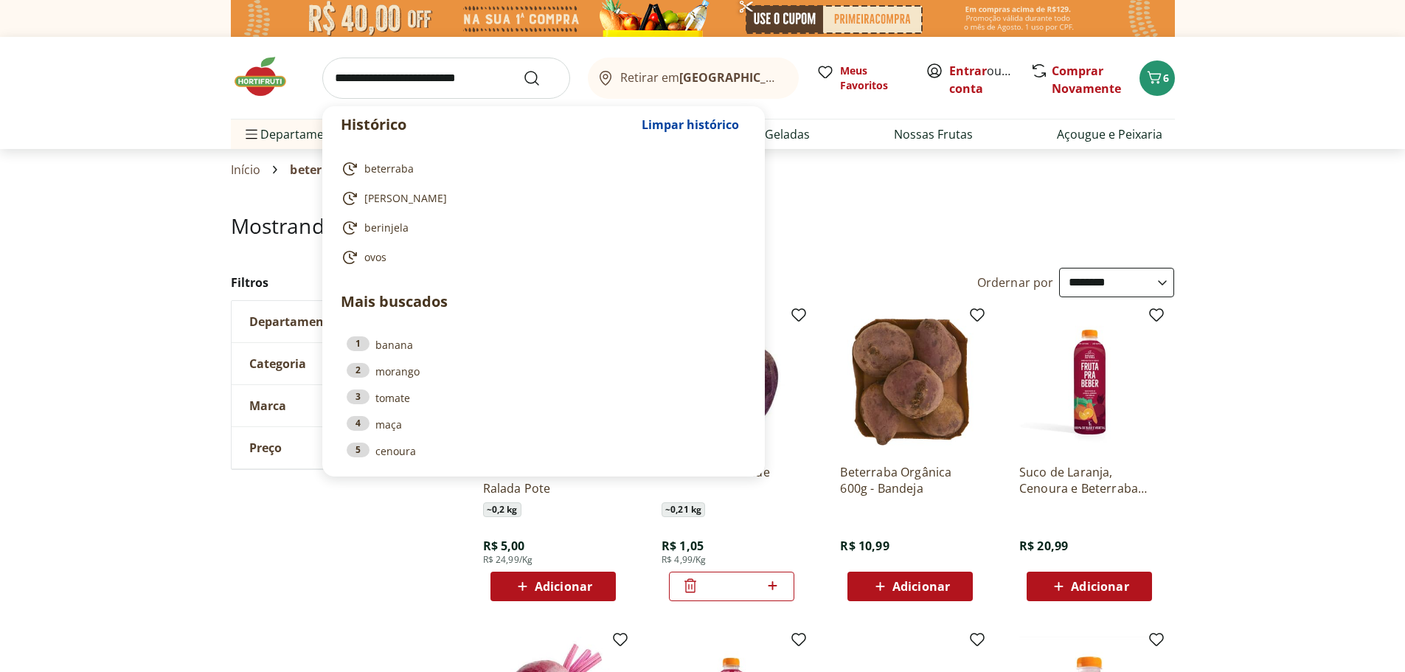
click at [435, 75] on input "search" at bounding box center [446, 78] width 248 height 41
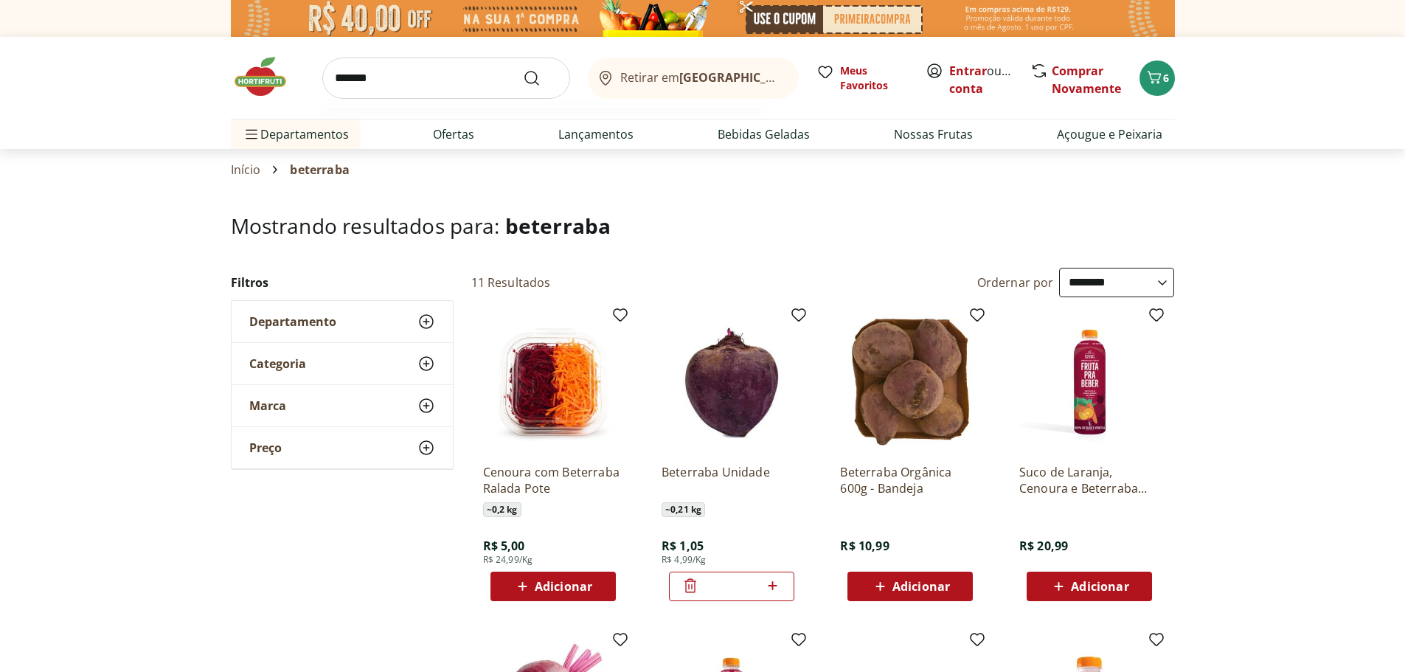
type input "*******"
click at [523, 69] on button "Submit Search" at bounding box center [540, 78] width 35 height 18
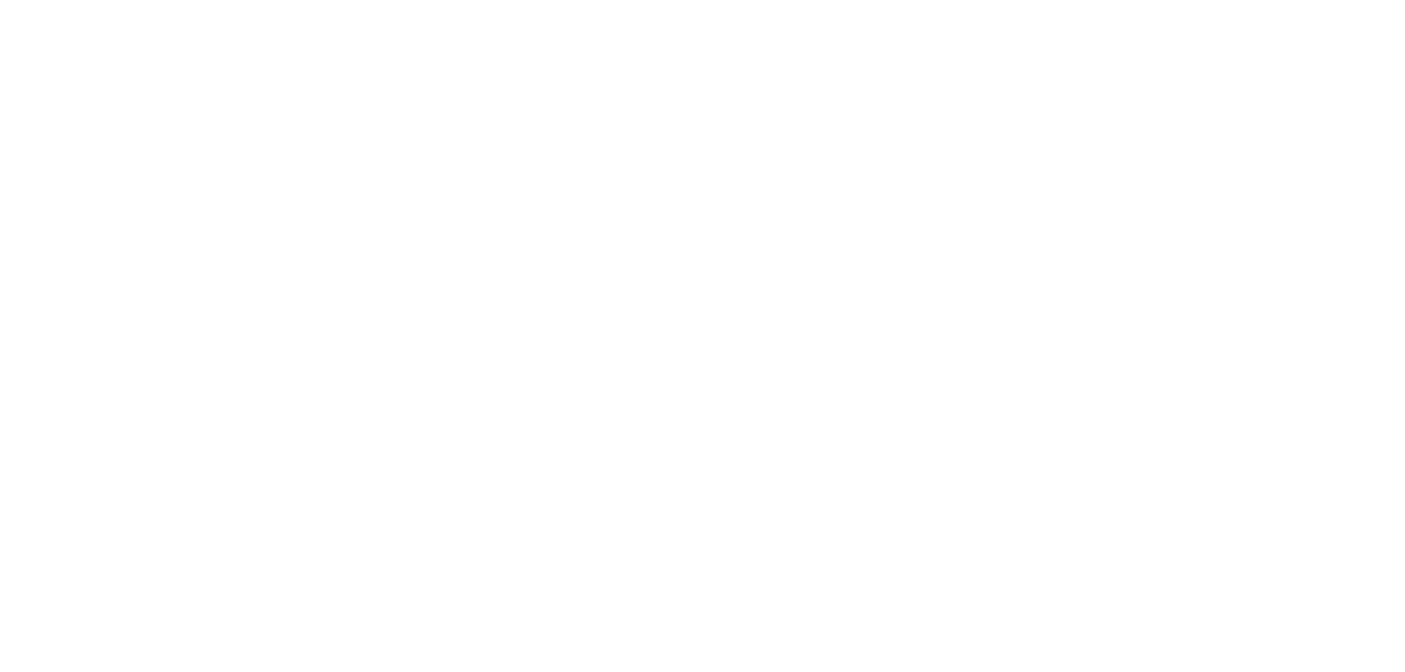
select select "**********"
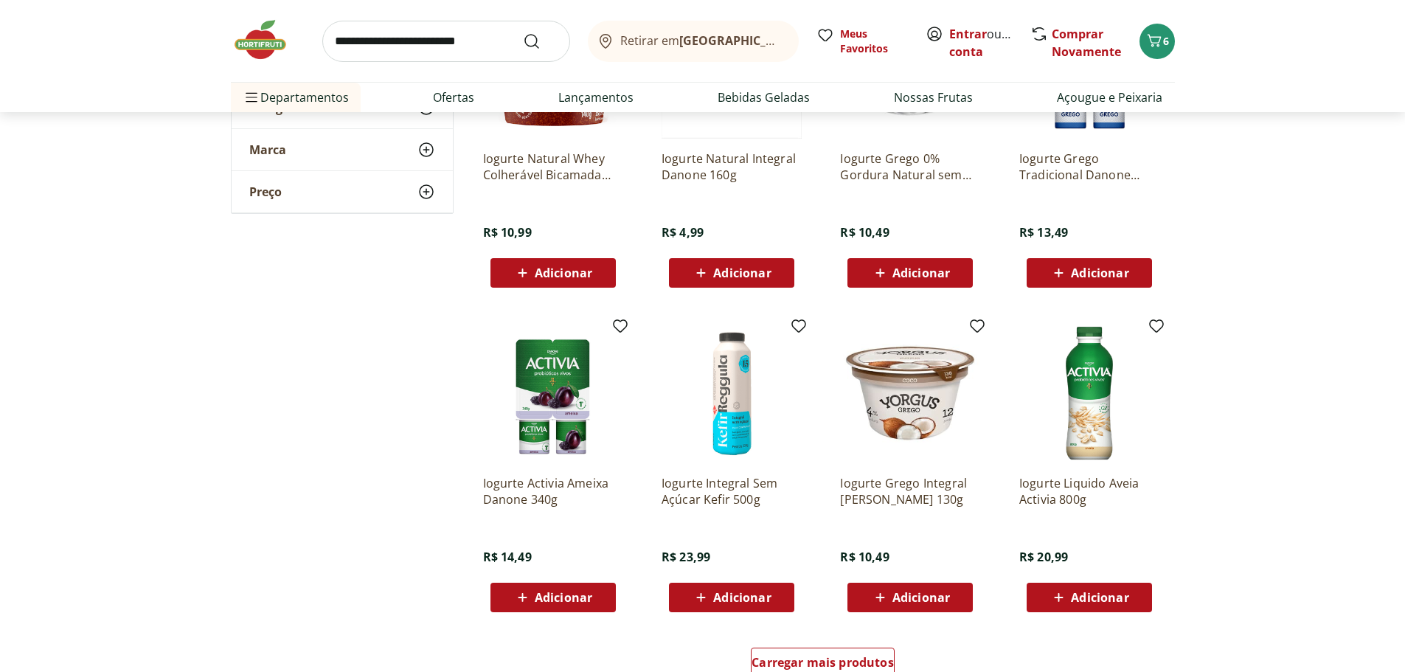
scroll to position [811, 0]
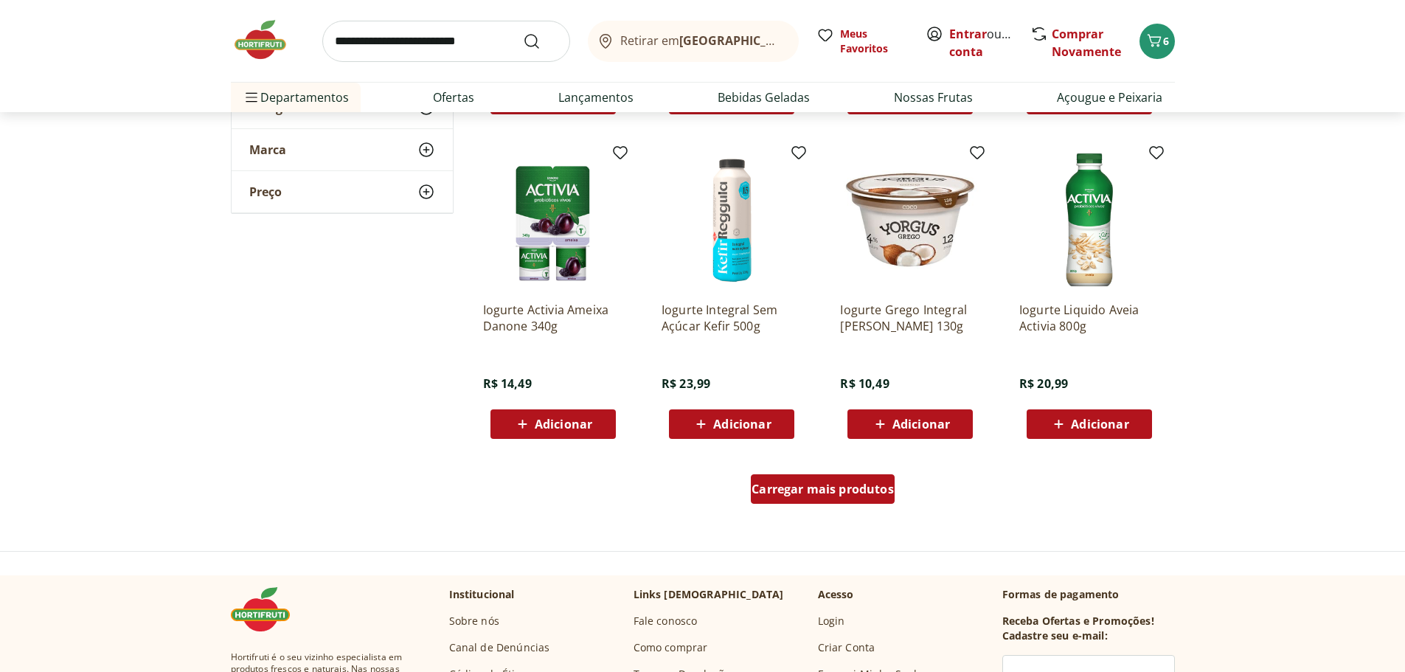
click at [815, 499] on div "Carregar mais produtos" at bounding box center [823, 489] width 144 height 30
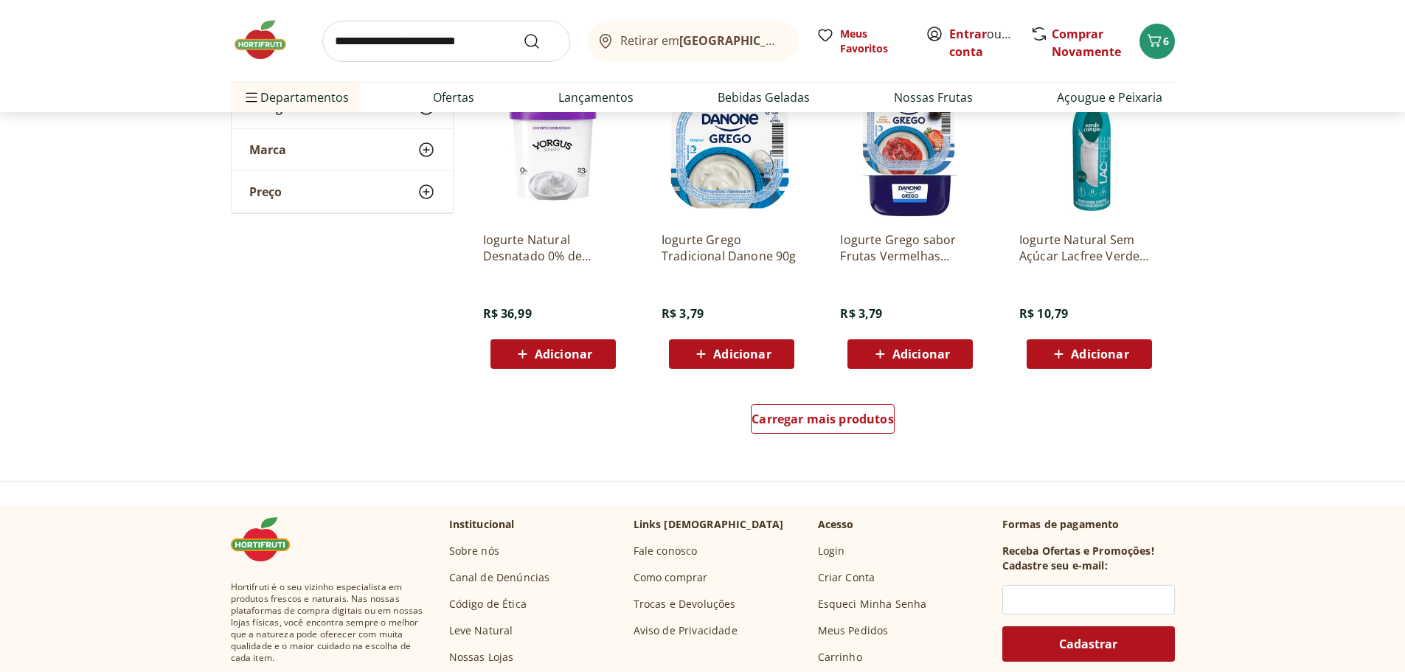
scroll to position [1844, 0]
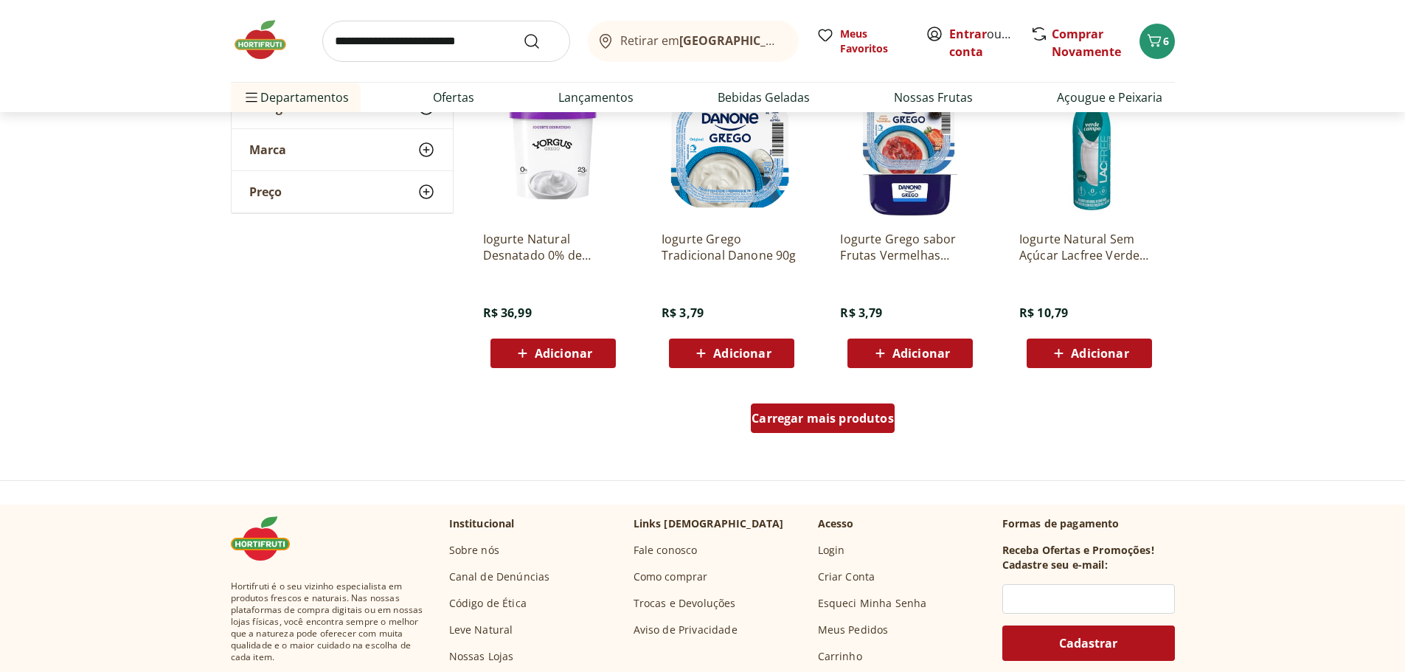
click at [838, 418] on span "Carregar mais produtos" at bounding box center [823, 418] width 142 height 12
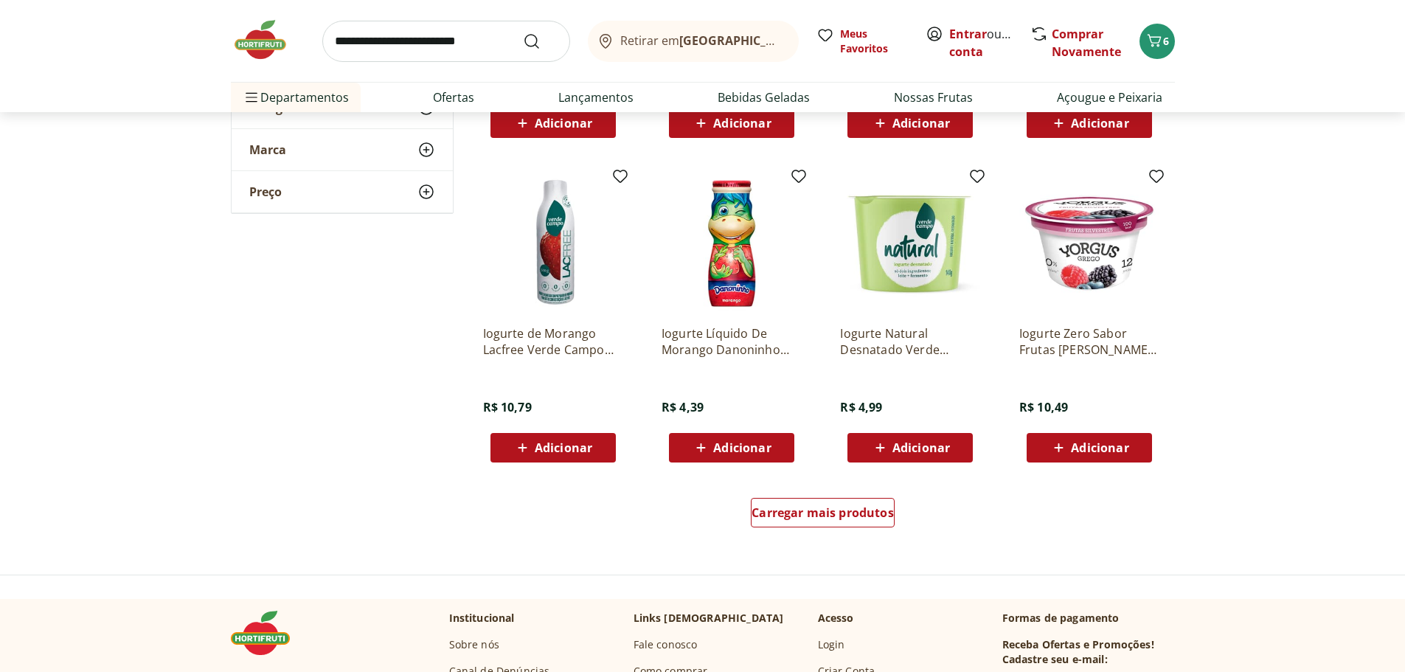
scroll to position [2729, 0]
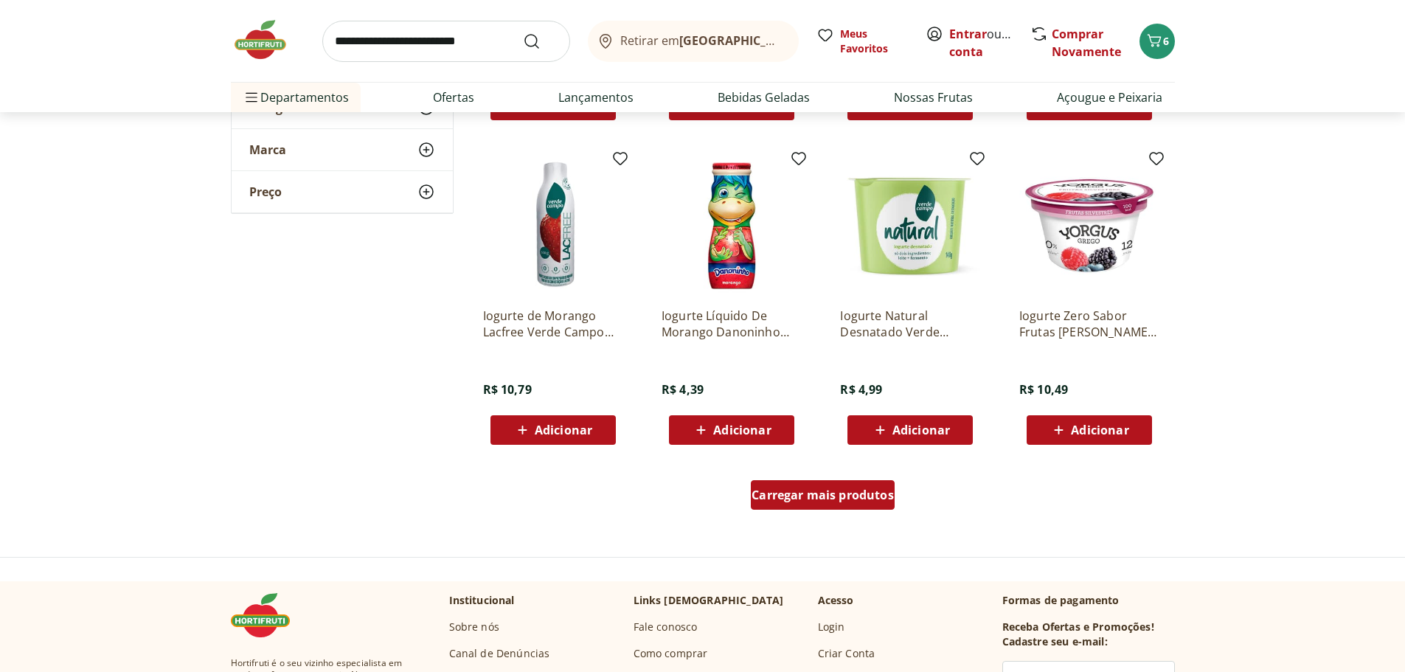
click at [830, 501] on span "Carregar mais produtos" at bounding box center [823, 495] width 142 height 12
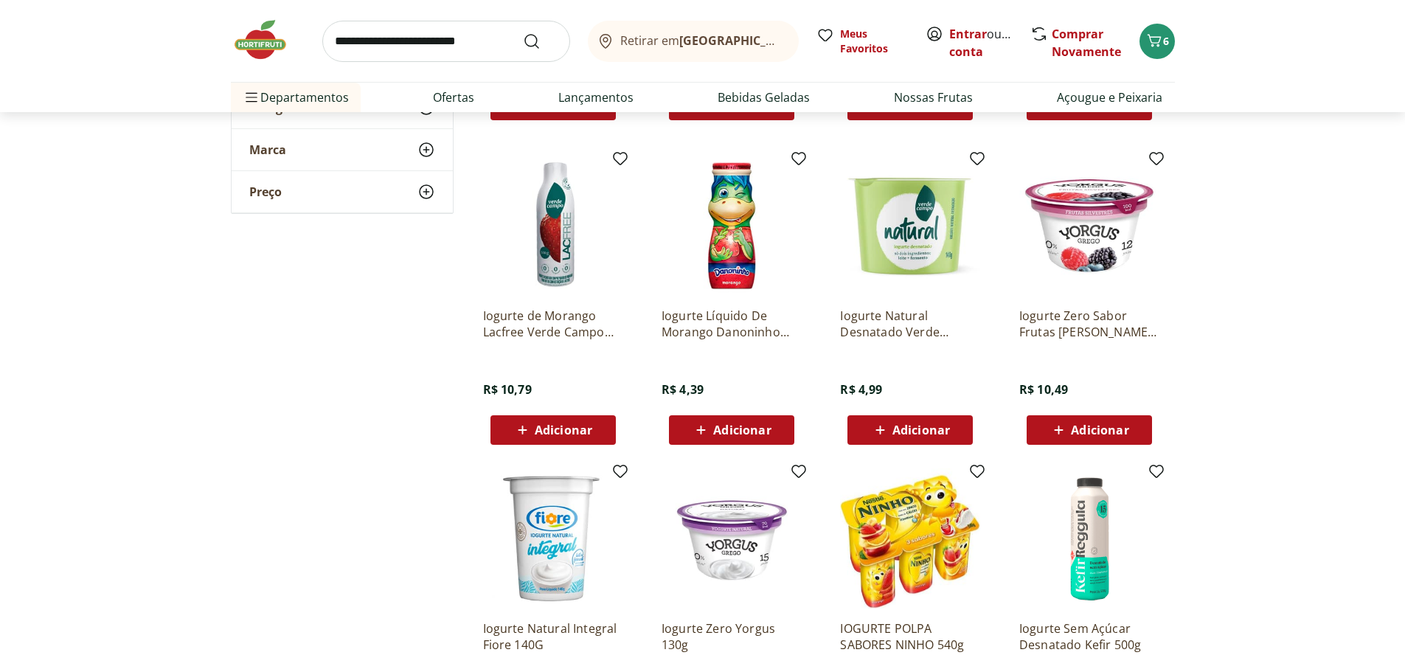
click at [894, 268] on img at bounding box center [910, 226] width 140 height 140
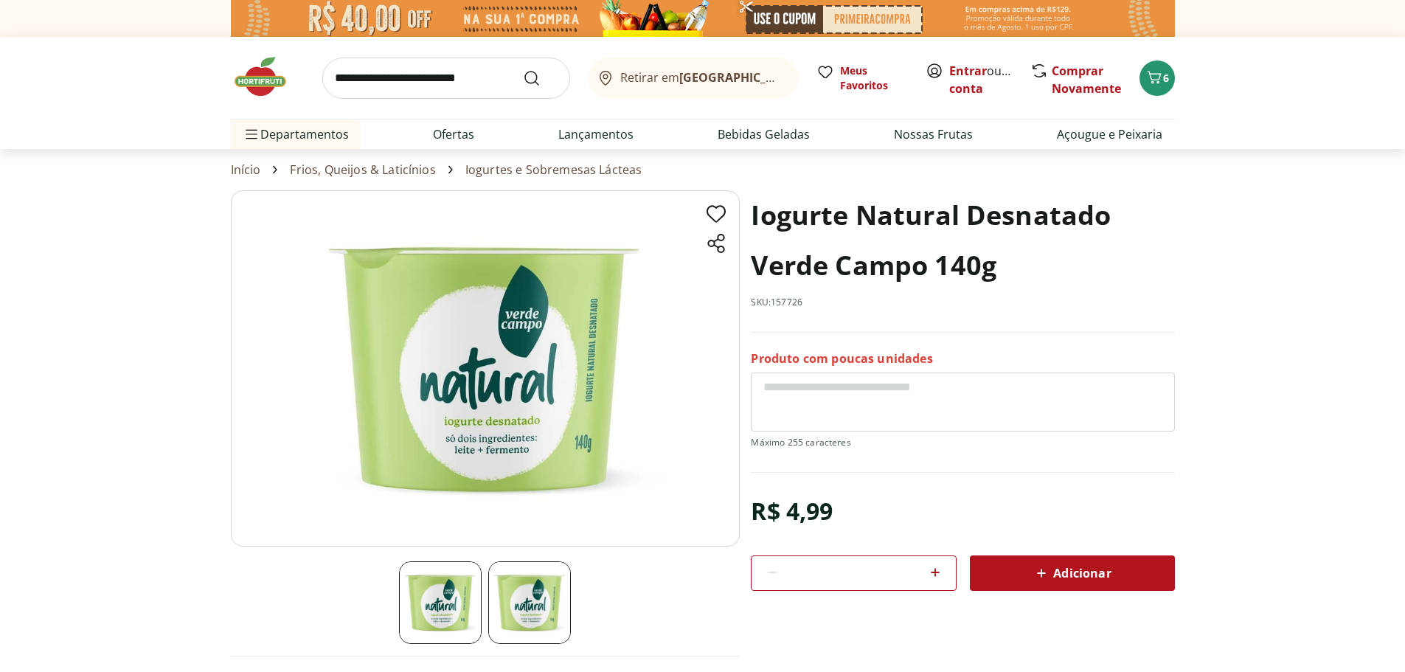
select select "**********"
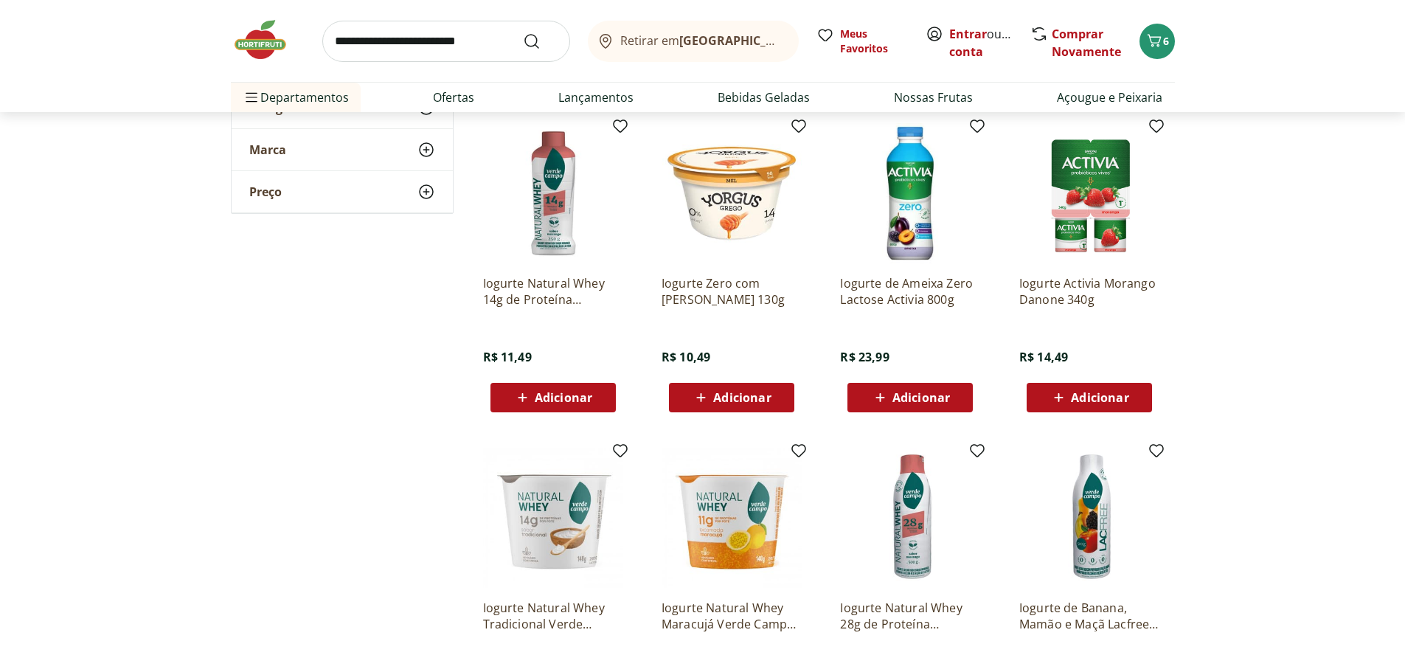
scroll to position [6123, 0]
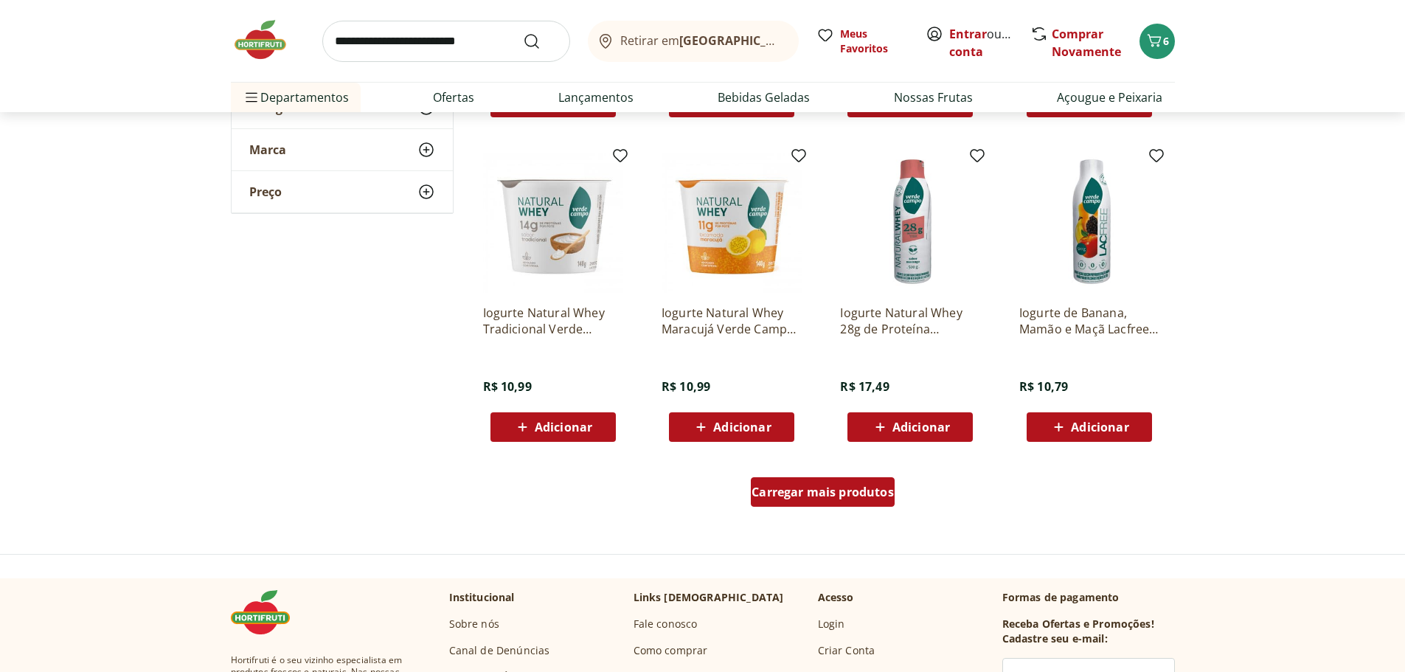
click at [858, 486] on span "Carregar mais produtos" at bounding box center [823, 492] width 142 height 12
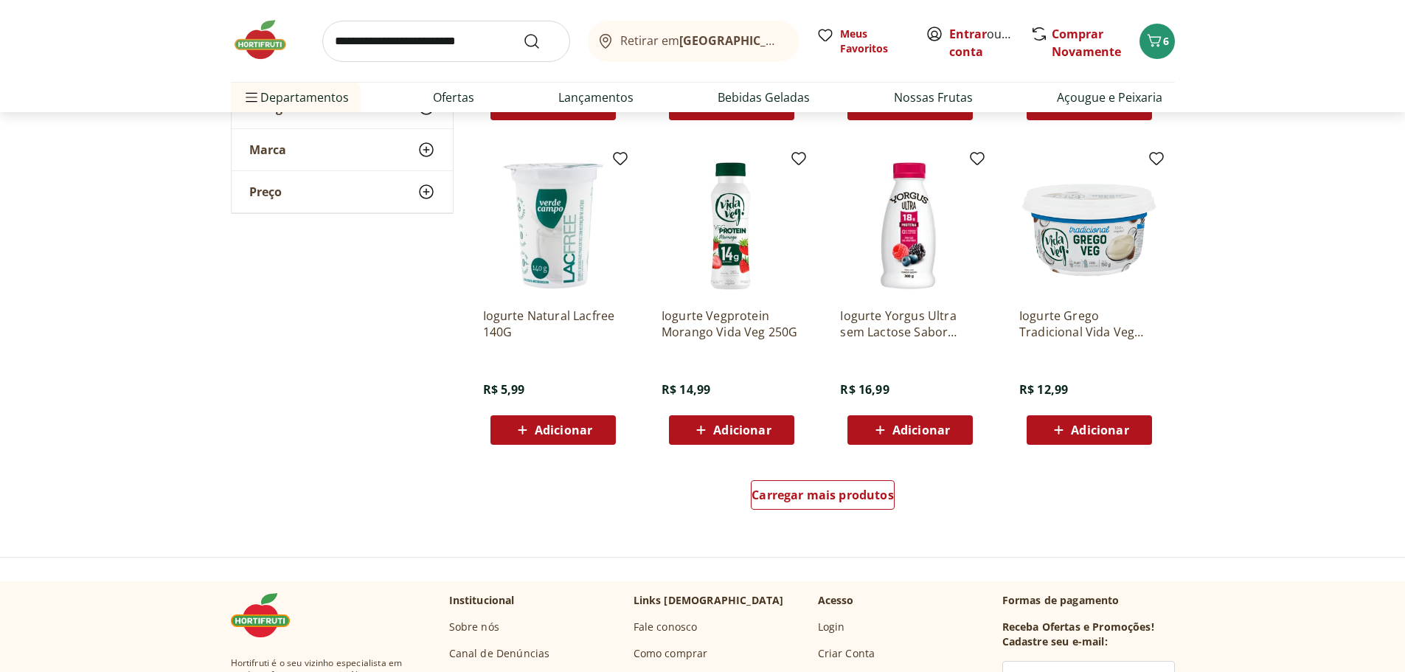
scroll to position [7155, 0]
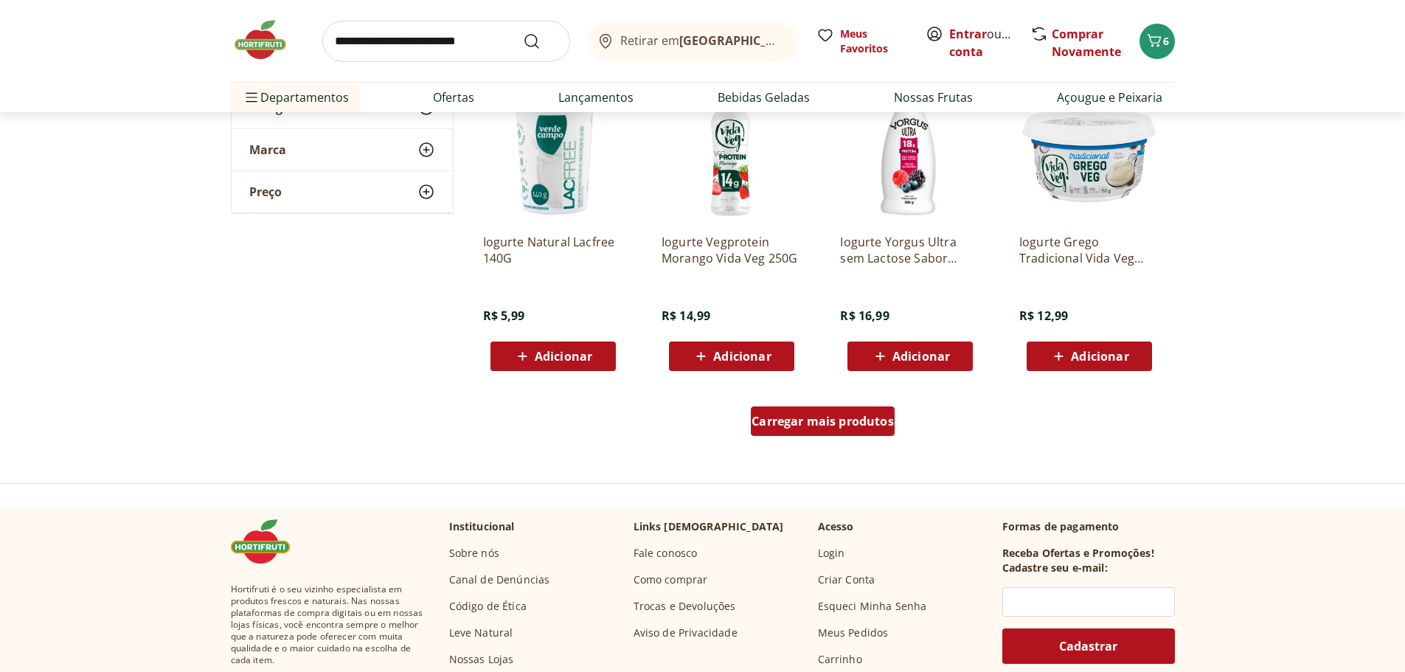
click at [837, 424] on span "Carregar mais produtos" at bounding box center [823, 421] width 142 height 12
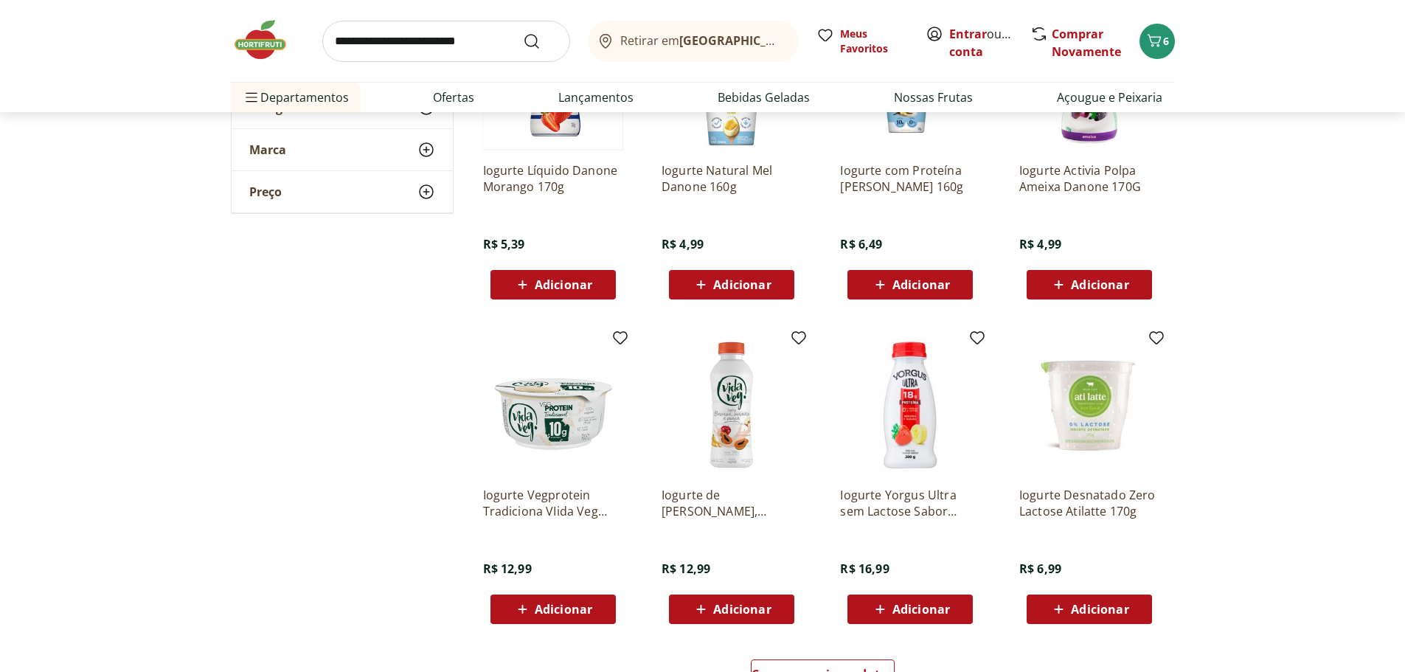
scroll to position [8040, 0]
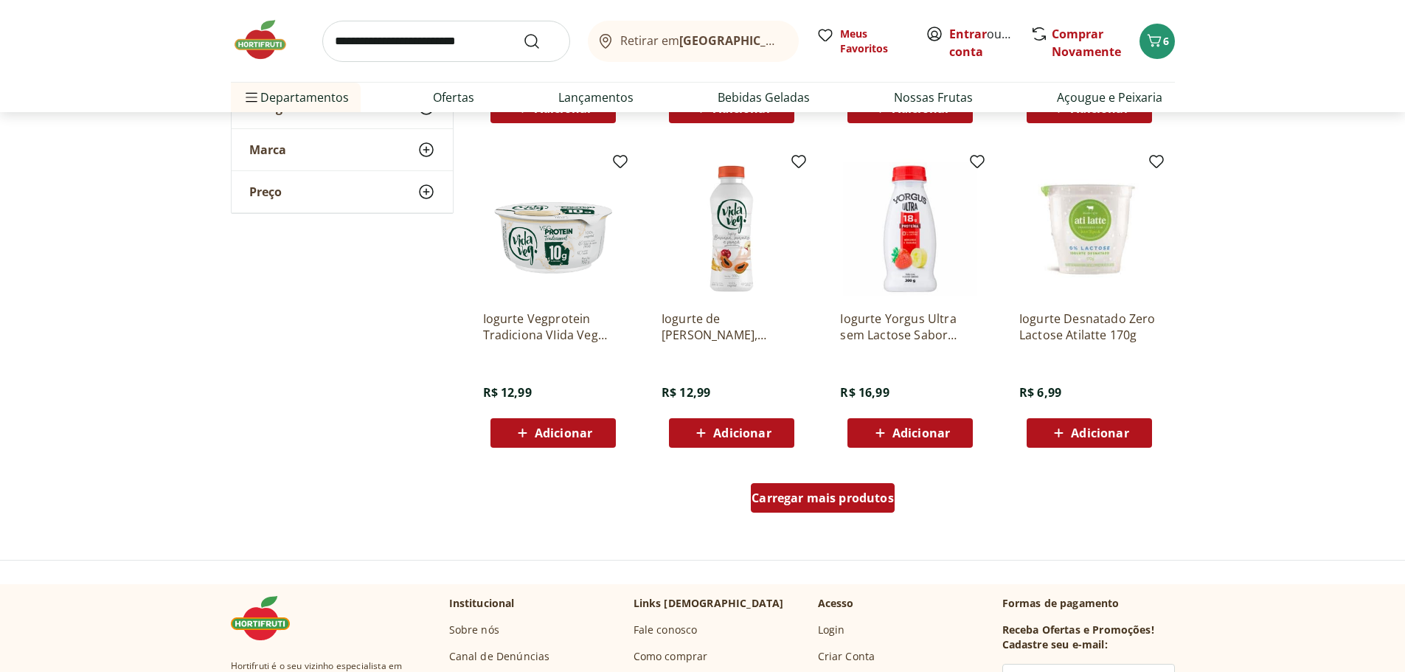
click at [853, 500] on span "Carregar mais produtos" at bounding box center [823, 498] width 142 height 12
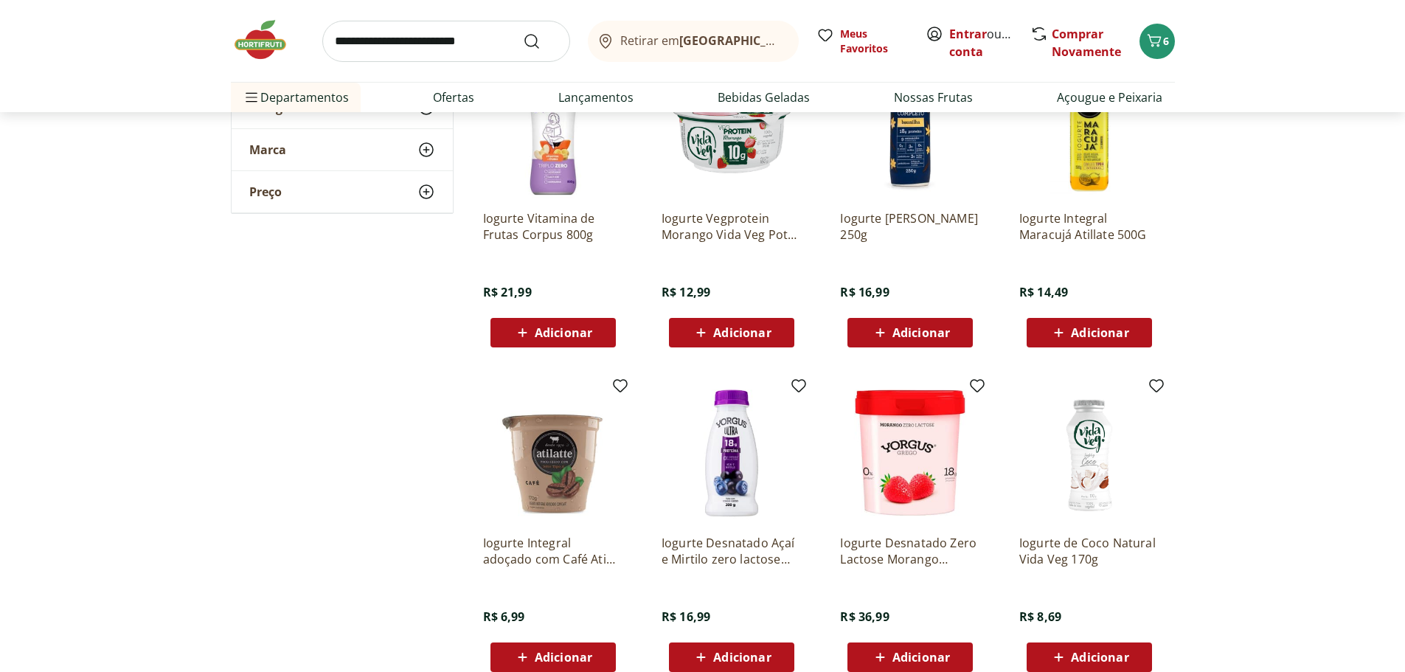
scroll to position [9147, 0]
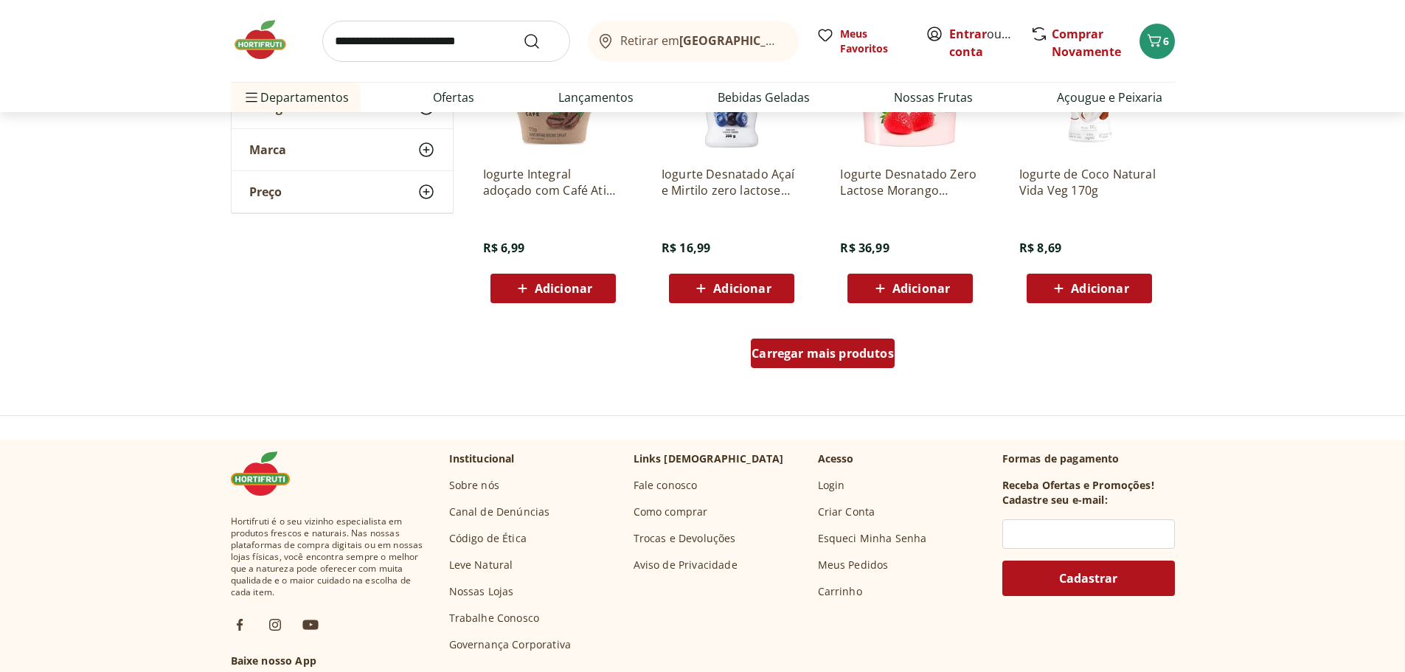
click at [842, 350] on span "Carregar mais produtos" at bounding box center [823, 353] width 142 height 12
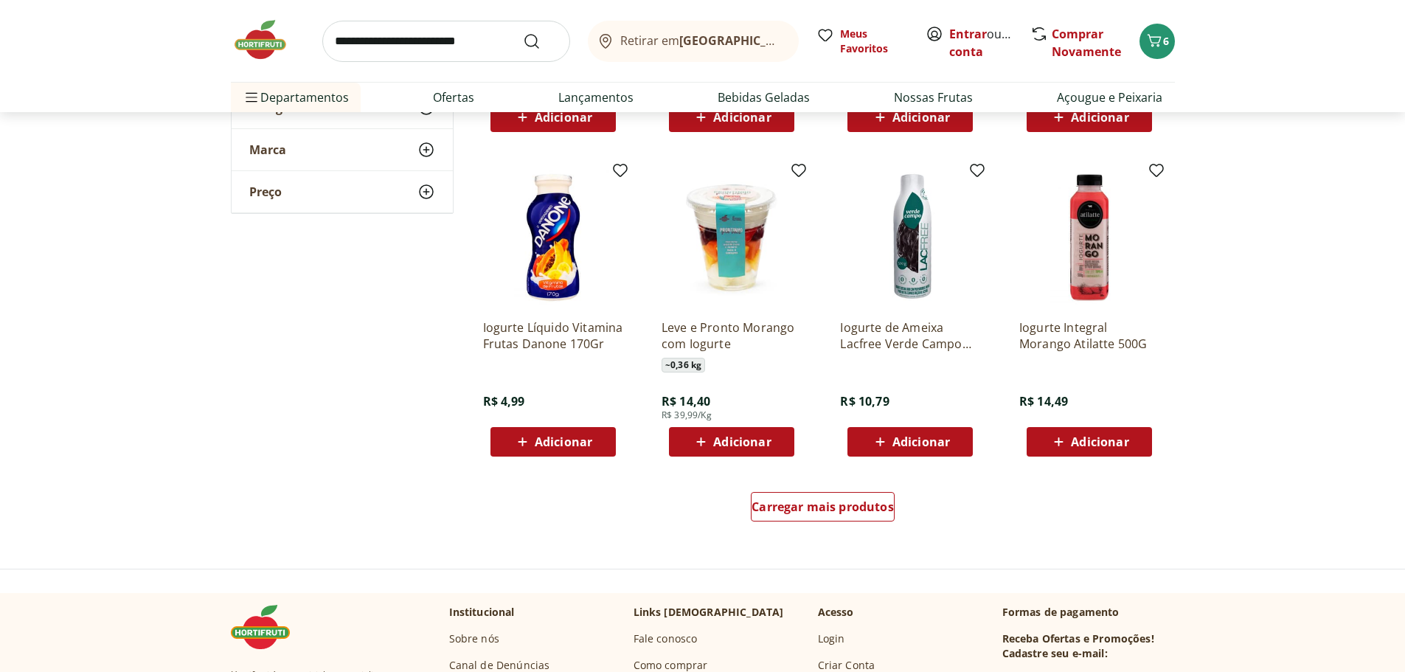
scroll to position [9969, 0]
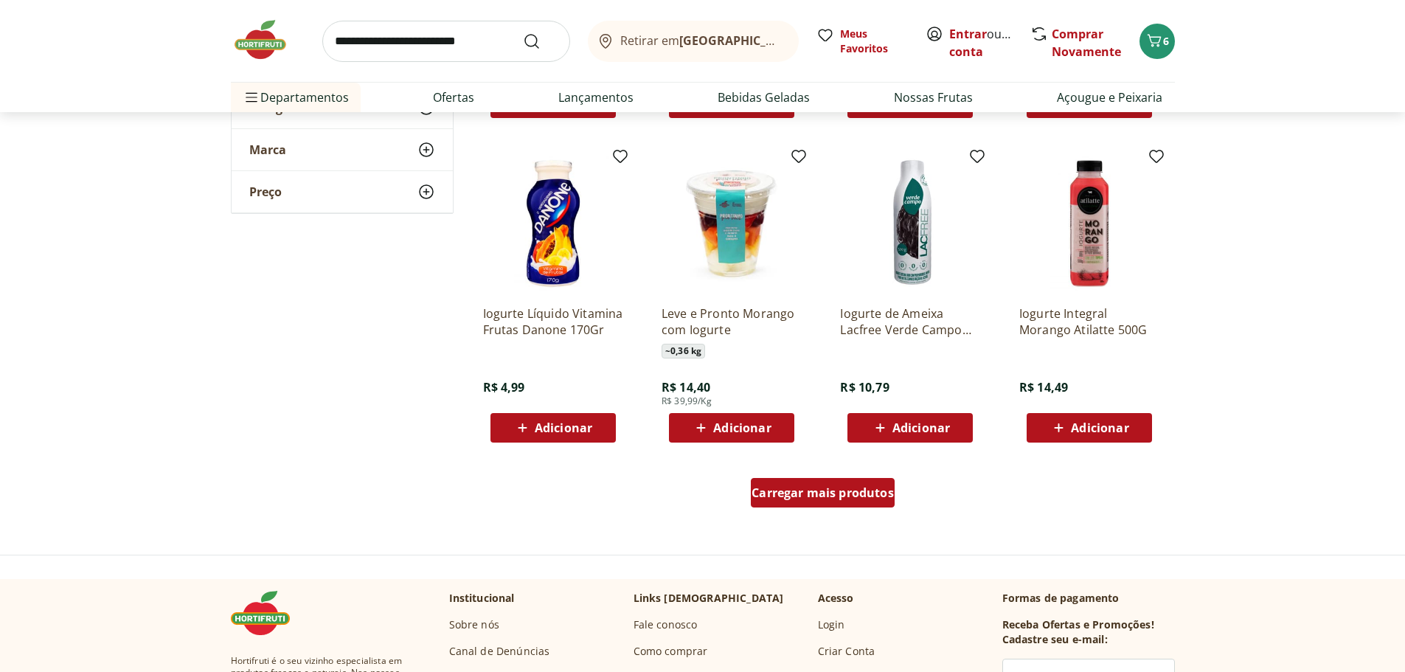
click at [831, 491] on span "Carregar mais produtos" at bounding box center [823, 493] width 142 height 12
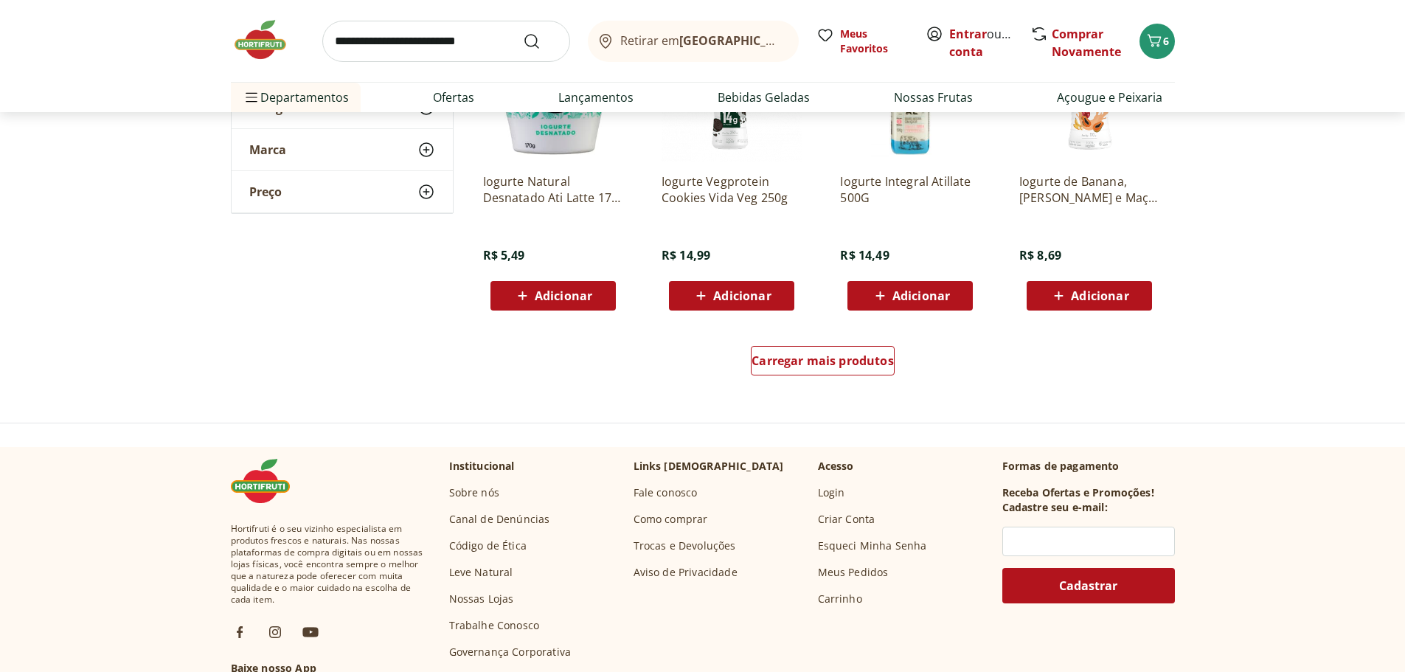
scroll to position [11076, 0]
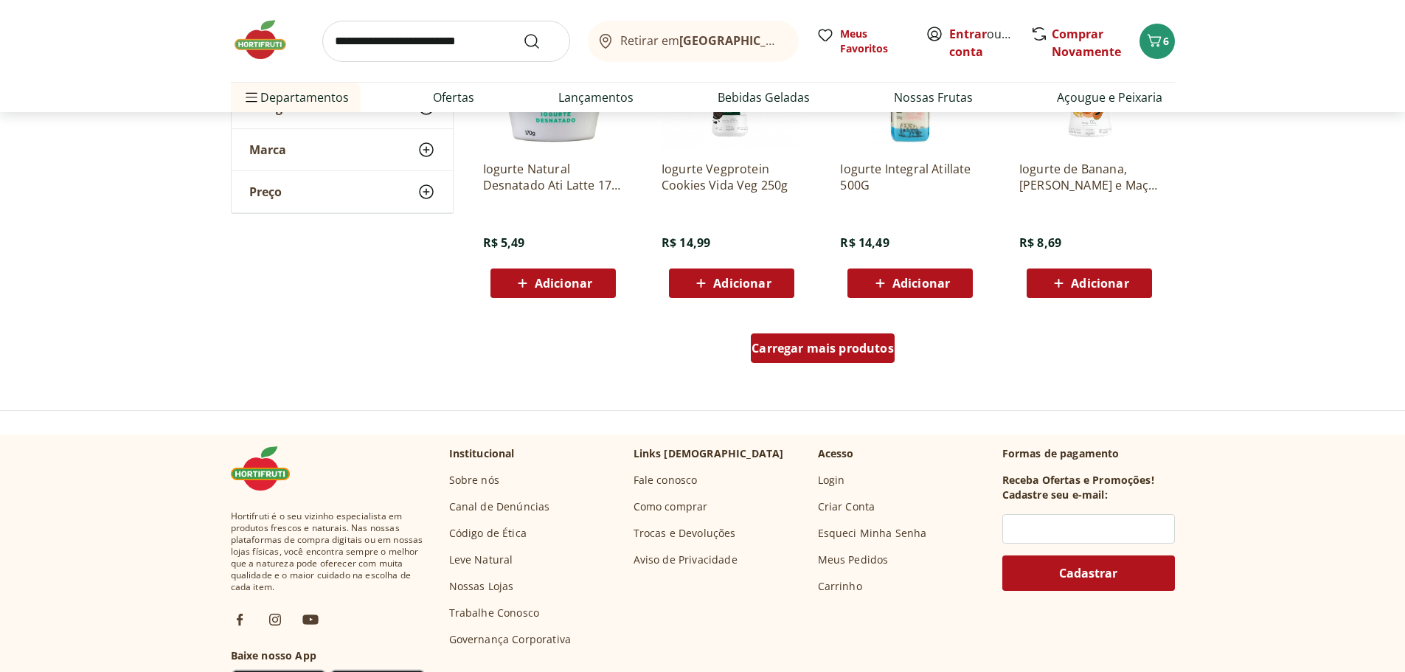
click at [828, 354] on span "Carregar mais produtos" at bounding box center [823, 348] width 142 height 12
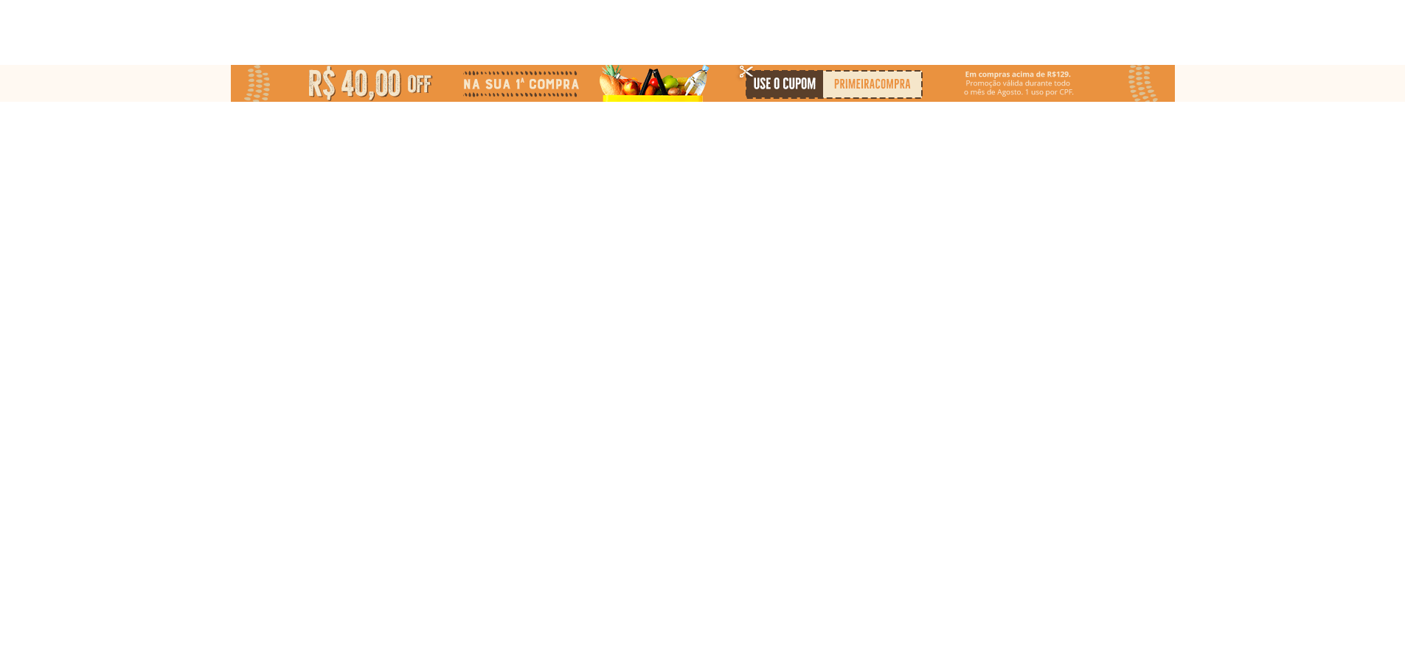
scroll to position [0, 0]
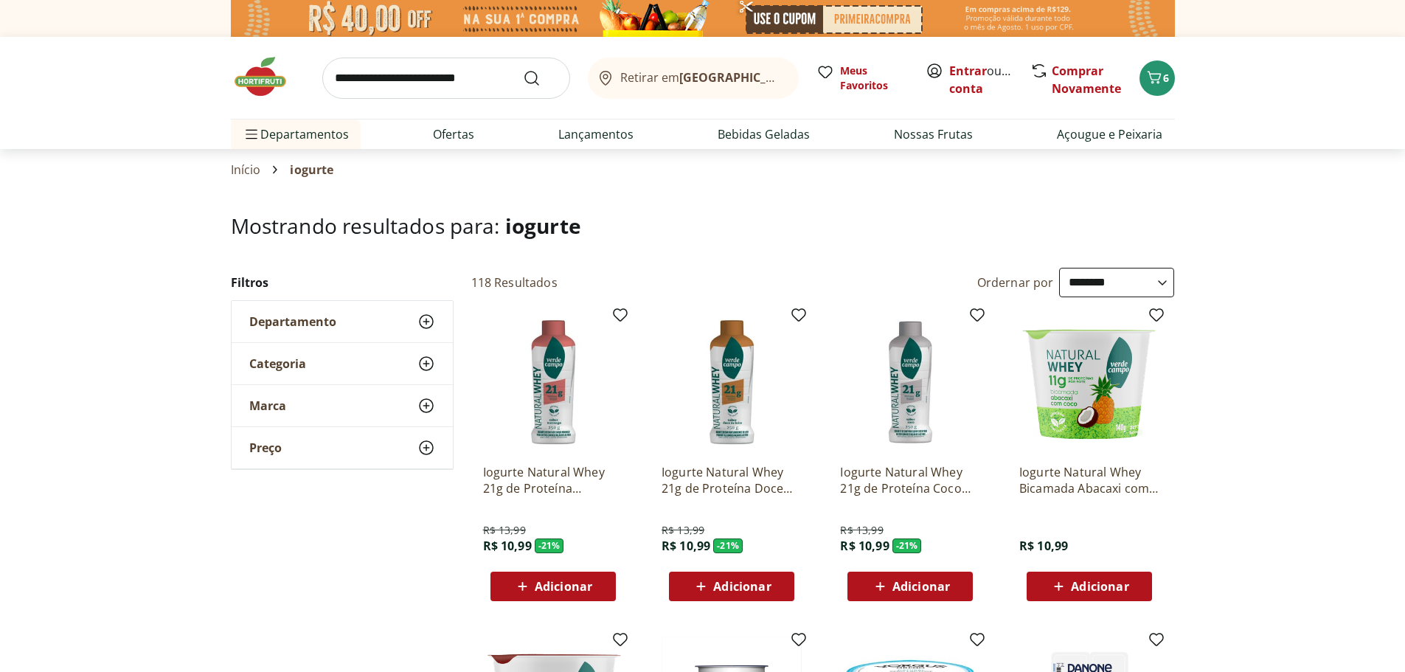
click at [1159, 283] on select "**********" at bounding box center [1116, 283] width 115 height 30
click at [1059, 268] on select "**********" at bounding box center [1116, 283] width 115 height 30
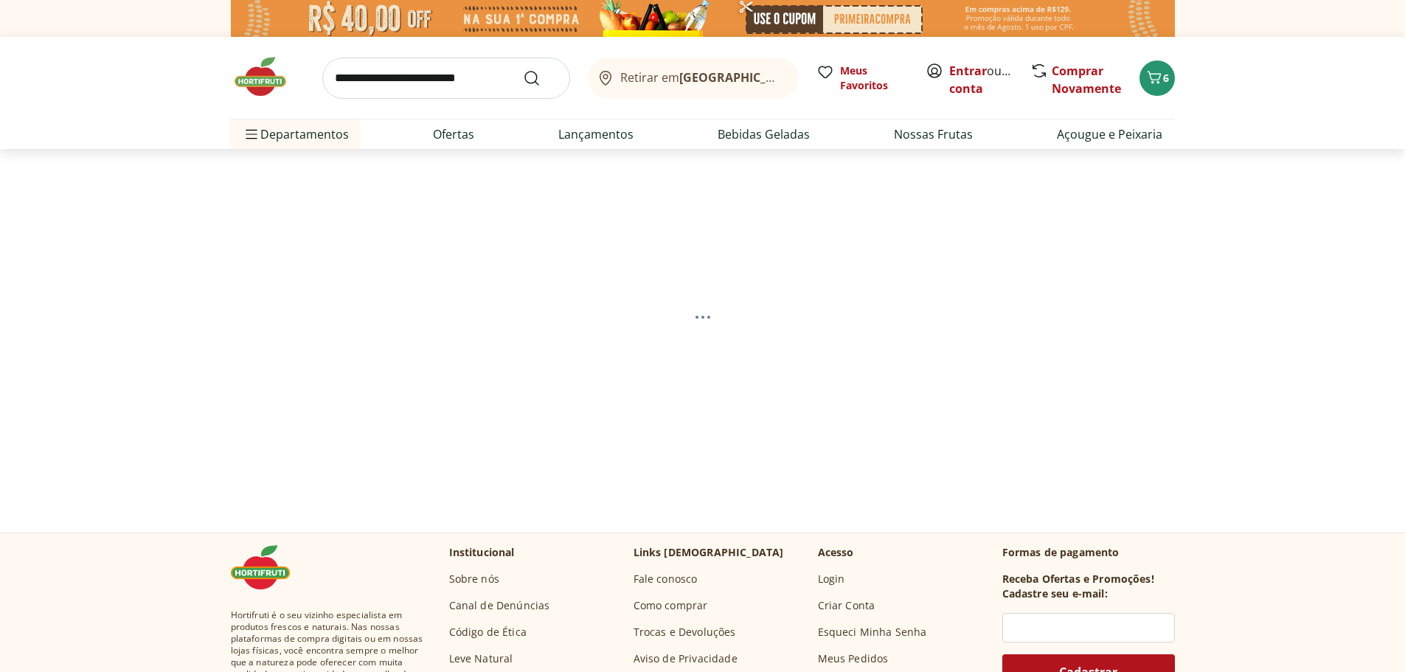
select select "*********"
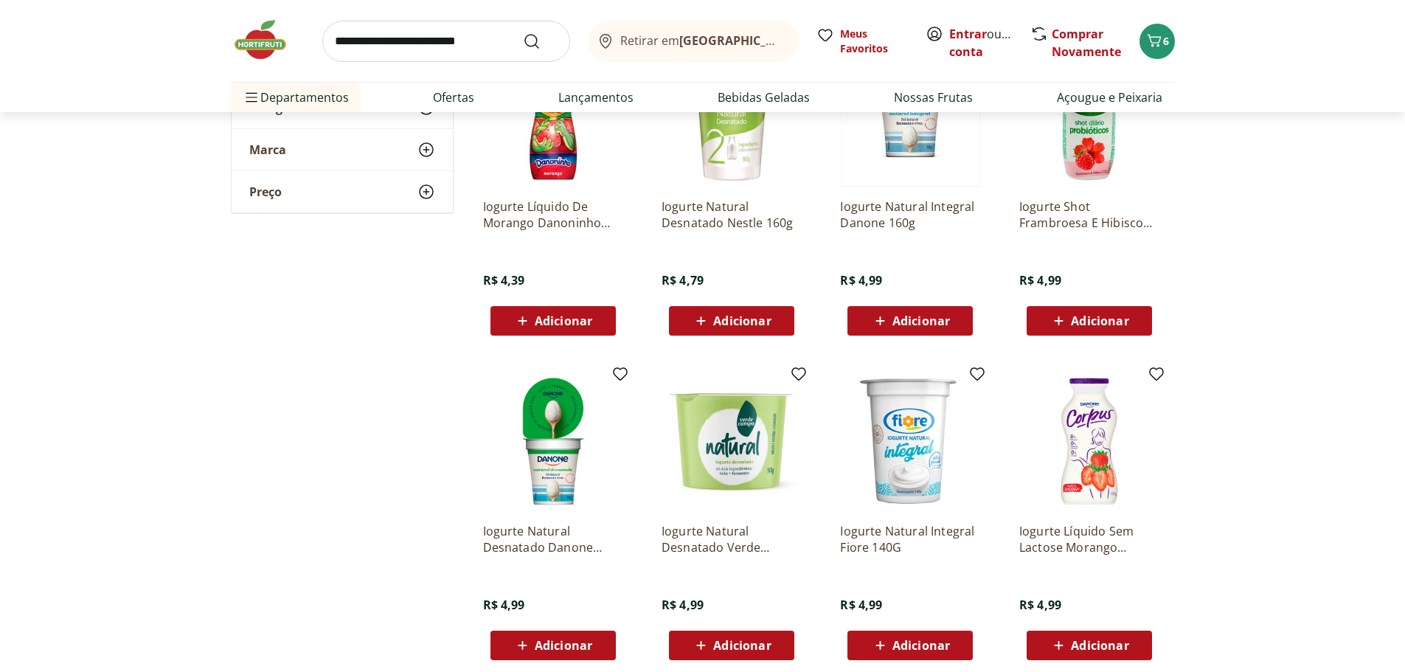
scroll to position [148, 0]
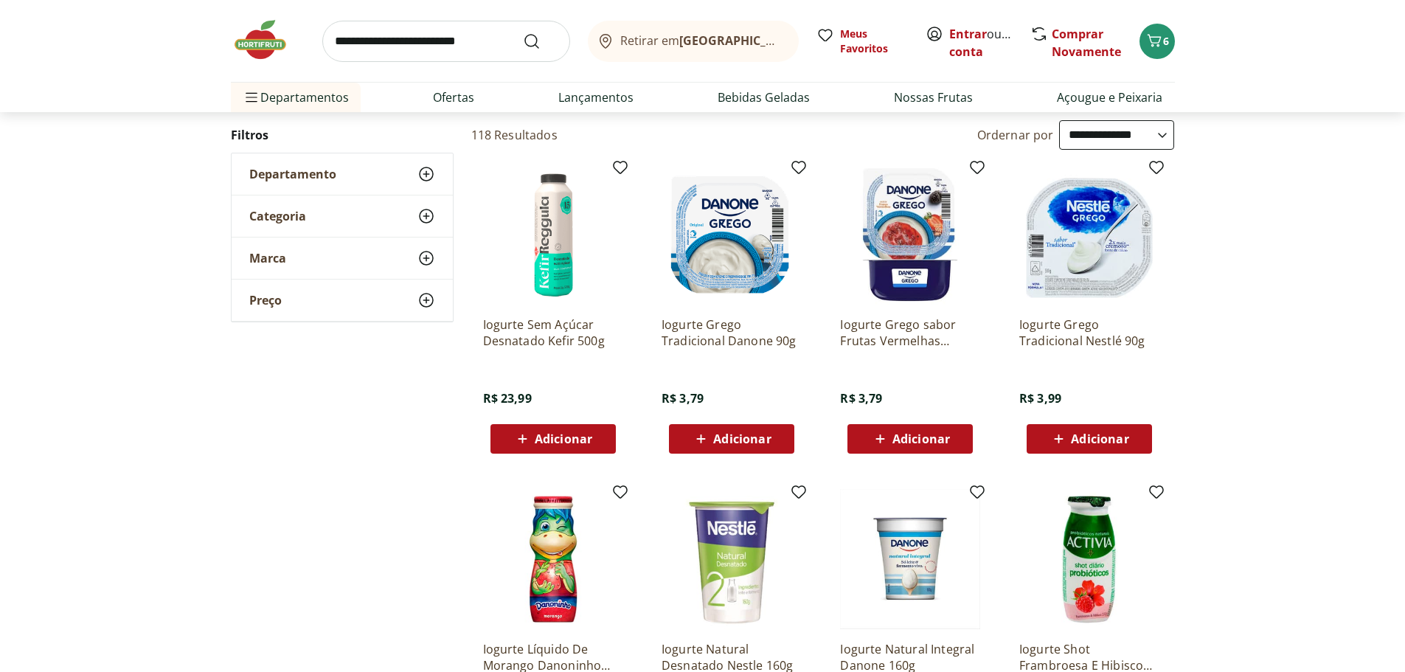
click at [477, 47] on input "search" at bounding box center [446, 41] width 248 height 41
type input "******"
click at [523, 32] on button "Submit Search" at bounding box center [540, 41] width 35 height 18
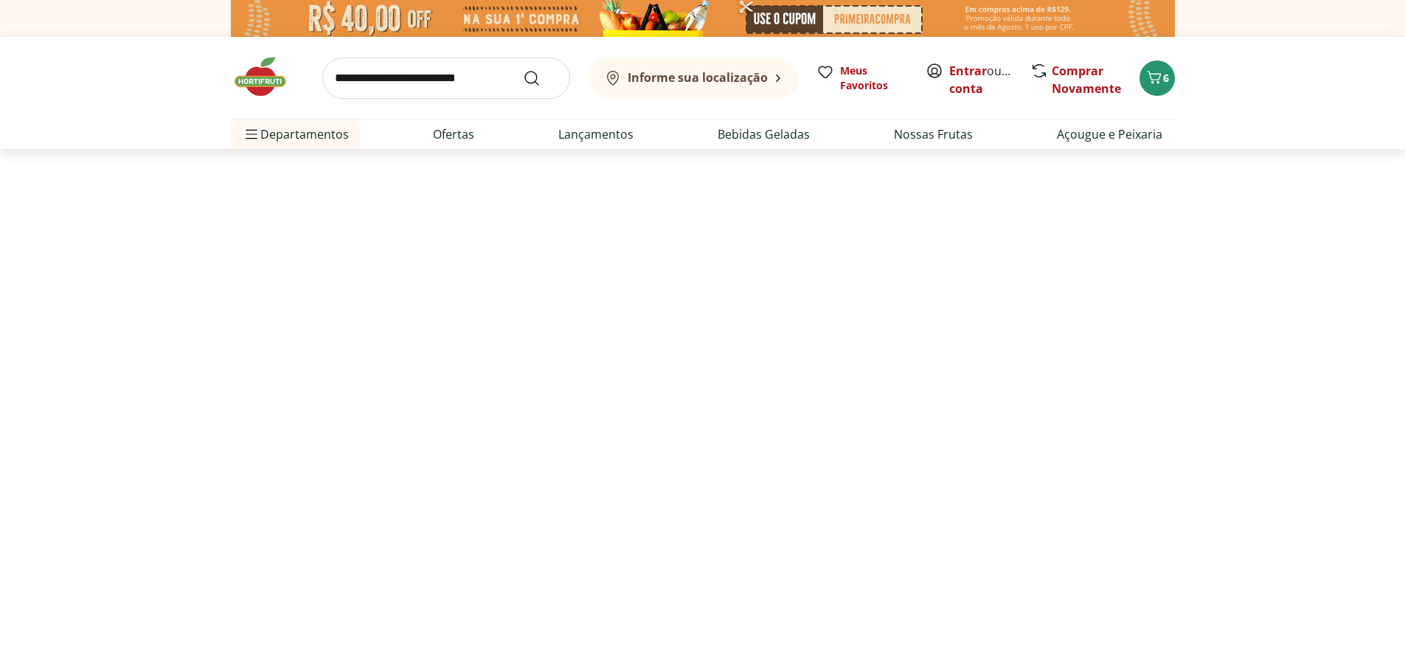
select select "**********"
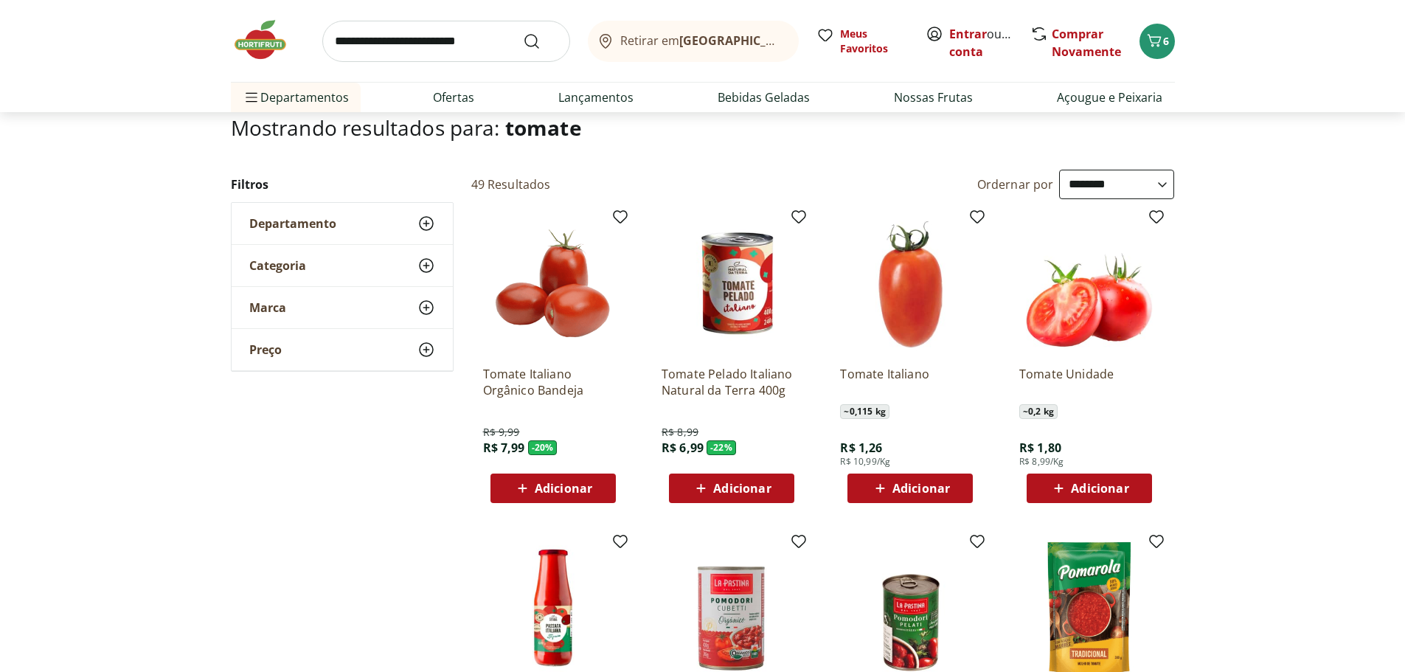
scroll to position [74, 0]
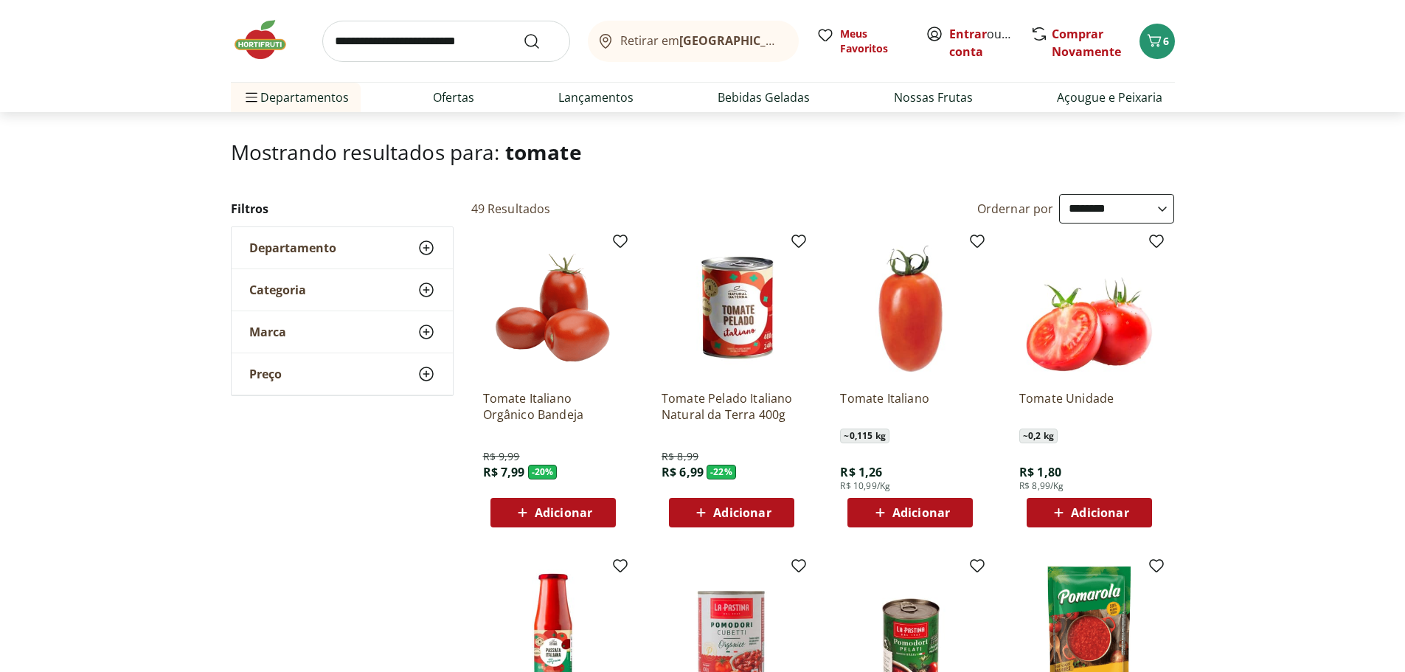
click at [906, 513] on span "Adicionar" at bounding box center [922, 513] width 58 height 12
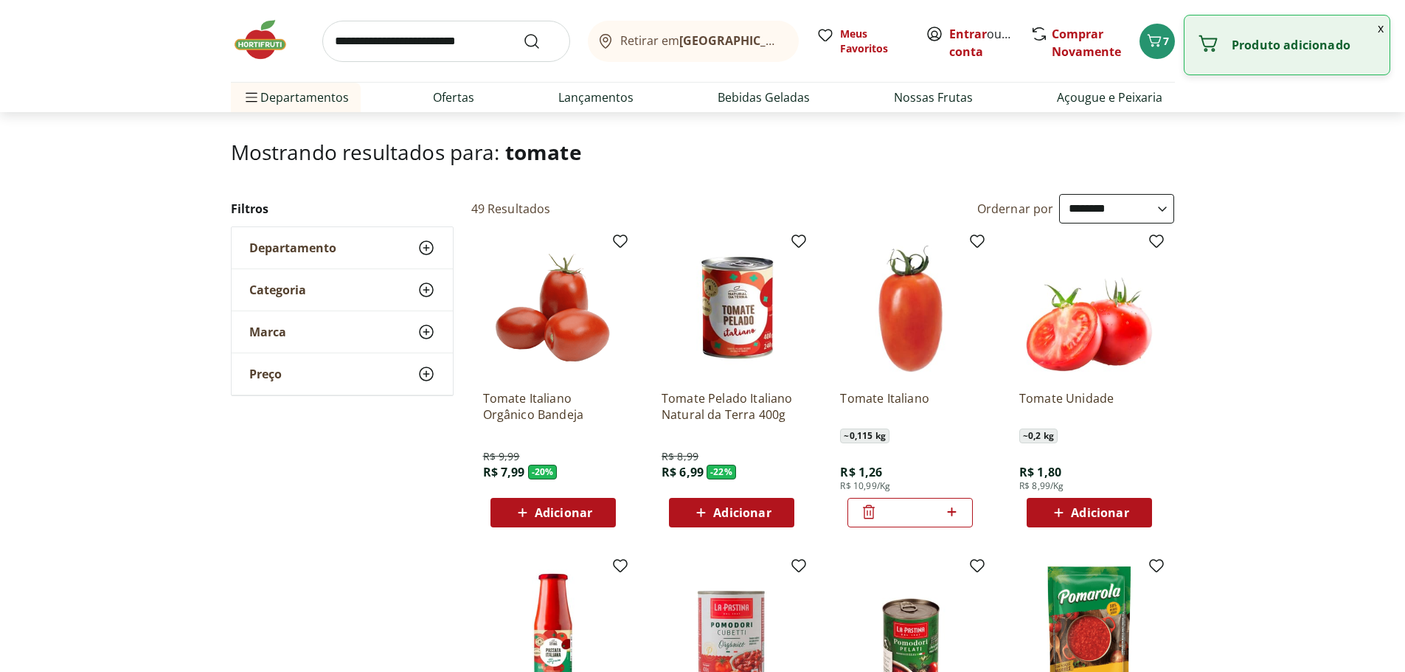
click at [946, 510] on icon at bounding box center [952, 512] width 18 height 18
type input "*"
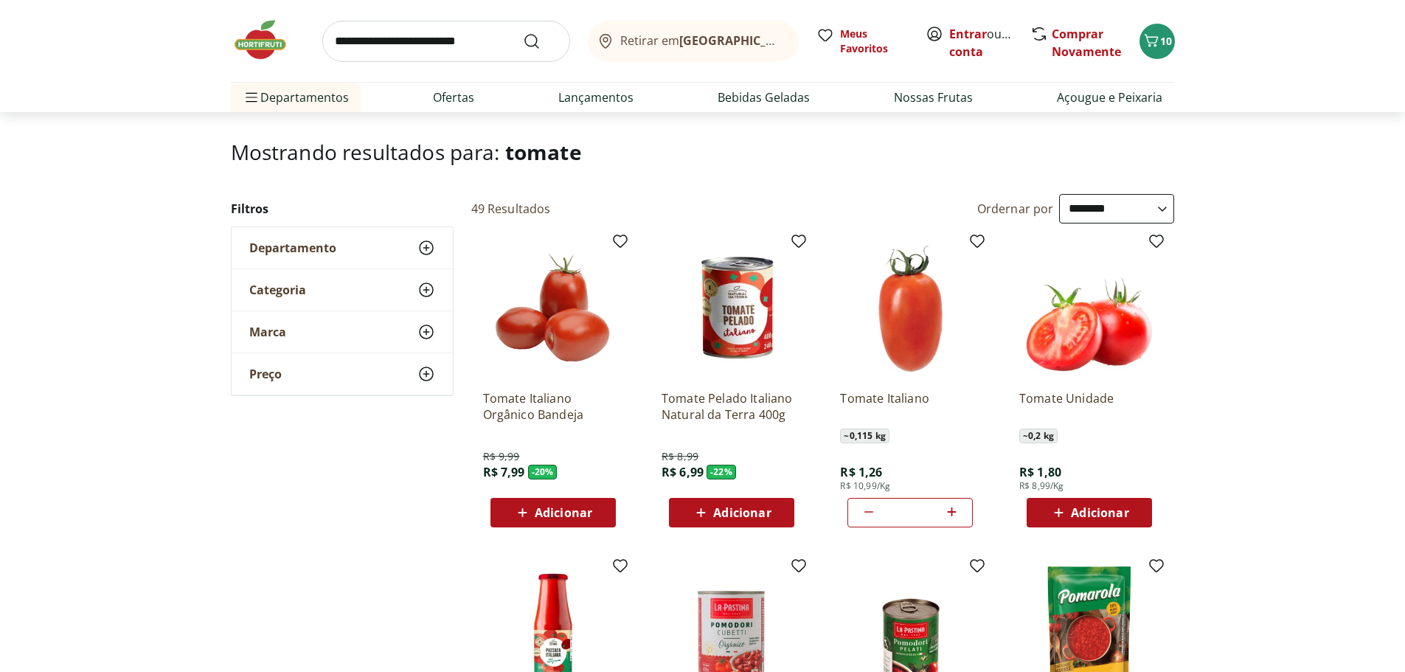
click at [463, 49] on input "search" at bounding box center [446, 41] width 248 height 41
type input "**********"
click at [523, 32] on button "Submit Search" at bounding box center [540, 41] width 35 height 18
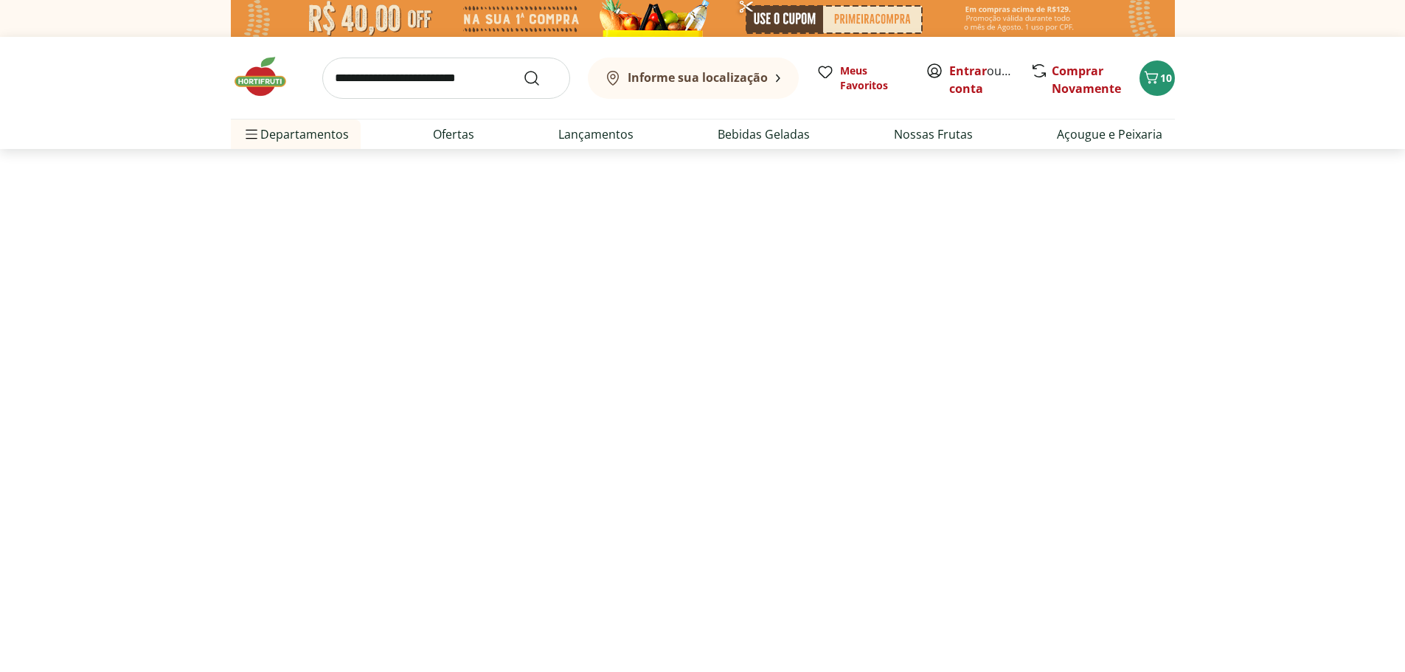
select select "**********"
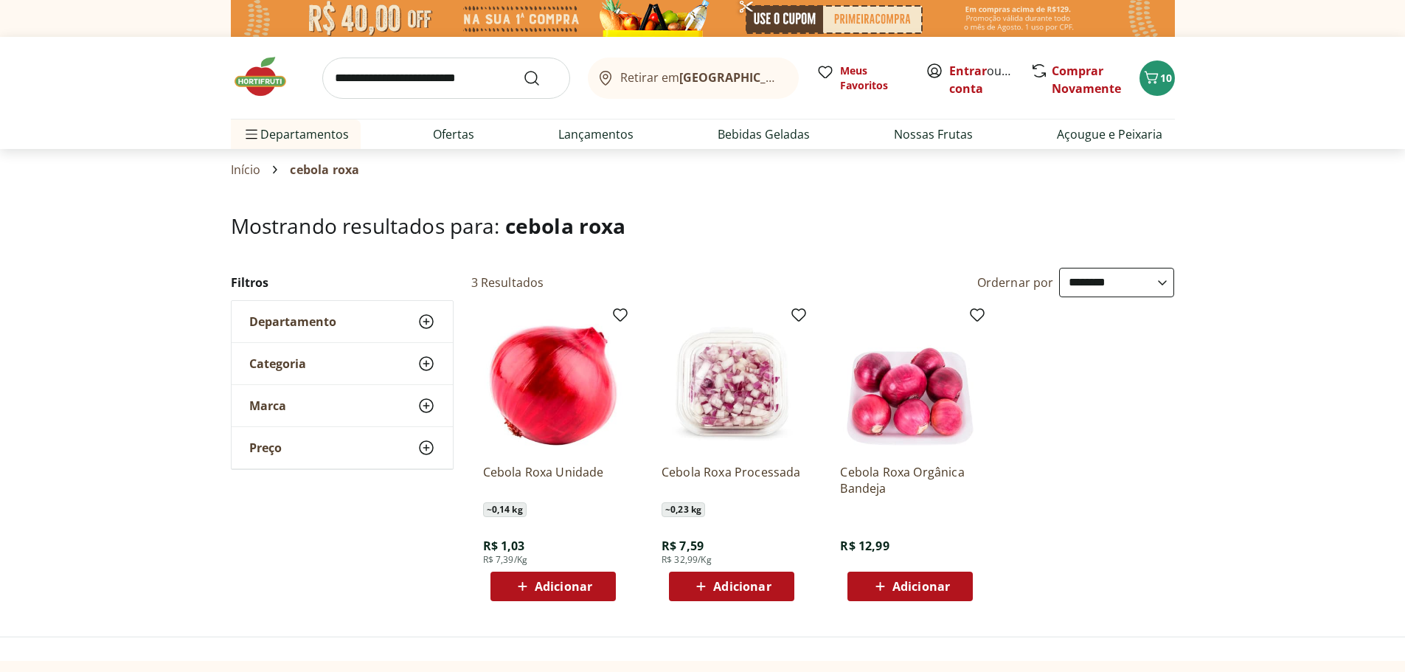
click at [561, 589] on span "Adicionar" at bounding box center [564, 587] width 58 height 12
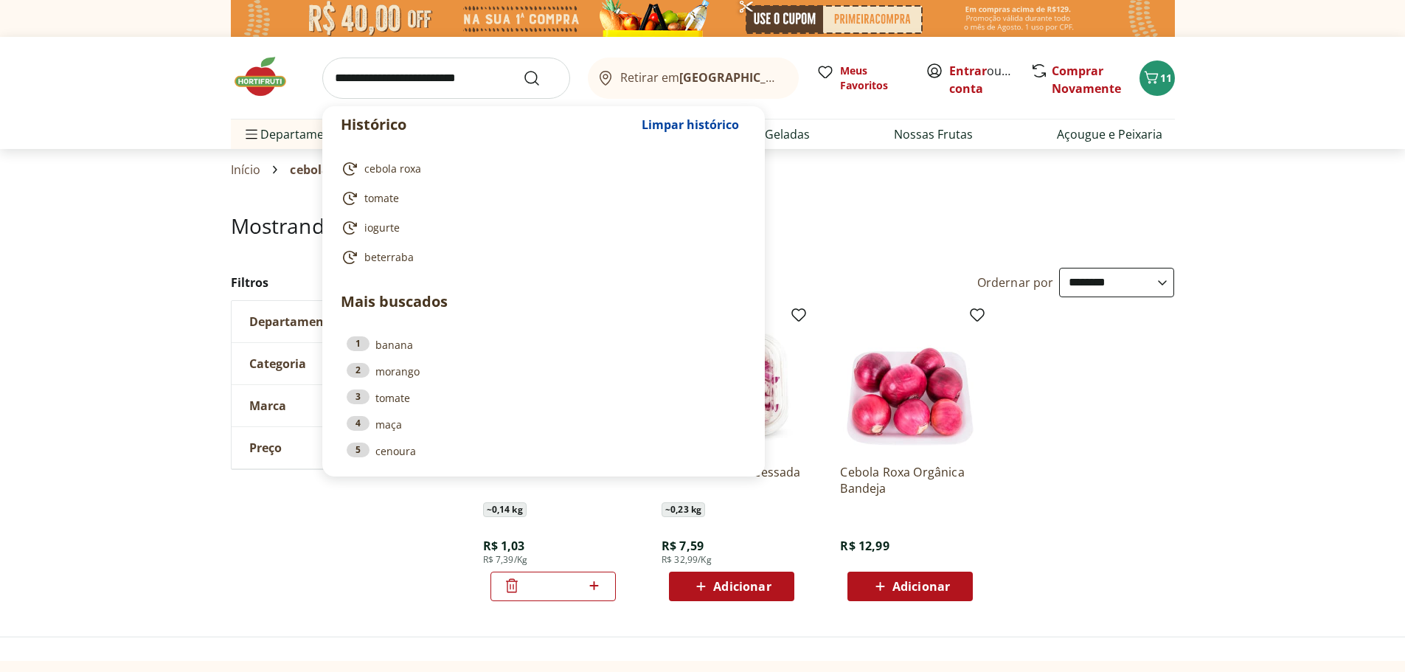
click at [428, 74] on input "search" at bounding box center [446, 78] width 248 height 41
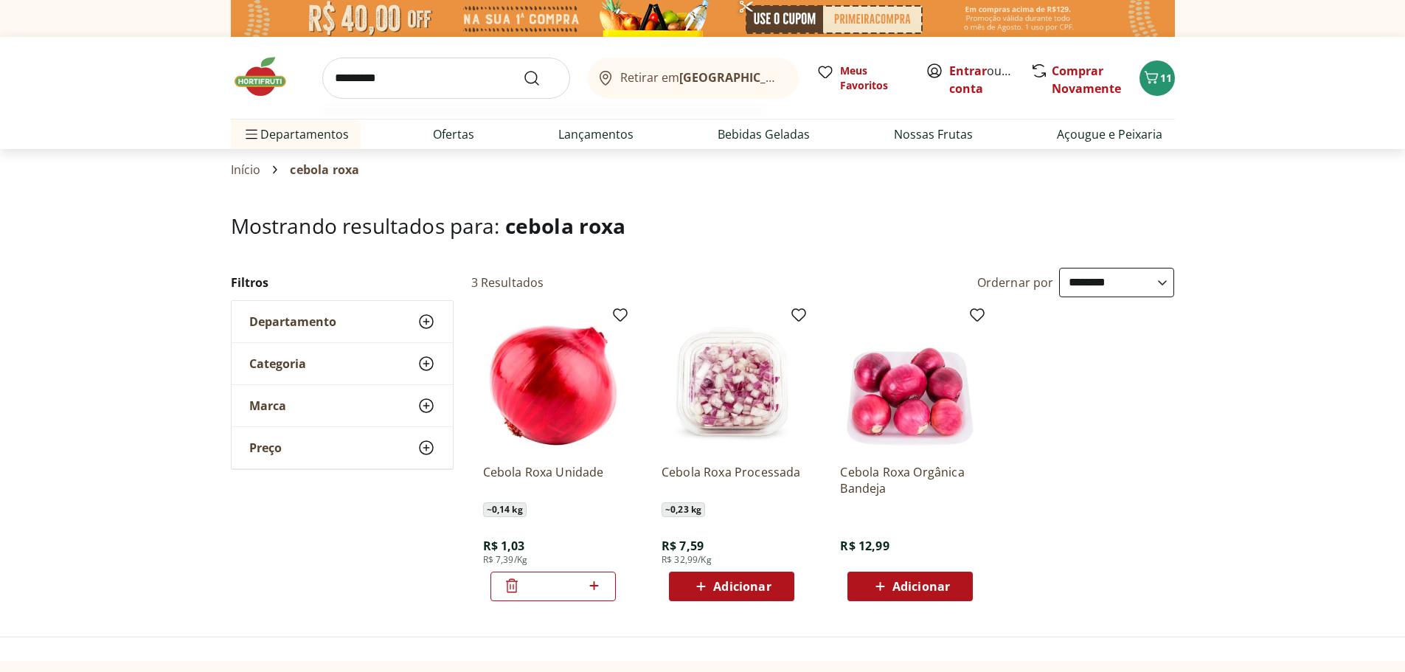
type input "*********"
click at [523, 69] on button "Submit Search" at bounding box center [540, 78] width 35 height 18
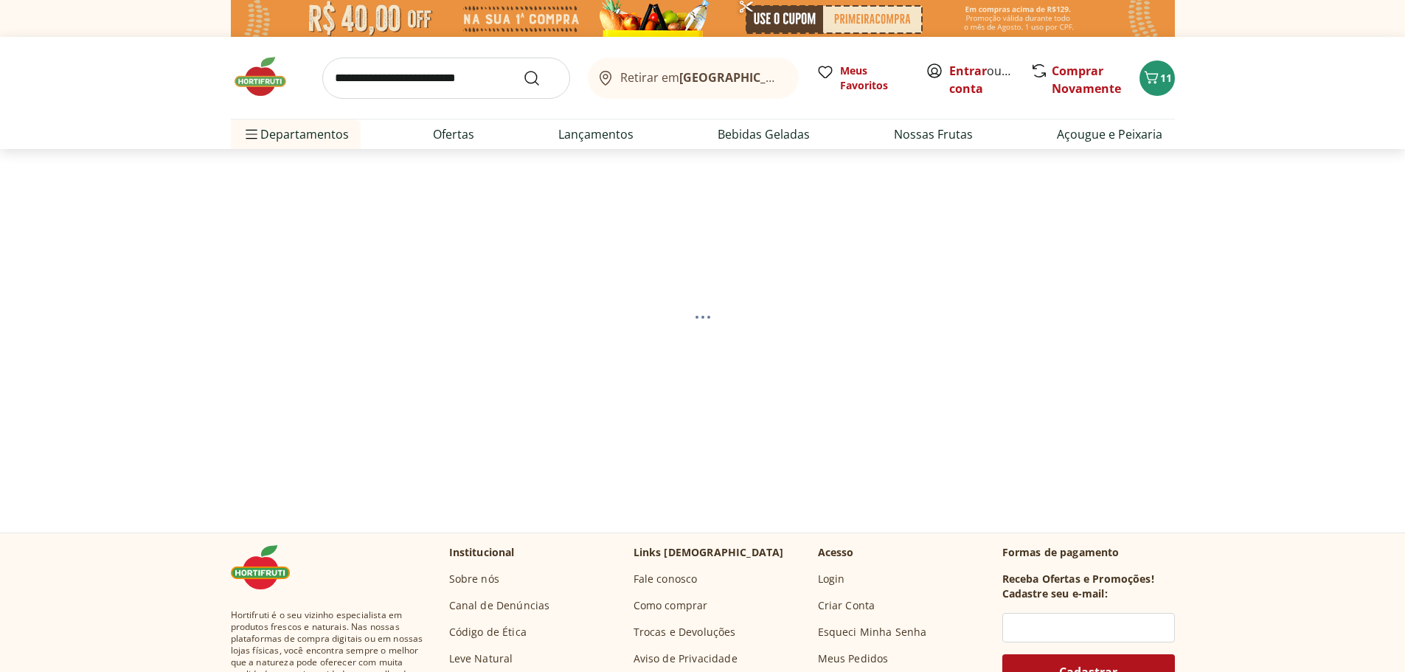
select select "**********"
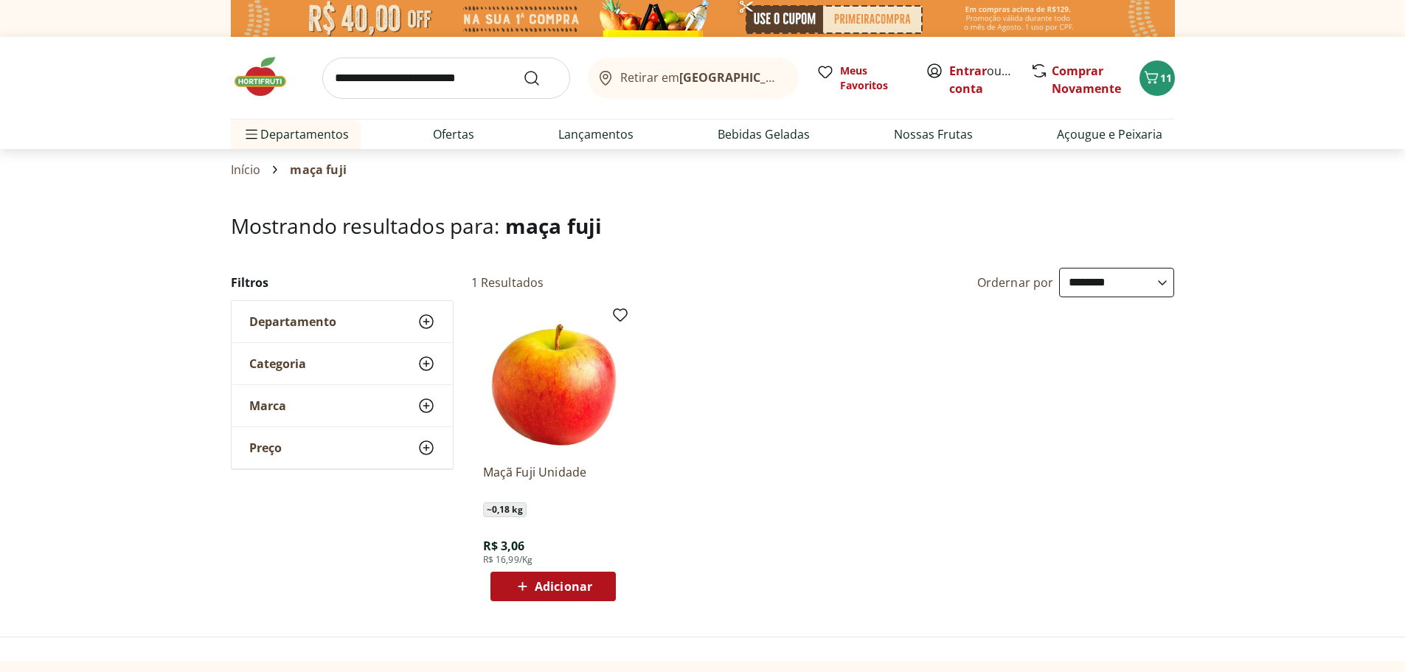
select select "**********"
click at [918, 138] on link "Nossas Frutas" at bounding box center [933, 134] width 79 height 18
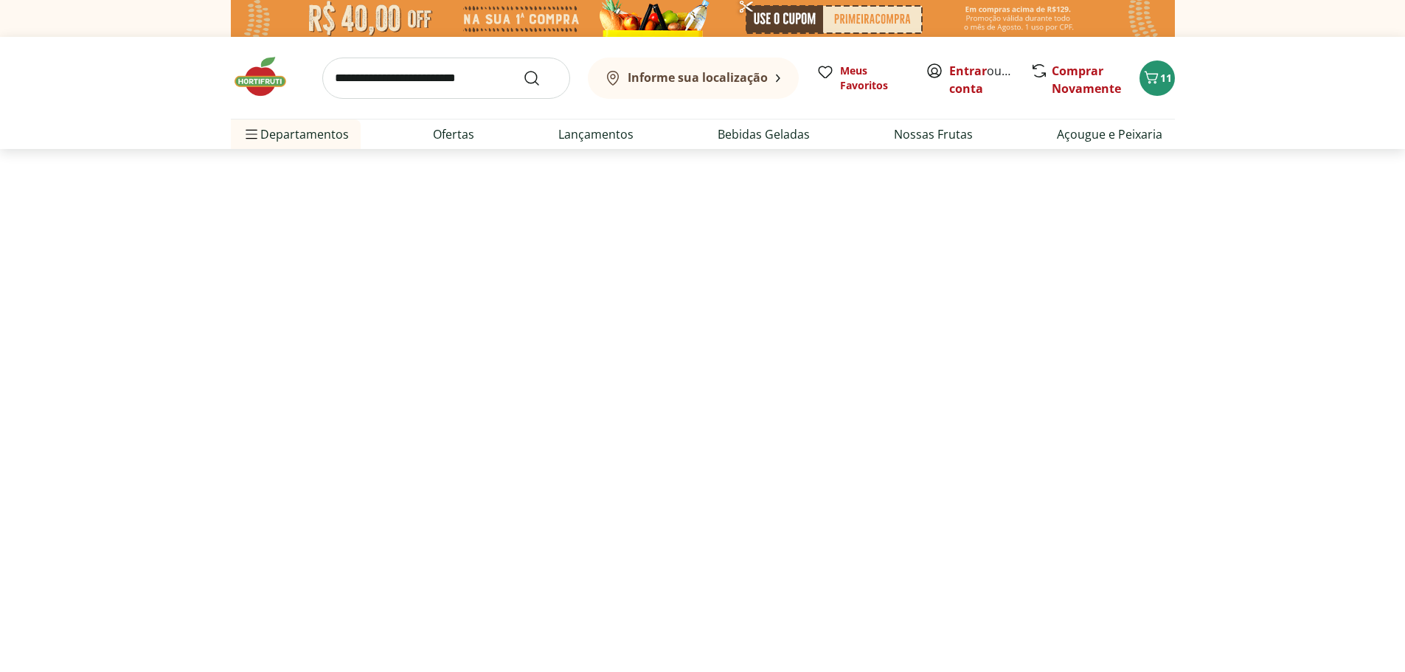
select select "**********"
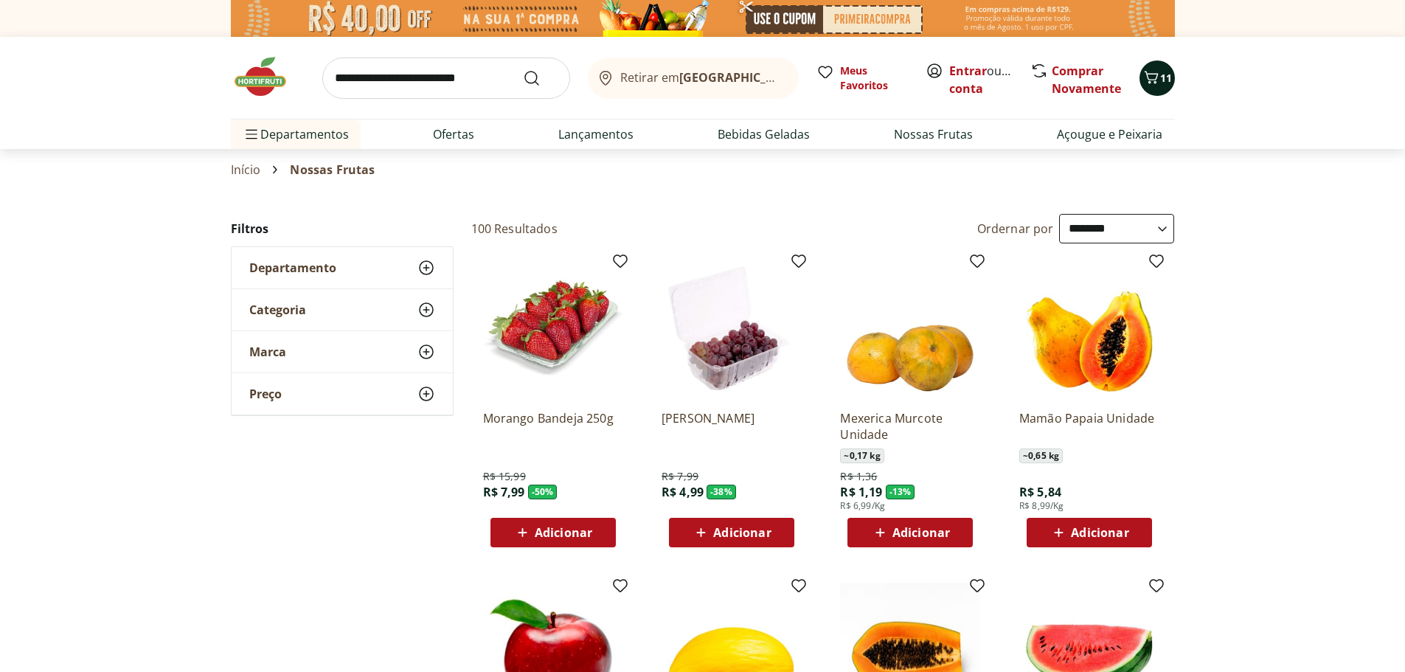
click at [1154, 73] on icon "Carrinho" at bounding box center [1152, 78] width 18 height 18
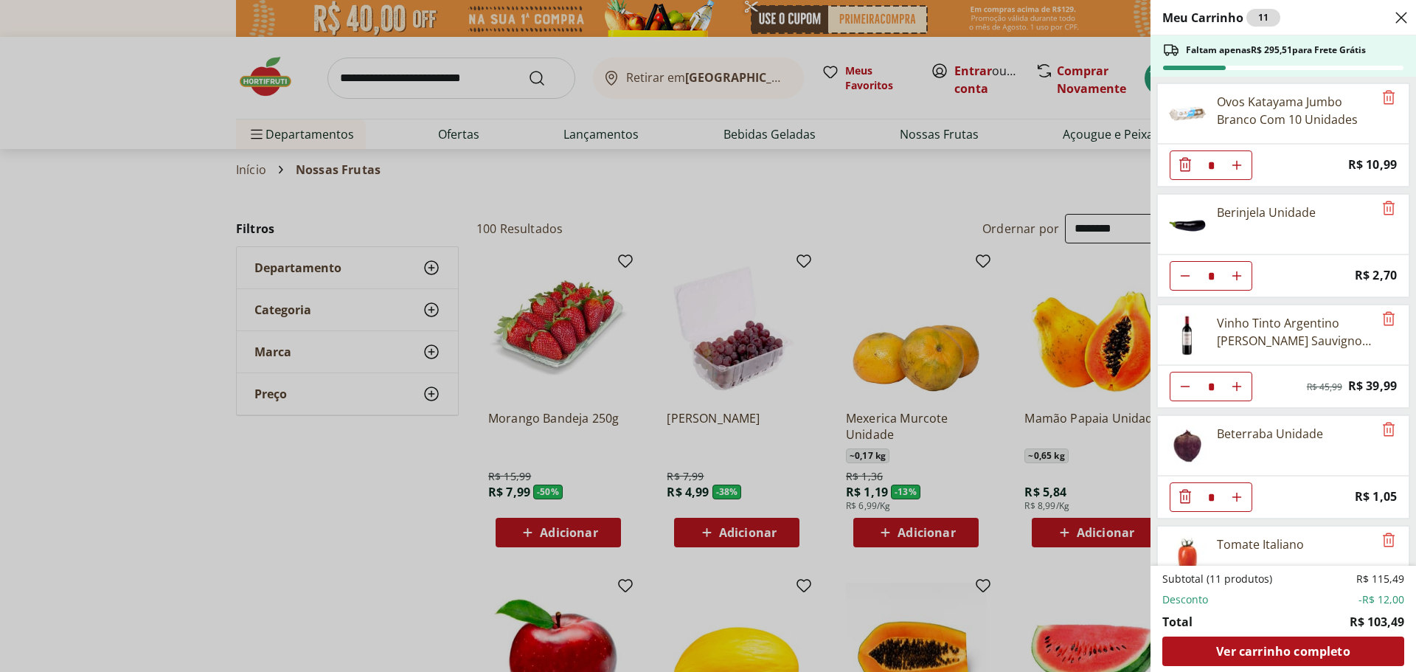
click at [943, 195] on div "Meu Carrinho 11 Faltam apenas R$ 295,51 para Frete Grátis Ovos Katayama Jumbo B…" at bounding box center [708, 336] width 1416 height 672
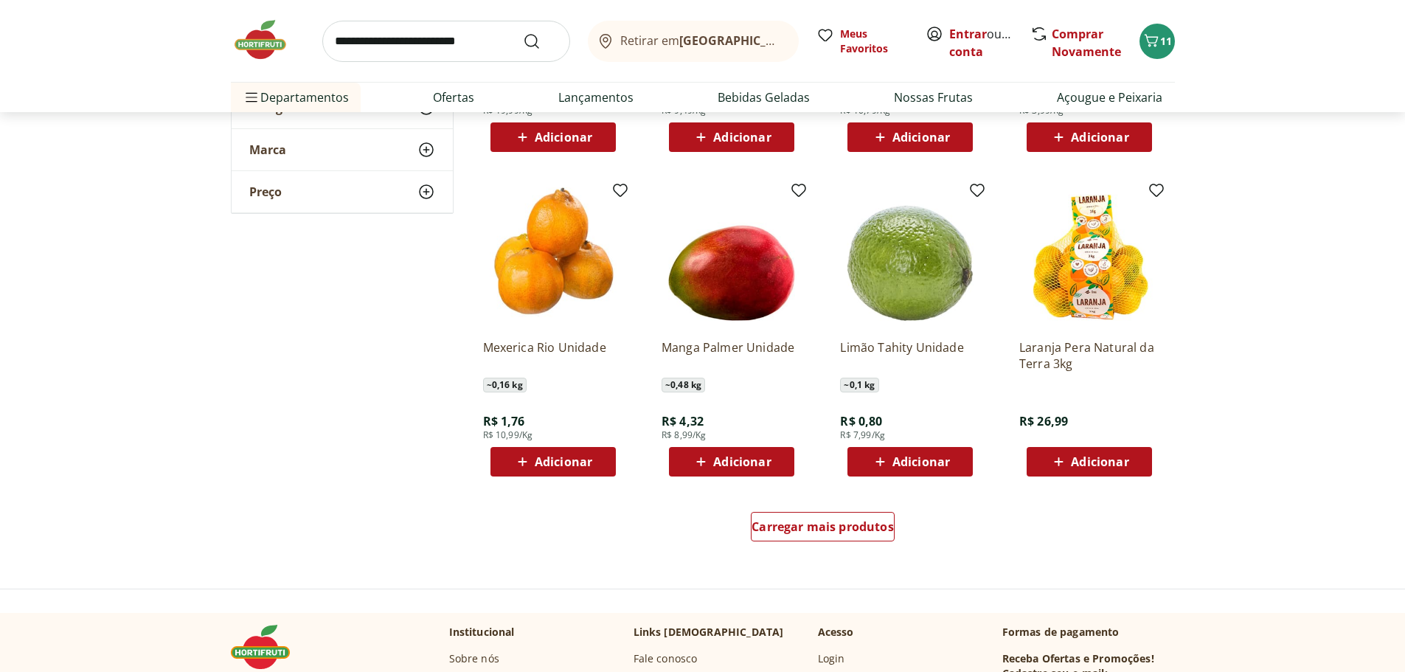
scroll to position [738, 0]
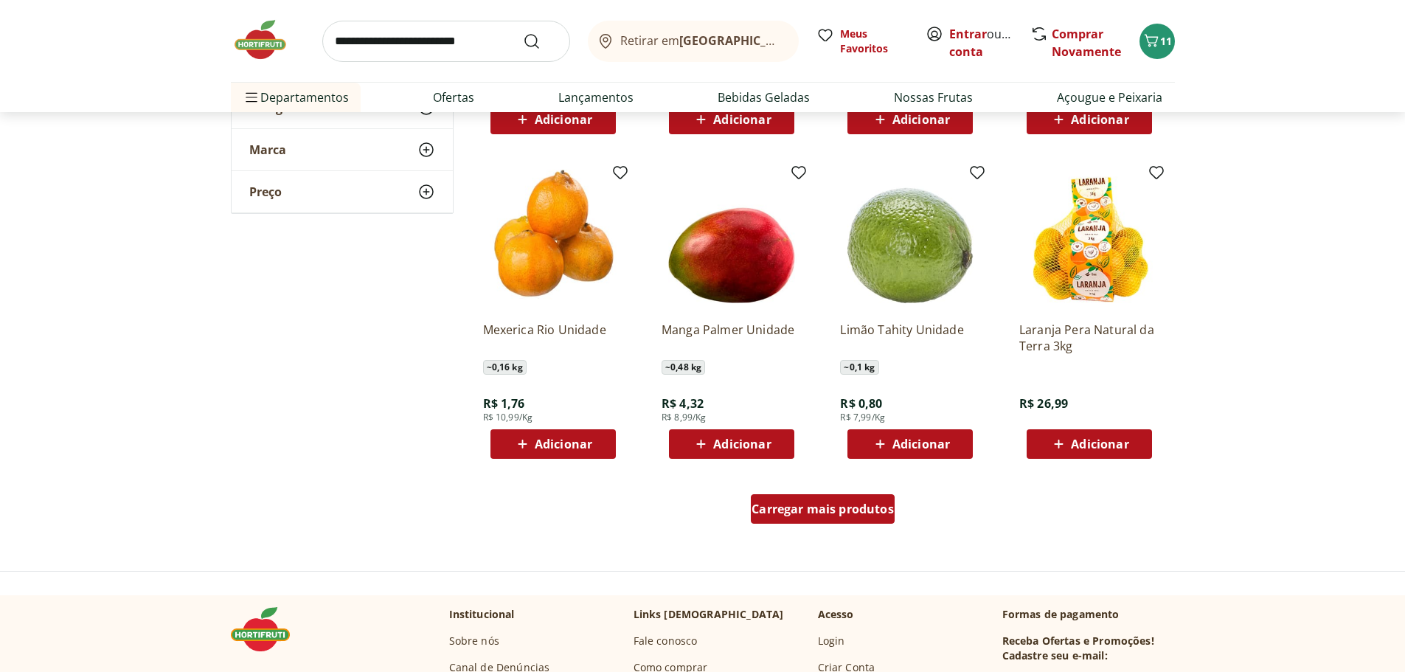
click at [800, 509] on span "Carregar mais produtos" at bounding box center [823, 509] width 142 height 12
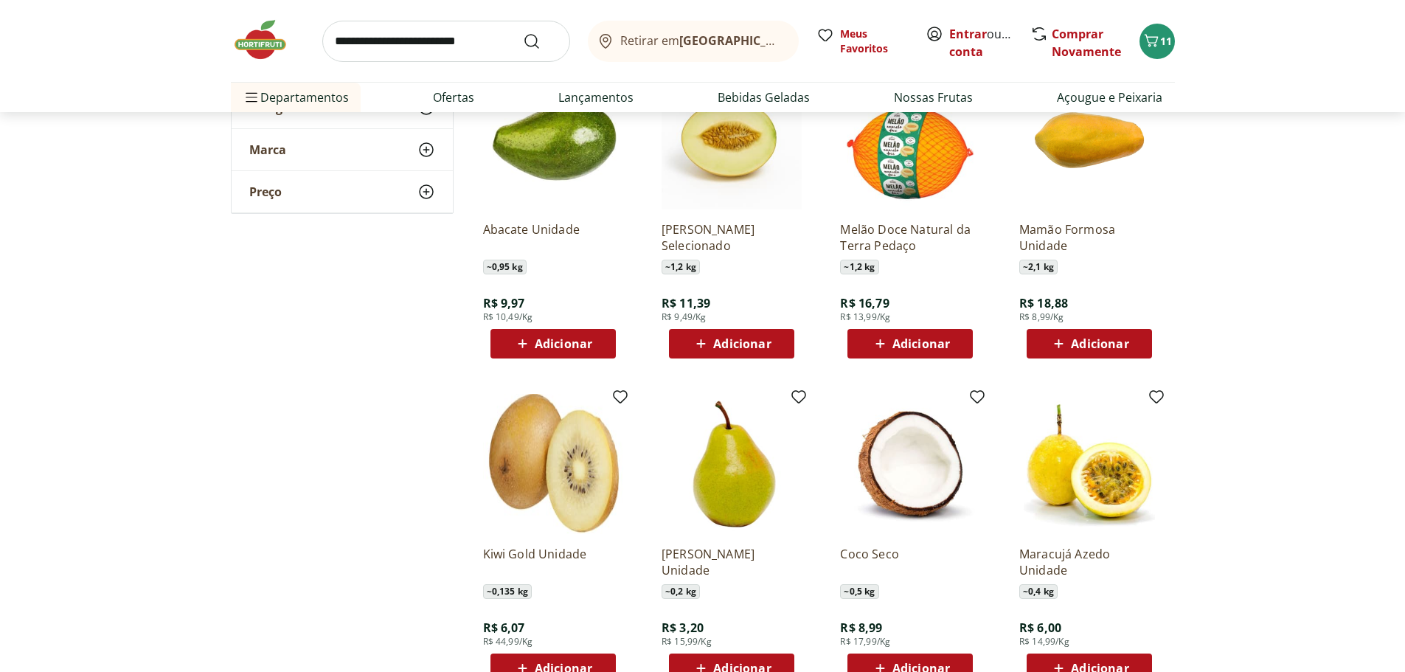
scroll to position [1844, 0]
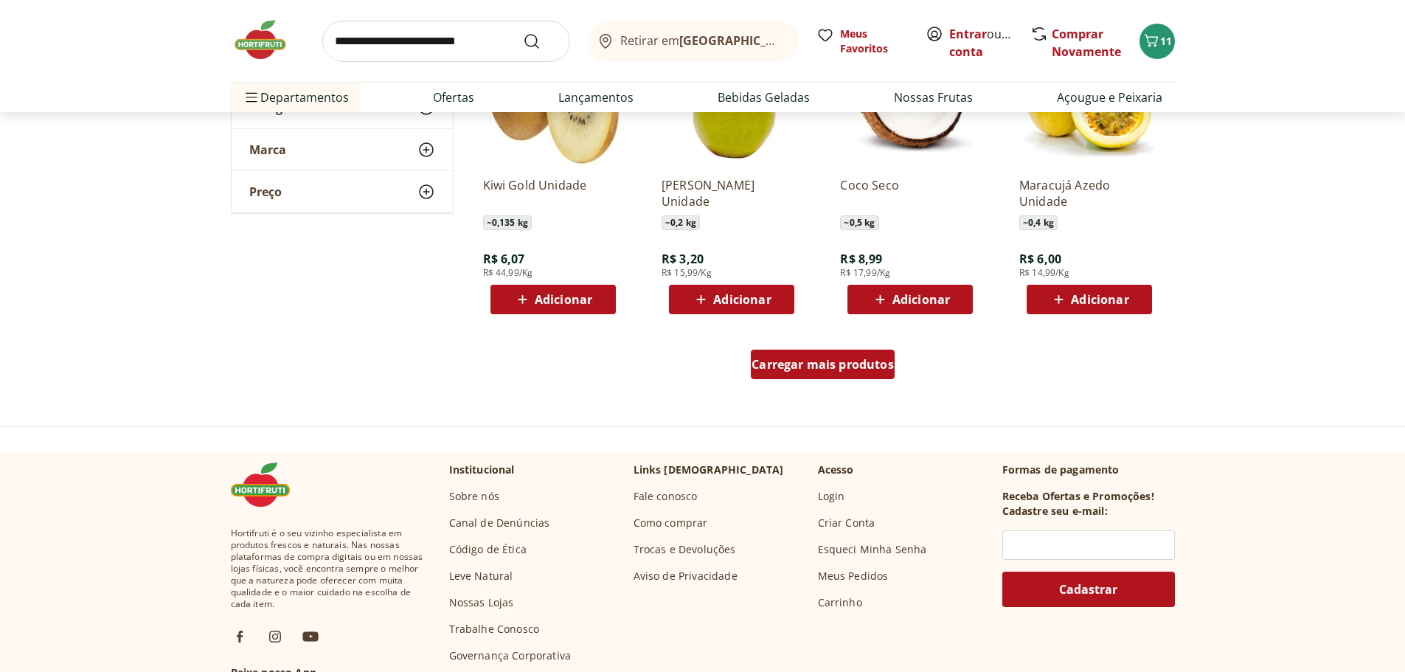
click at [825, 362] on span "Carregar mais produtos" at bounding box center [823, 365] width 142 height 12
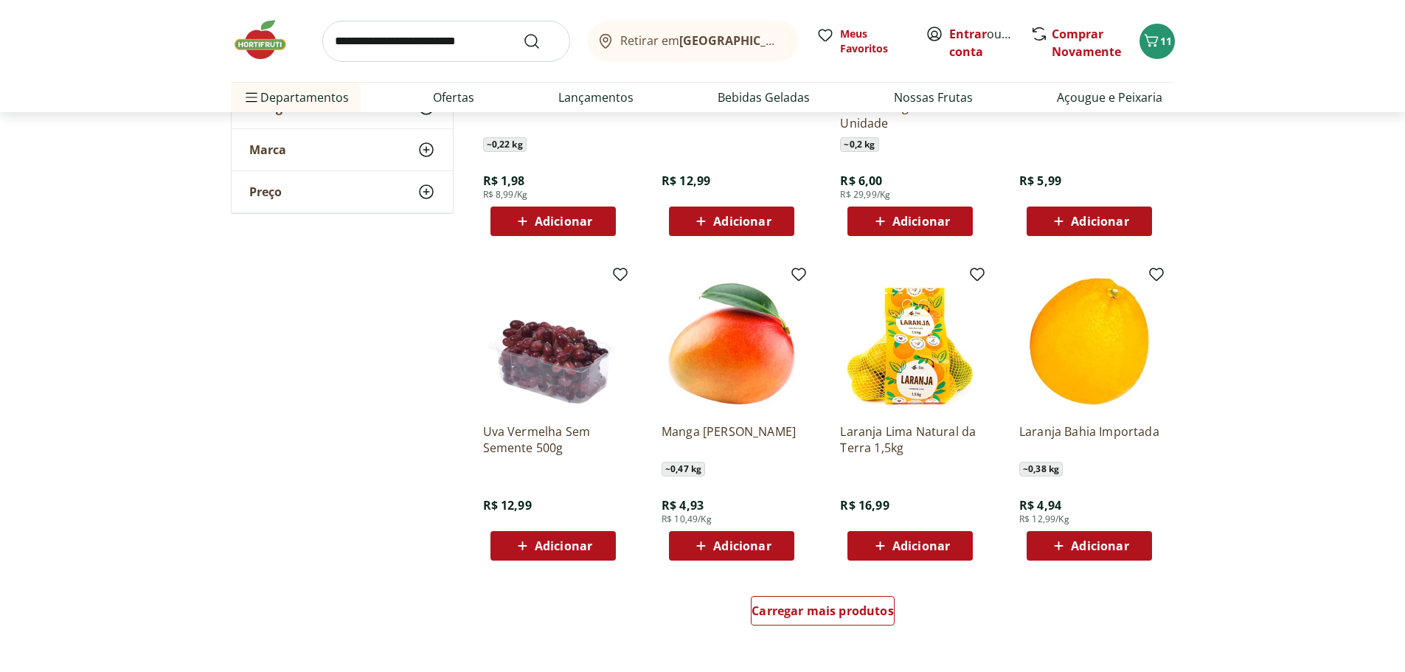
scroll to position [2656, 0]
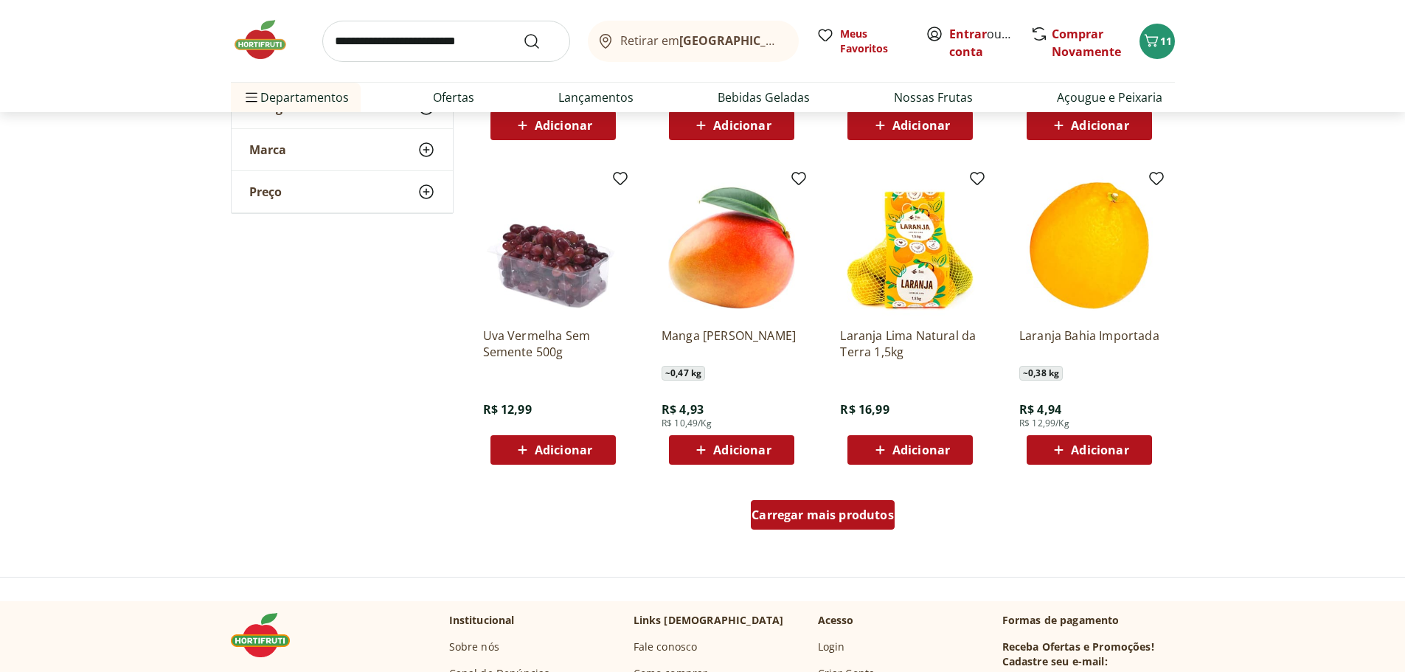
click at [807, 512] on span "Carregar mais produtos" at bounding box center [823, 515] width 142 height 12
